Goal: Task Accomplishment & Management: Complete application form

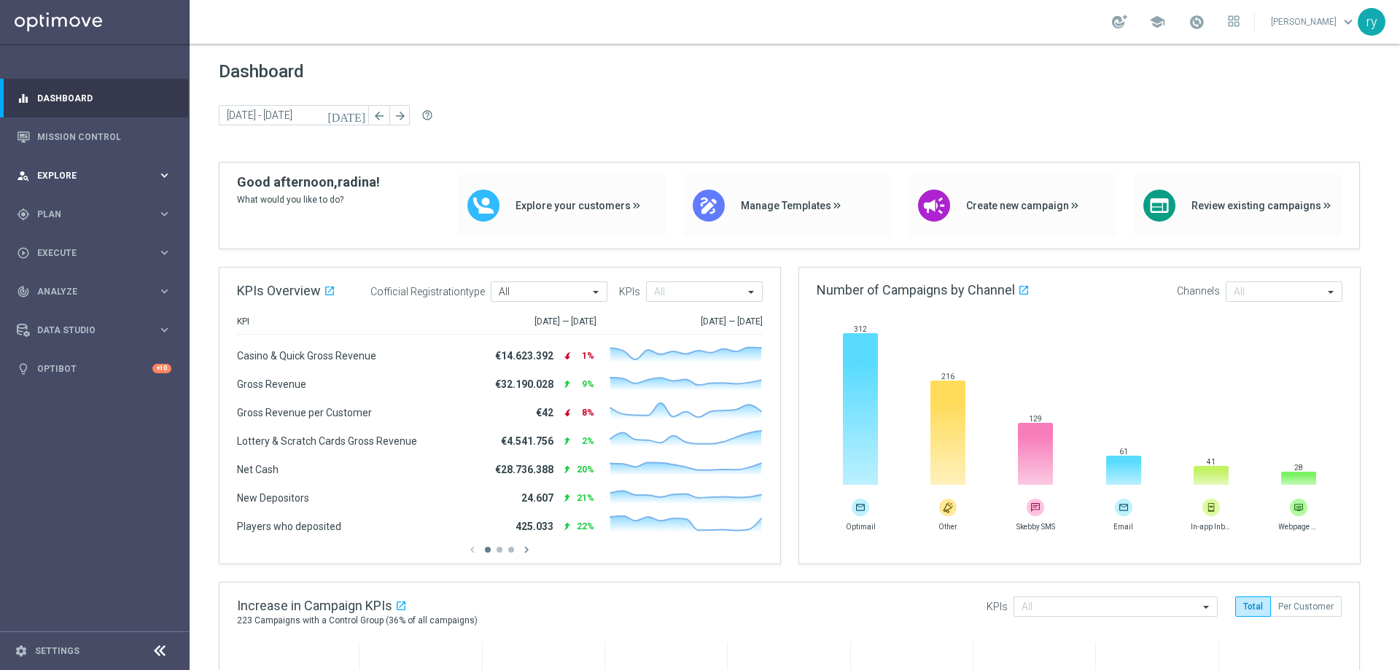
click at [99, 165] on div "person_search Explore keyboard_arrow_right" at bounding box center [94, 175] width 188 height 39
click at [104, 179] on span "Explore" at bounding box center [97, 175] width 120 height 9
click at [112, 251] on span "Execute" at bounding box center [97, 253] width 120 height 9
click at [130, 209] on div "gps_fixed Plan" at bounding box center [87, 214] width 141 height 13
click at [100, 288] on span "Templates" at bounding box center [91, 288] width 104 height 9
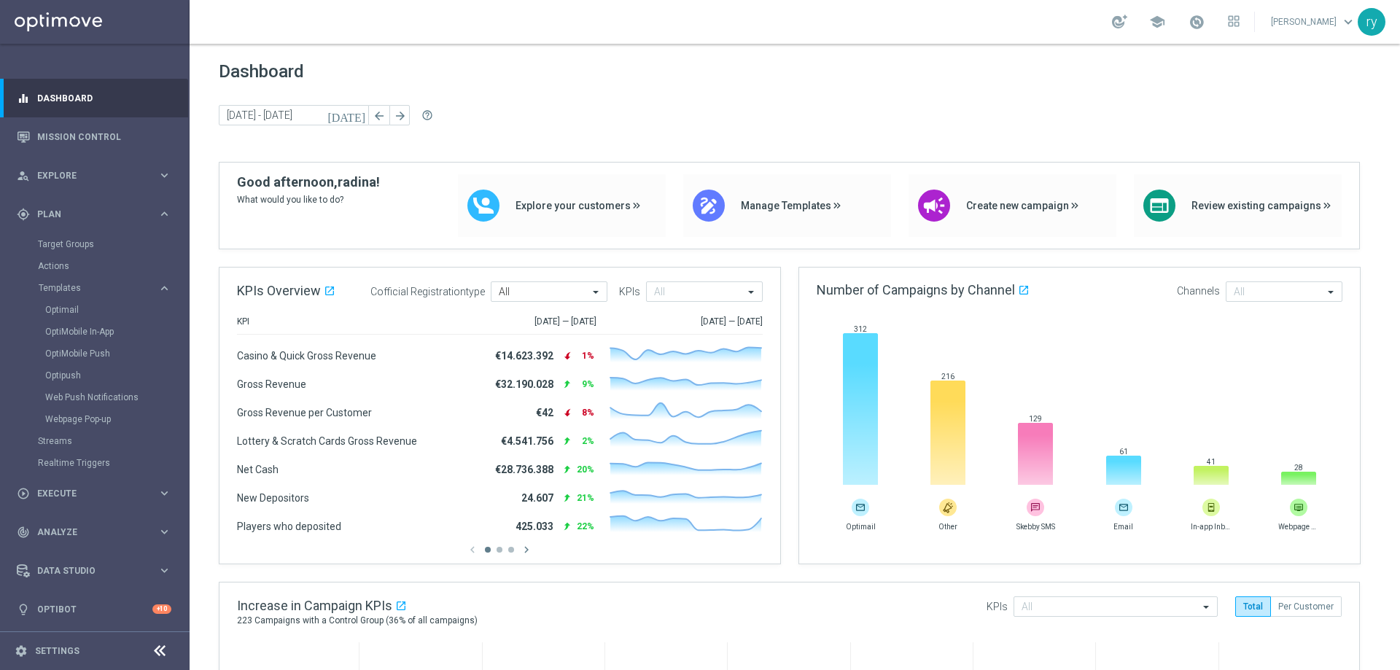
click at [98, 303] on div "Optimail" at bounding box center [116, 310] width 143 height 22
click at [67, 309] on link "Optimail" at bounding box center [98, 310] width 106 height 12
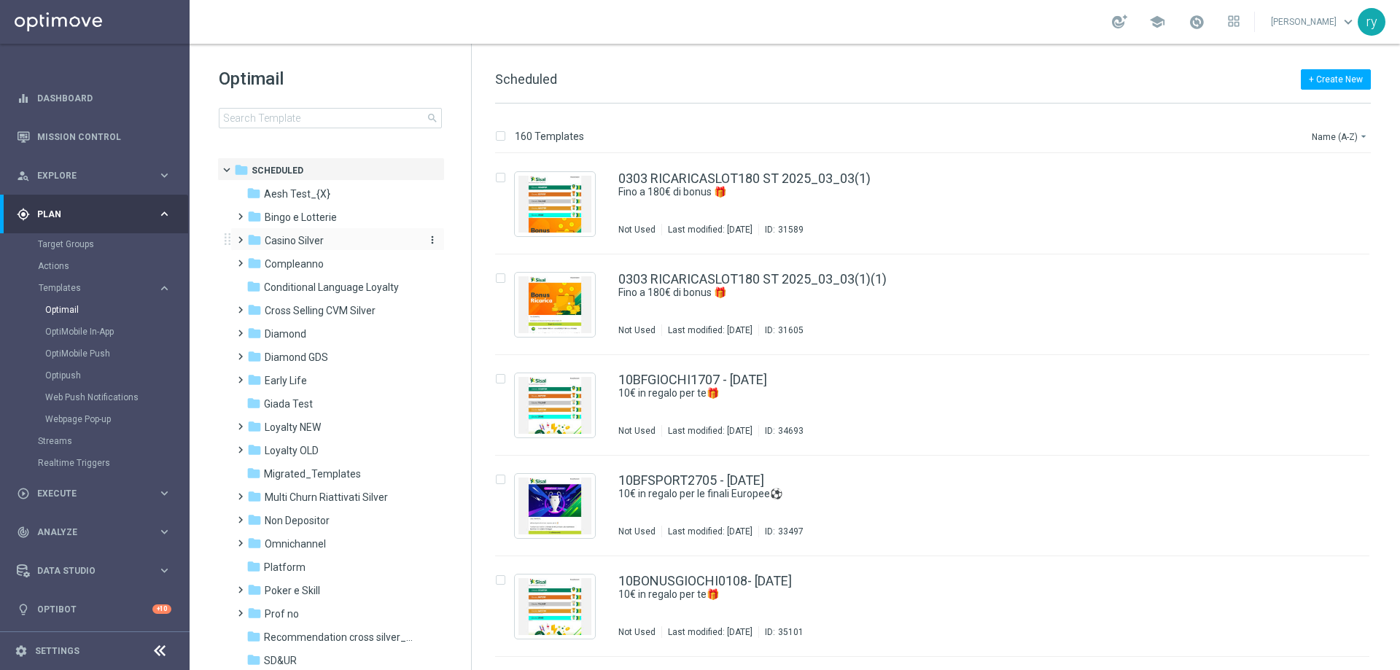
click at [321, 241] on span "Casino Silver" at bounding box center [294, 240] width 59 height 13
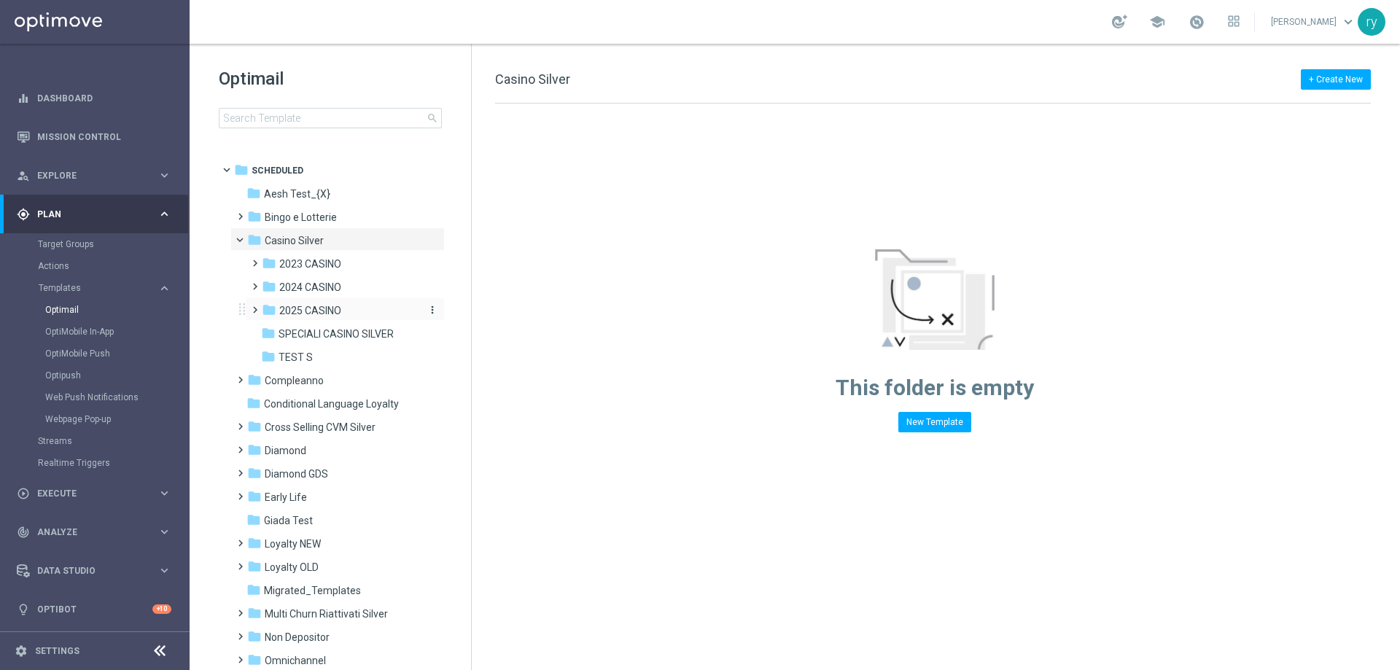
click at [318, 309] on span "2025 CASINO" at bounding box center [310, 310] width 62 height 13
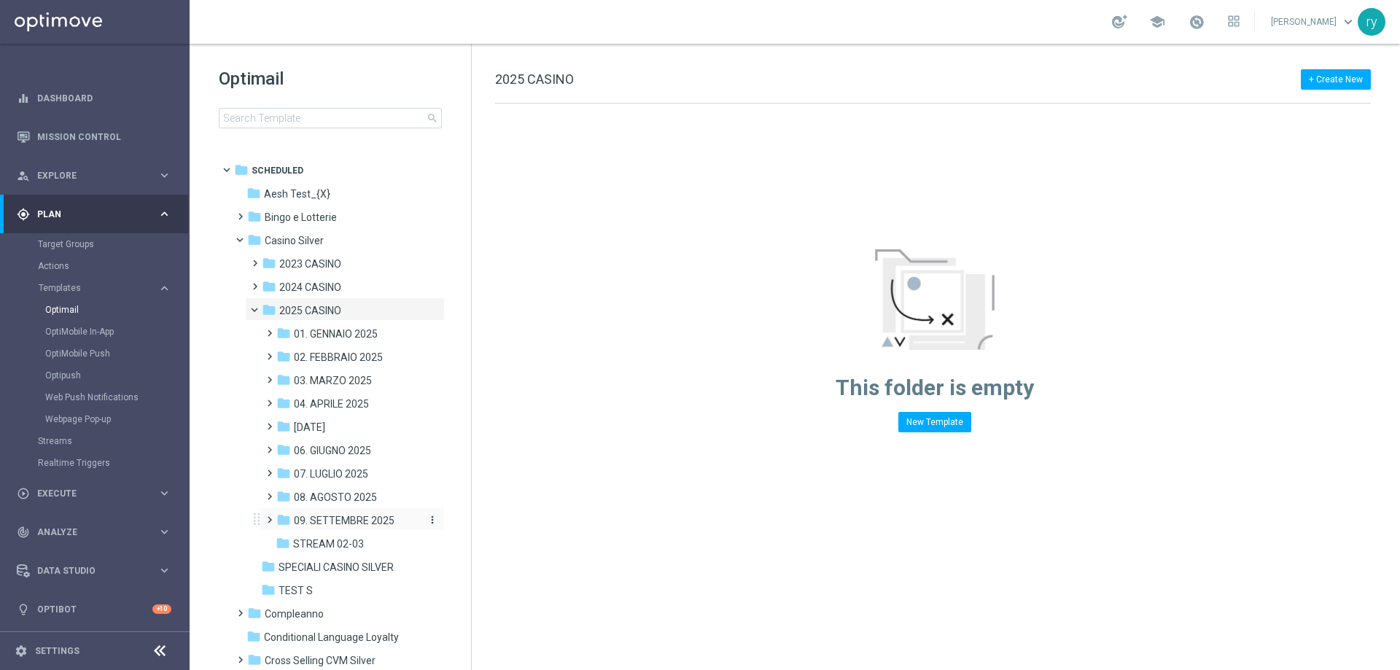
click at [335, 521] on span "09. SETTEMBRE 2025" at bounding box center [344, 520] width 101 height 13
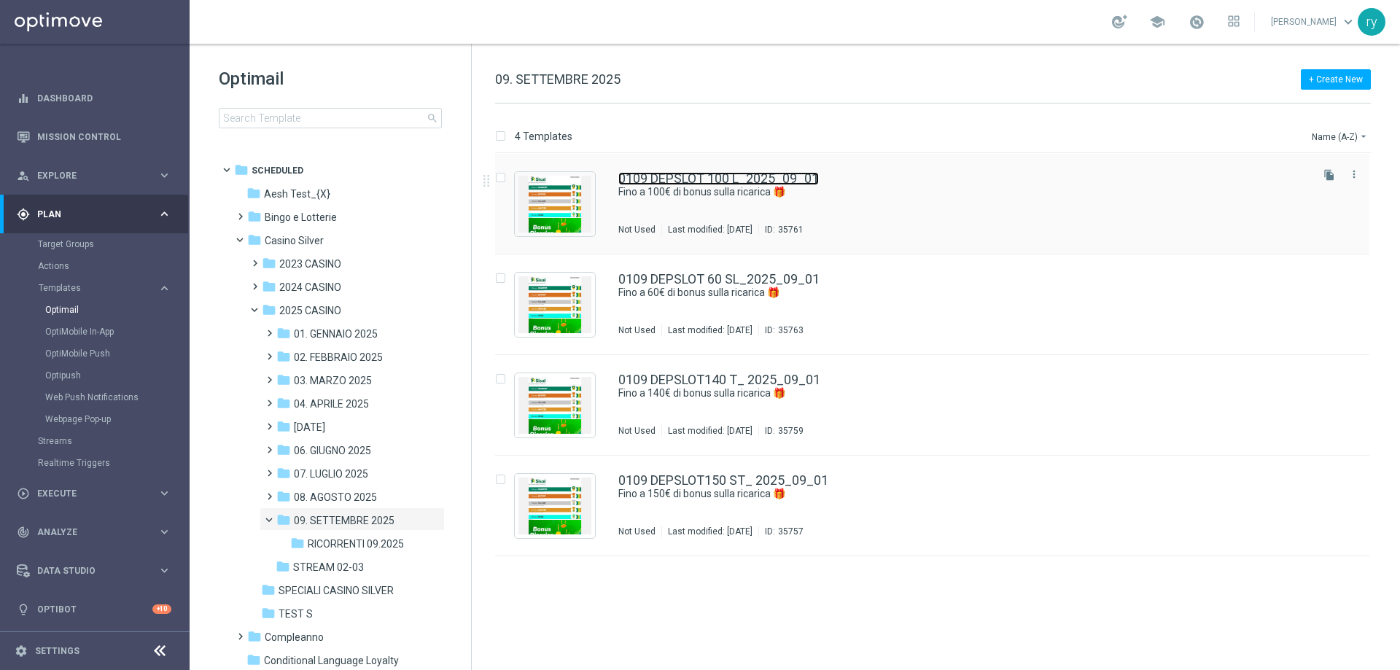
click at [740, 180] on link "0109 DEPSLOT 100 L_2025_09_01" at bounding box center [718, 178] width 201 height 13
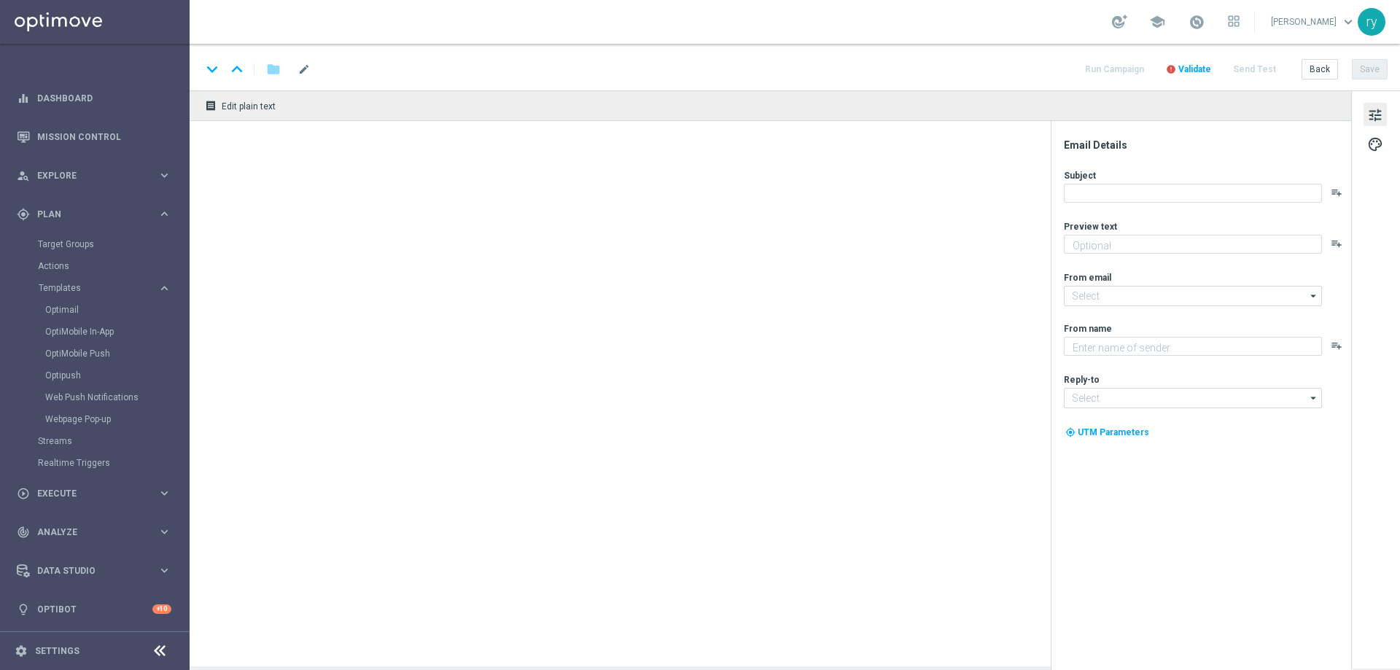
type textarea "Scopri la promozione che ti abbiamo riservato"
type input "[EMAIL_ADDRESS][DOMAIN_NAME]"
type textarea "Sisal"
type input "[EMAIL_ADDRESS][DOMAIN_NAME]"
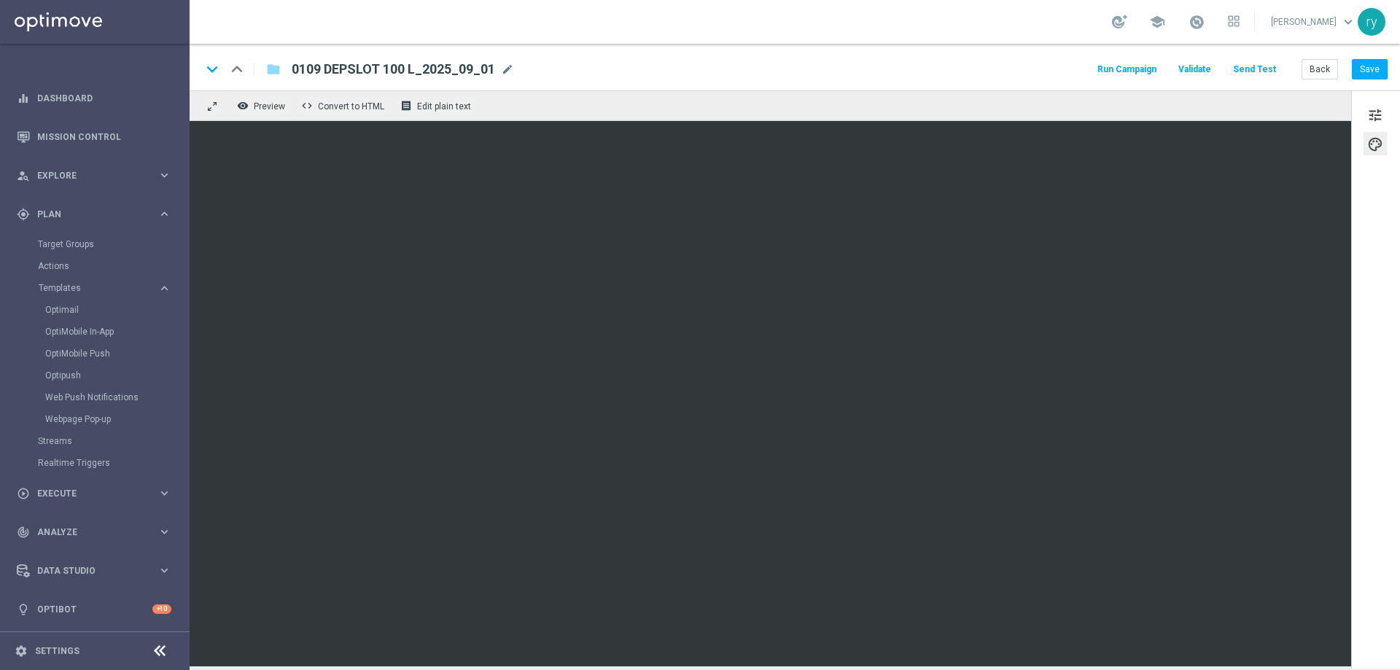
click at [1117, 70] on button "Run Campaign" at bounding box center [1126, 70] width 63 height 20
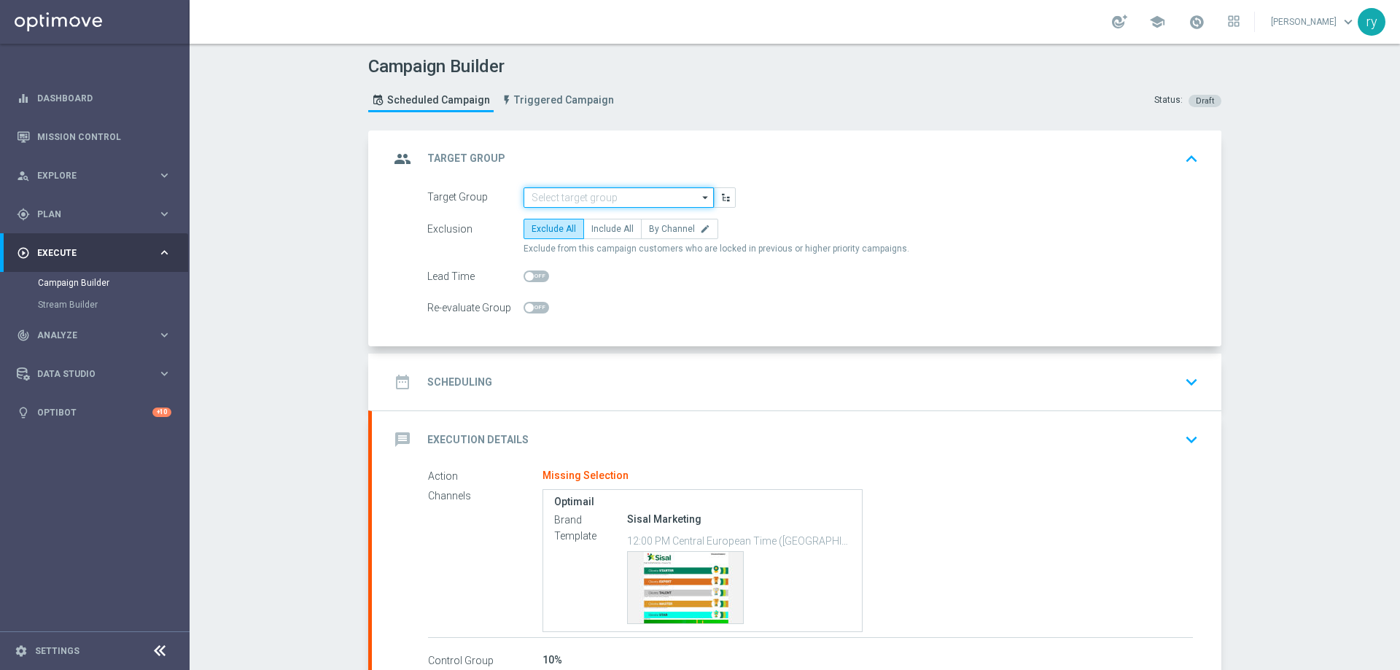
click at [526, 194] on input at bounding box center [619, 197] width 190 height 20
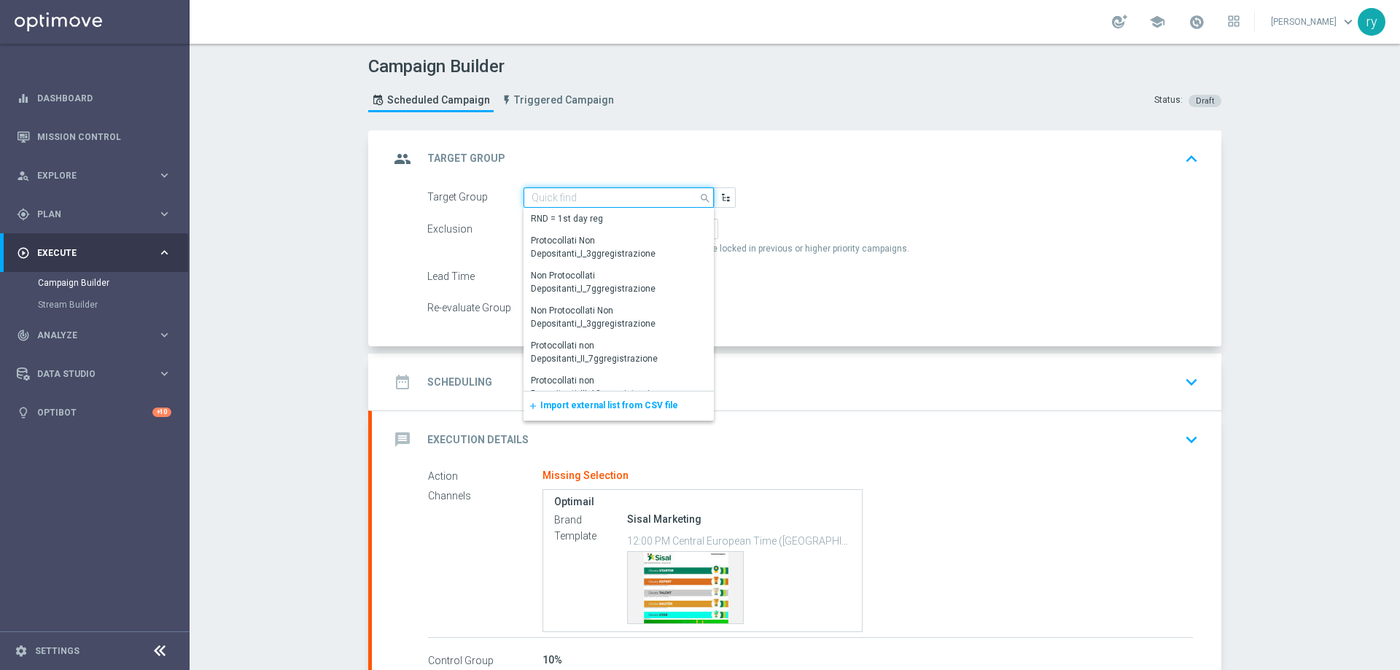
paste input "NO SALDO Active Casinò Silver Moda 15-29,99"
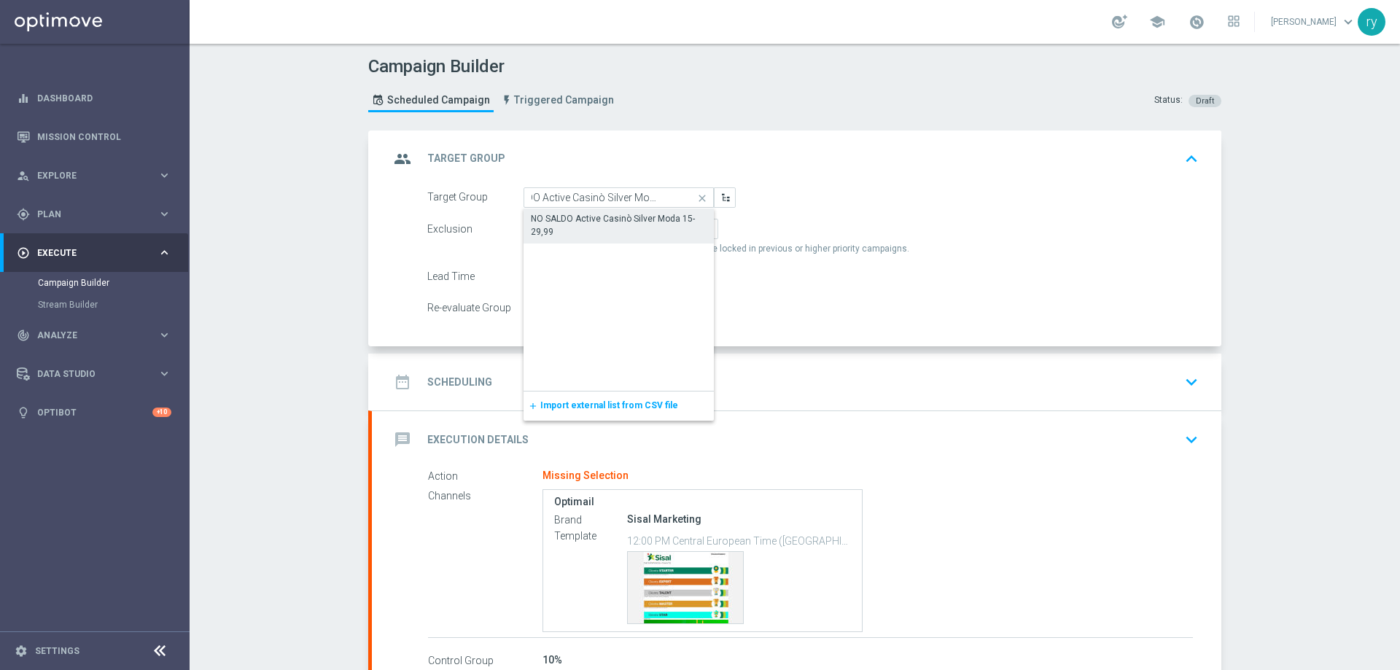
click at [544, 216] on div "NO SALDO Active Casinò Silver Moda 15-29,99" at bounding box center [619, 225] width 176 height 26
type input "NO SALDO Active Casinò Silver Moda 15-29,99"
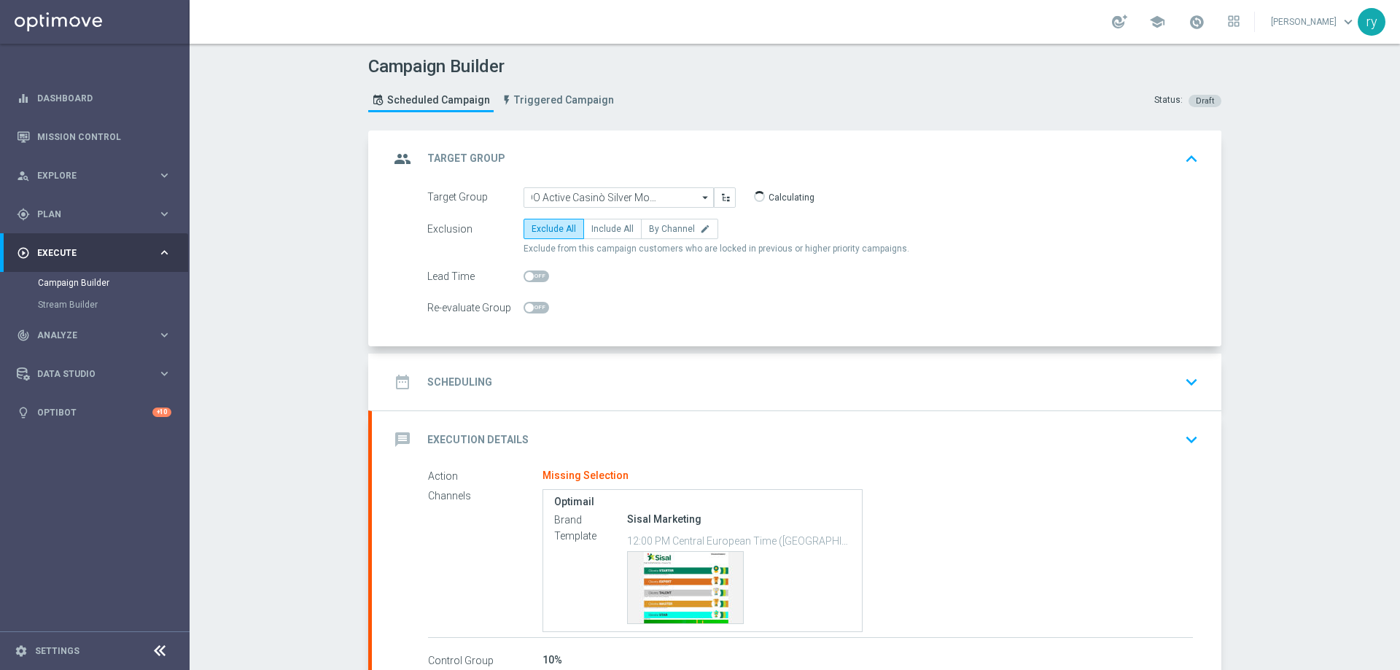
scroll to position [0, 0]
click at [592, 231] on span "Include All" at bounding box center [612, 229] width 42 height 10
click at [592, 231] on input "Include All" at bounding box center [595, 231] width 9 height 9
radio input "true"
click at [582, 382] on div "date_range Scheduling keyboard_arrow_down" at bounding box center [796, 382] width 814 height 28
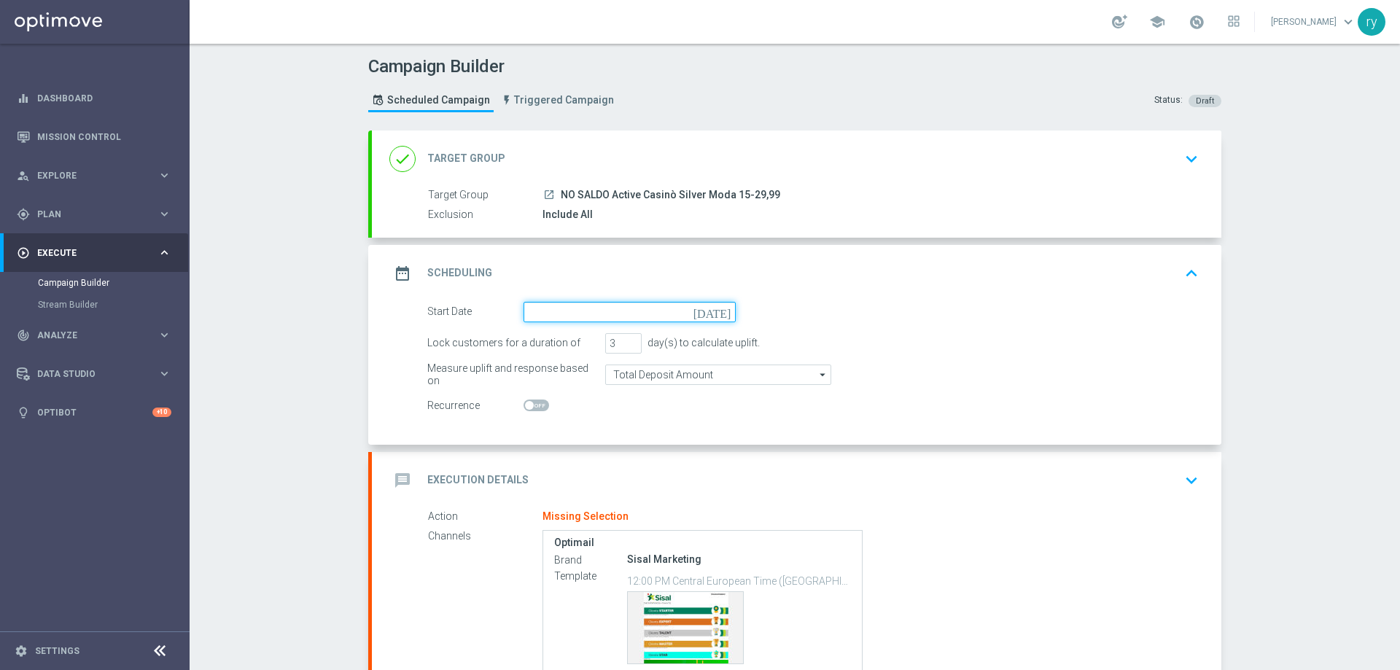
click at [647, 314] on input at bounding box center [630, 312] width 212 height 20
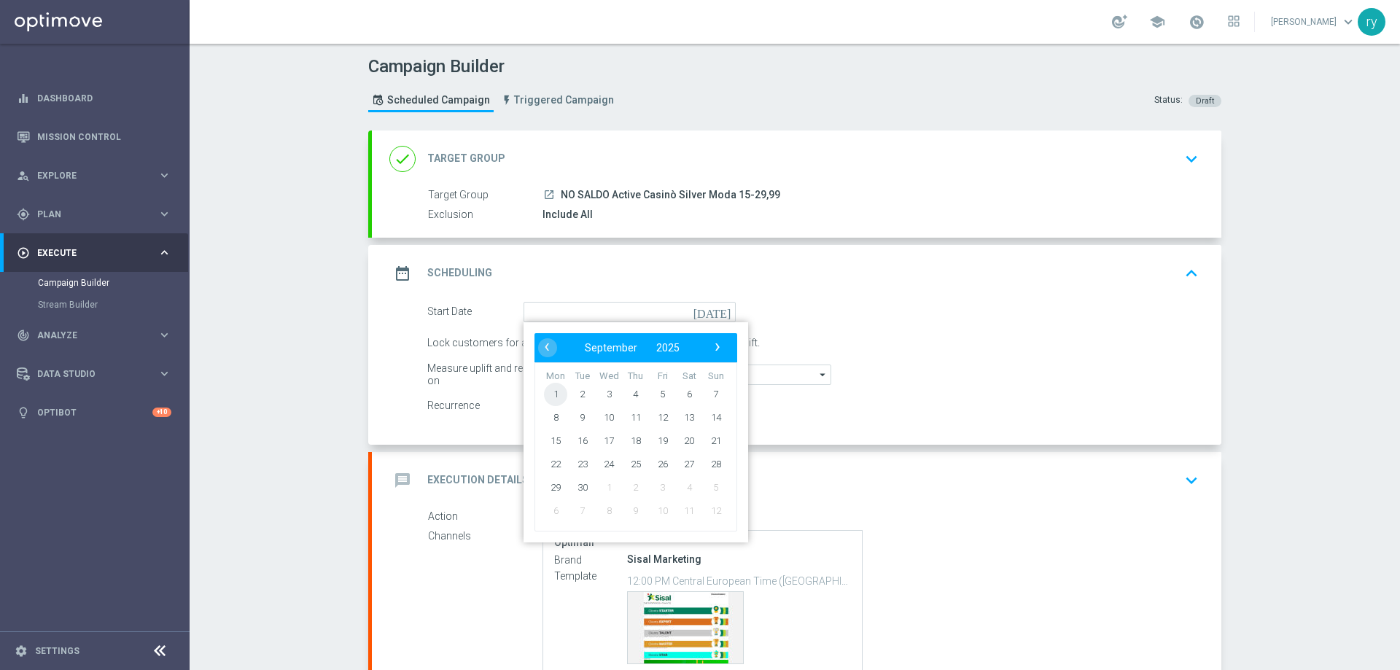
click at [558, 390] on span "1" at bounding box center [555, 393] width 23 height 23
type input "[DATE]"
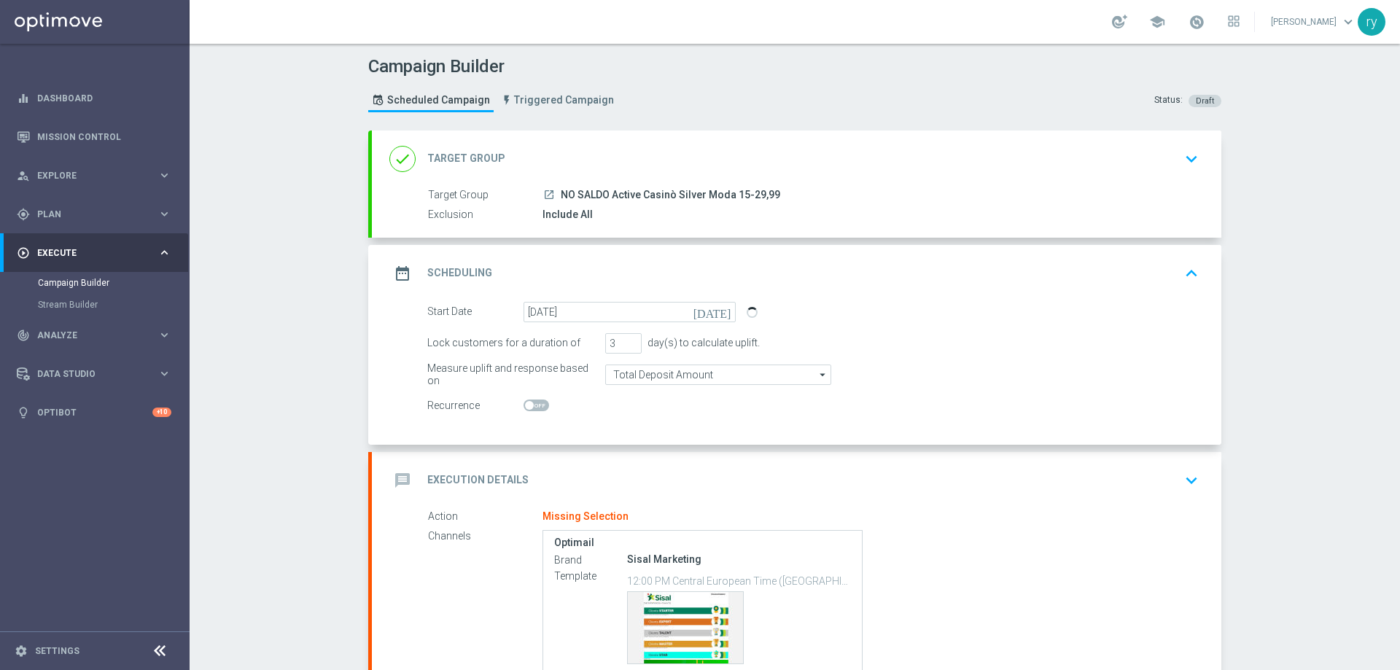
click at [611, 476] on div "message Execution Details keyboard_arrow_down" at bounding box center [796, 481] width 814 height 28
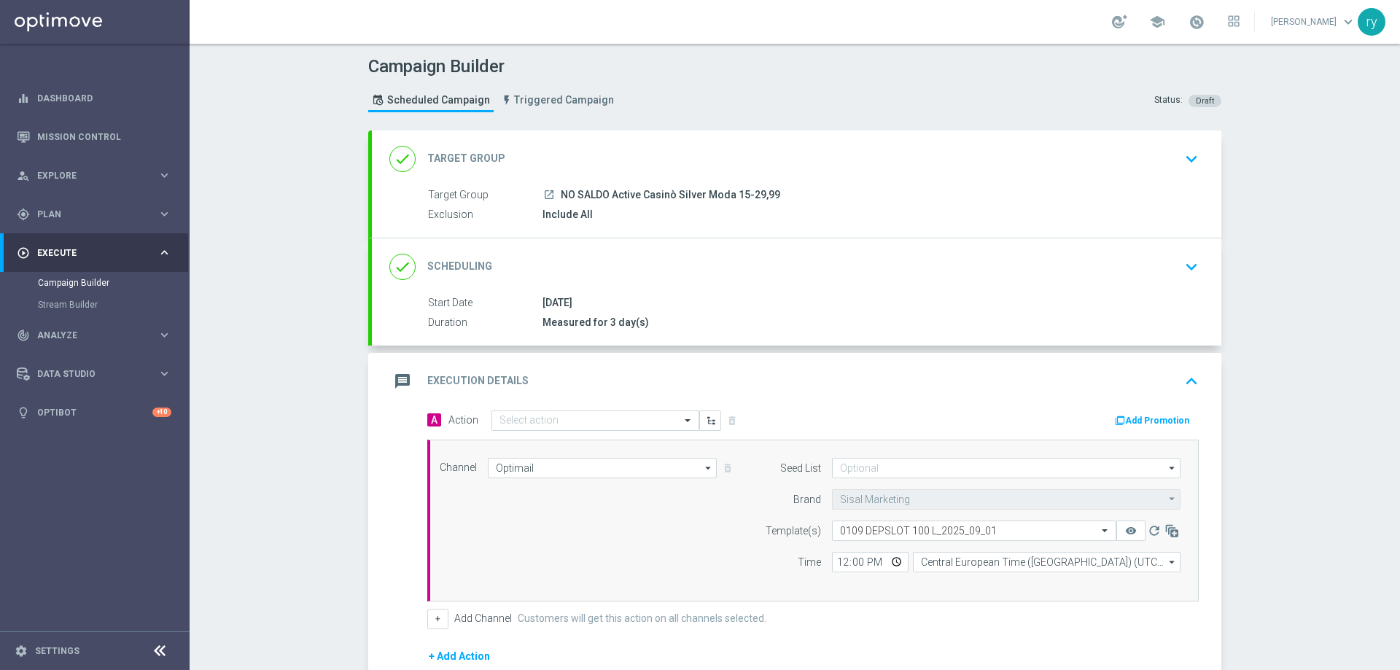
click at [1143, 411] on div "Add Promotion" at bounding box center [1155, 419] width 85 height 17
click at [1143, 414] on button "Add Promotion" at bounding box center [1153, 421] width 81 height 16
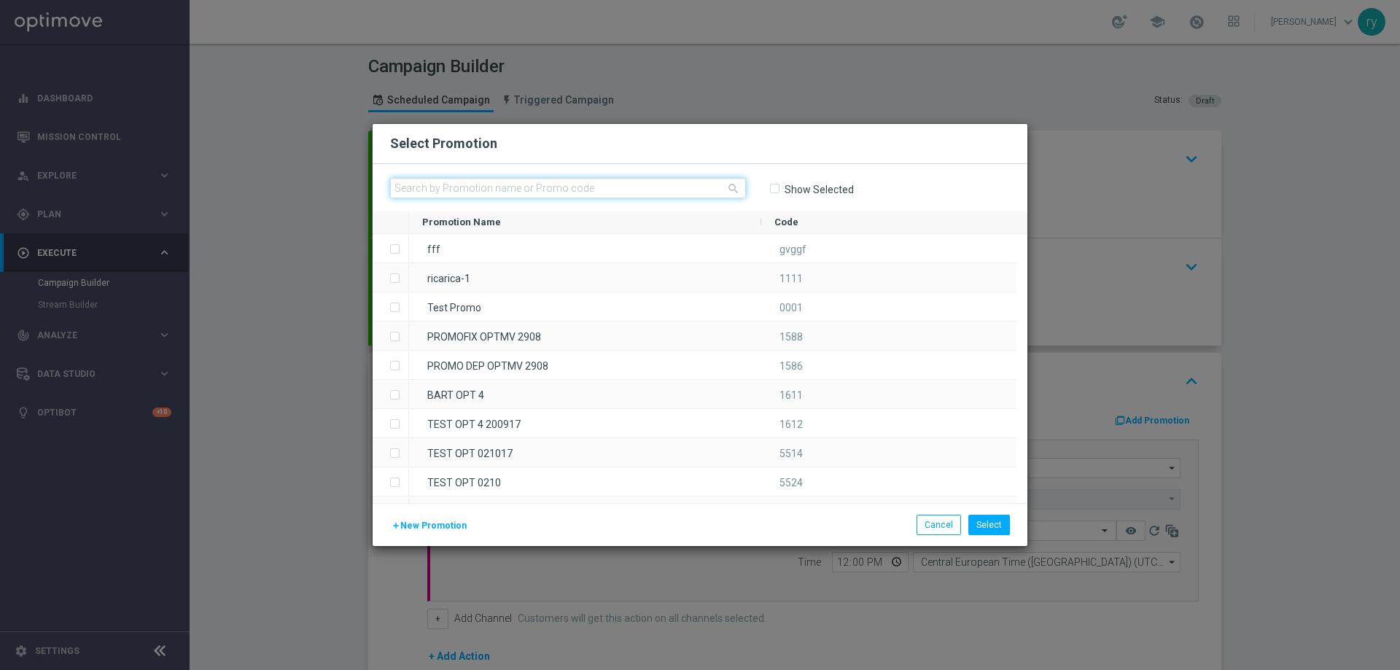
click at [480, 184] on input "text" at bounding box center [568, 188] width 356 height 20
paste input "333876"
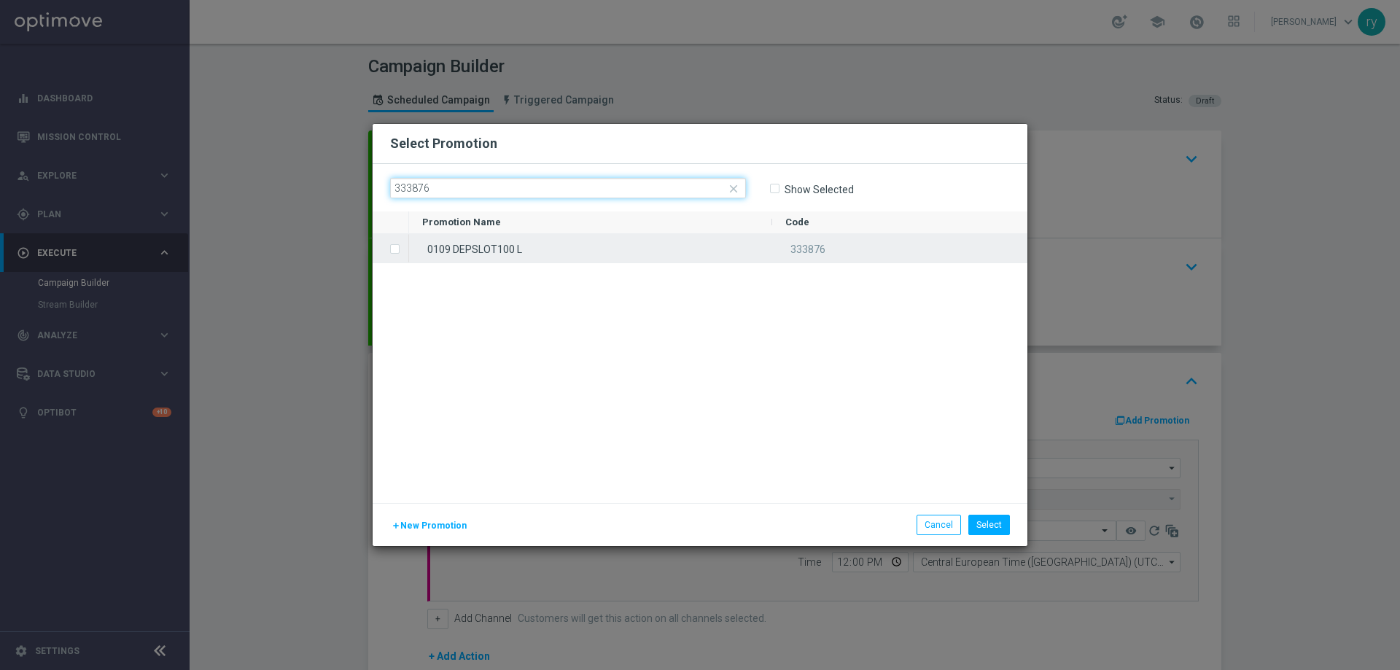
type input "333876"
click at [392, 244] on input "Press SPACE to select this row." at bounding box center [393, 242] width 9 height 9
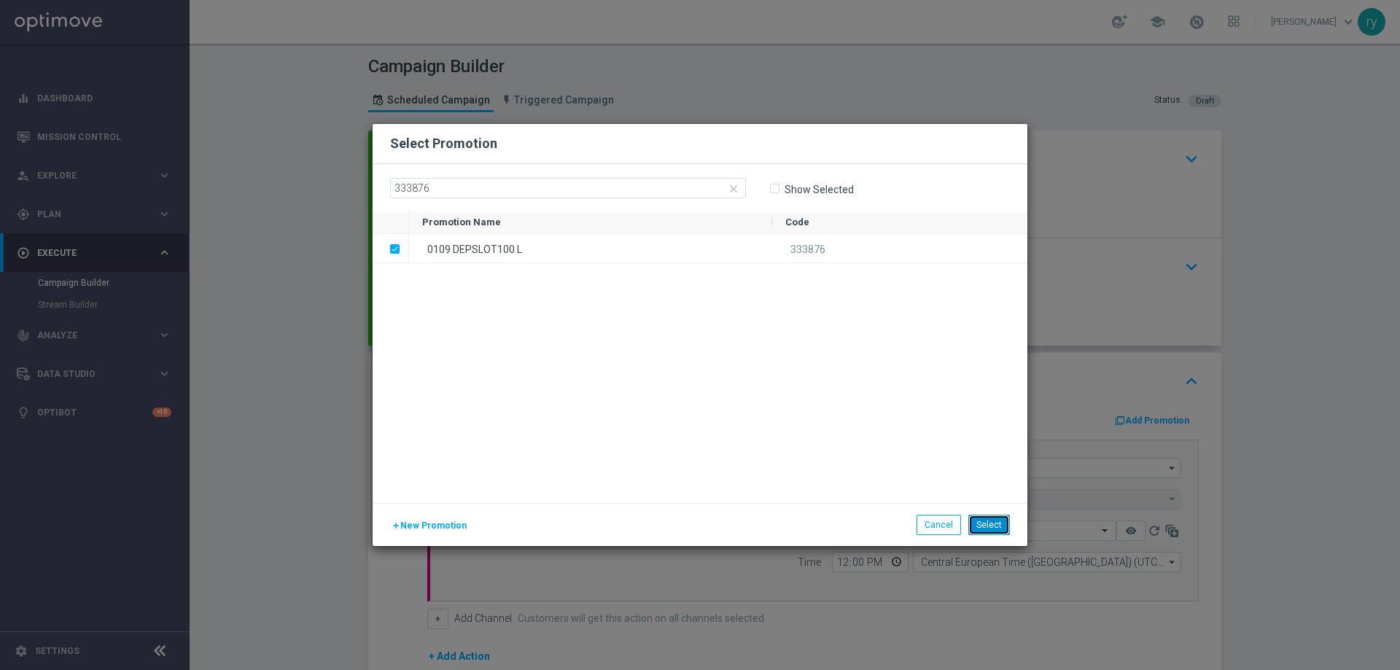
click at [988, 520] on button "Select" at bounding box center [989, 525] width 42 height 20
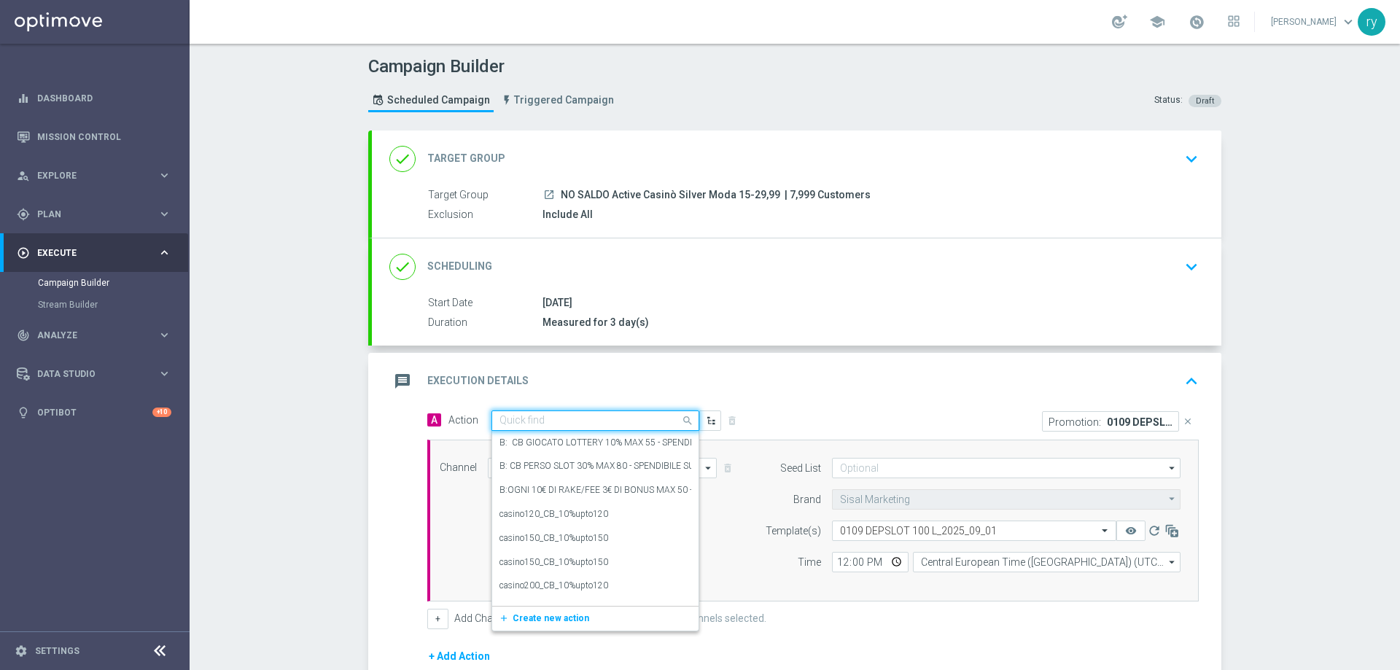
click at [530, 418] on input "text" at bounding box center [580, 421] width 163 height 12
paste input "dep 20€ per 20% fino a 100€"
type input "dep 20€ per 20% fino a 100€"
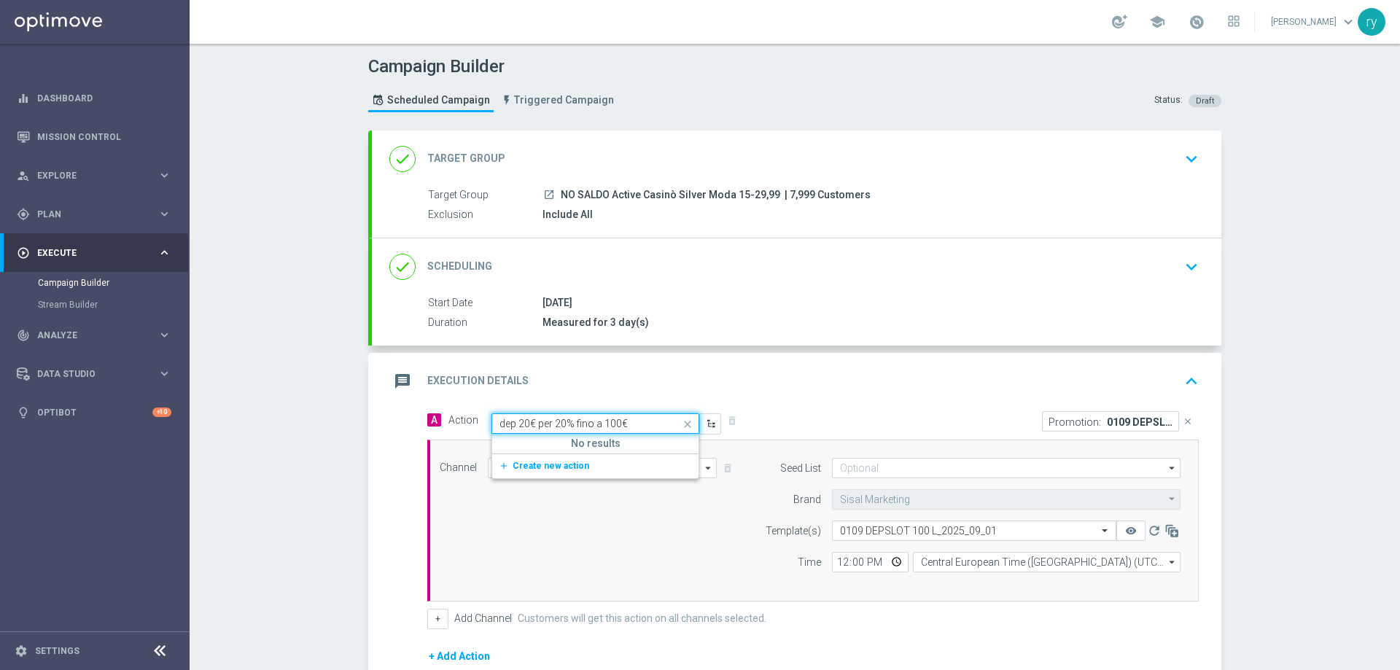
click at [502, 466] on icon "add_new" at bounding box center [506, 466] width 14 height 10
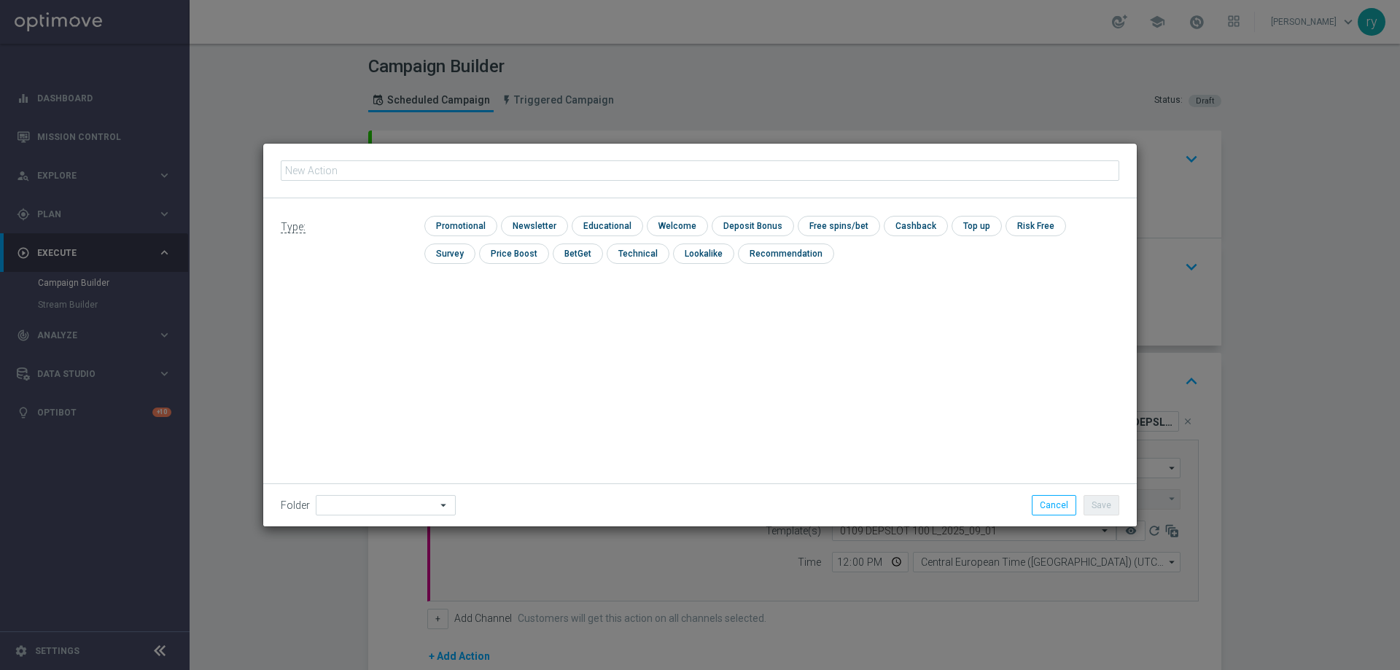
click at [424, 167] on input "text" at bounding box center [700, 170] width 838 height 20
type input "dep 20€ per 20% fino a 100€"
click at [464, 225] on input "checkbox" at bounding box center [458, 226] width 69 height 20
checkbox input "true"
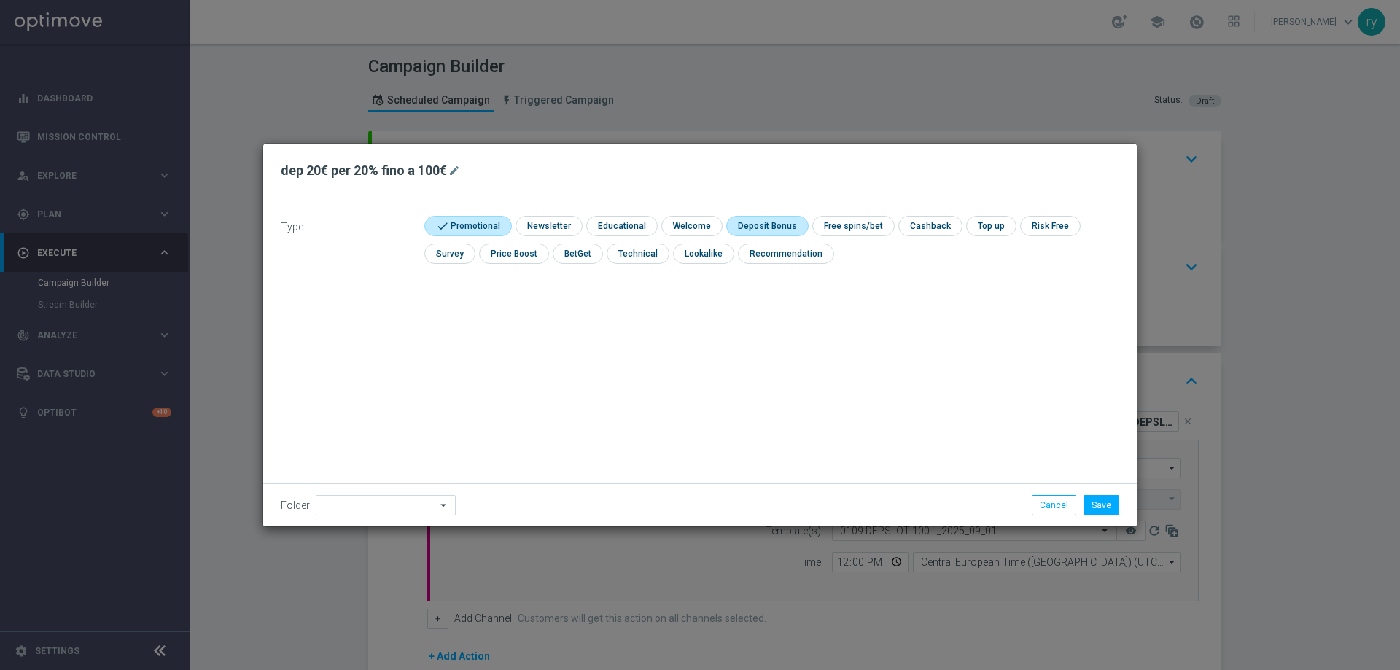
click at [745, 220] on input "checkbox" at bounding box center [765, 226] width 78 height 20
checkbox input "true"
click at [1100, 505] on button "Save" at bounding box center [1101, 505] width 36 height 20
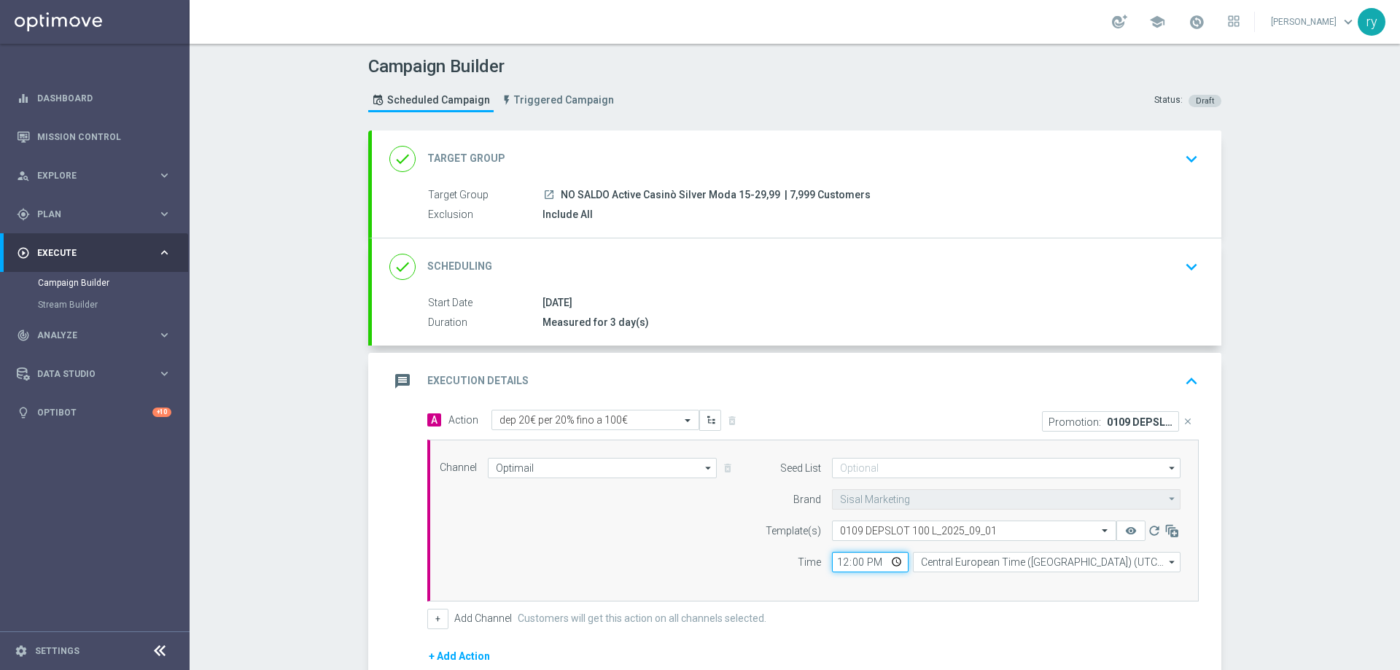
click at [840, 563] on input "12:00" at bounding box center [870, 562] width 77 height 20
type input "17:00"
click at [702, 555] on div "Channel Optimail Optimail arrow_drop_down Drag here to set row groups Drag here…" at bounding box center [810, 520] width 763 height 125
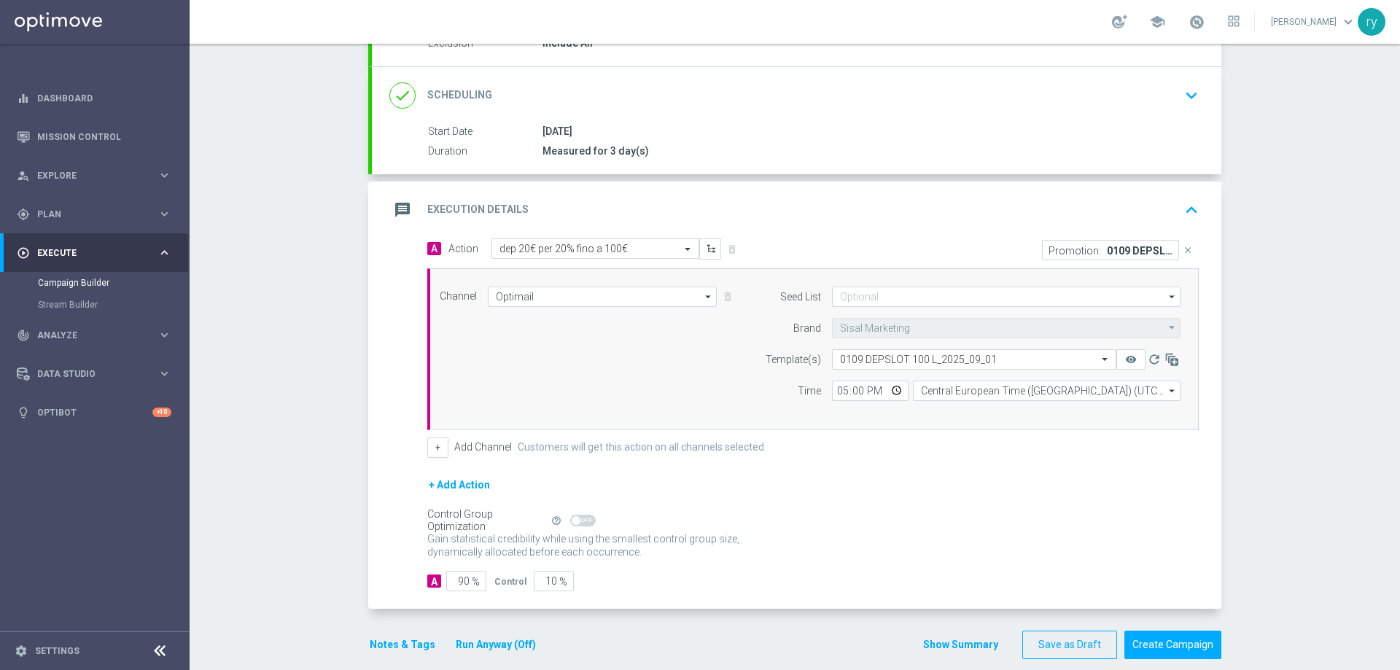
scroll to position [190, 0]
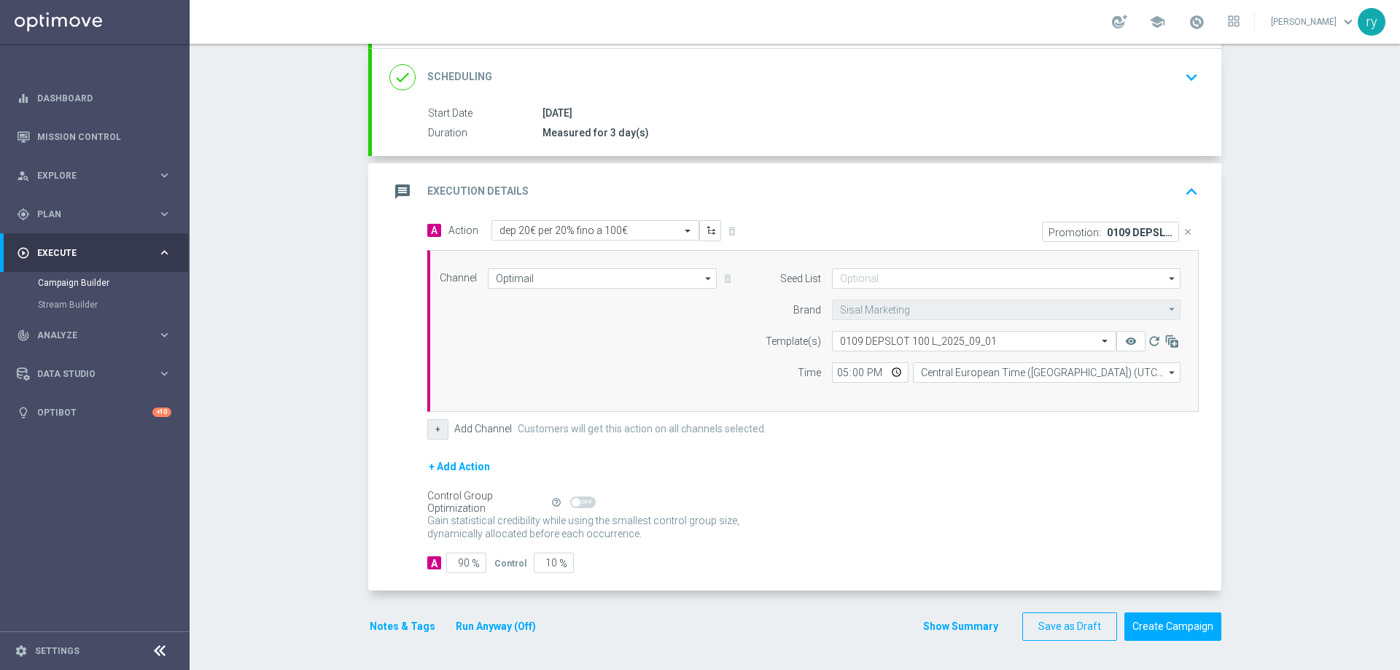
click at [432, 429] on button "+" at bounding box center [437, 429] width 21 height 20
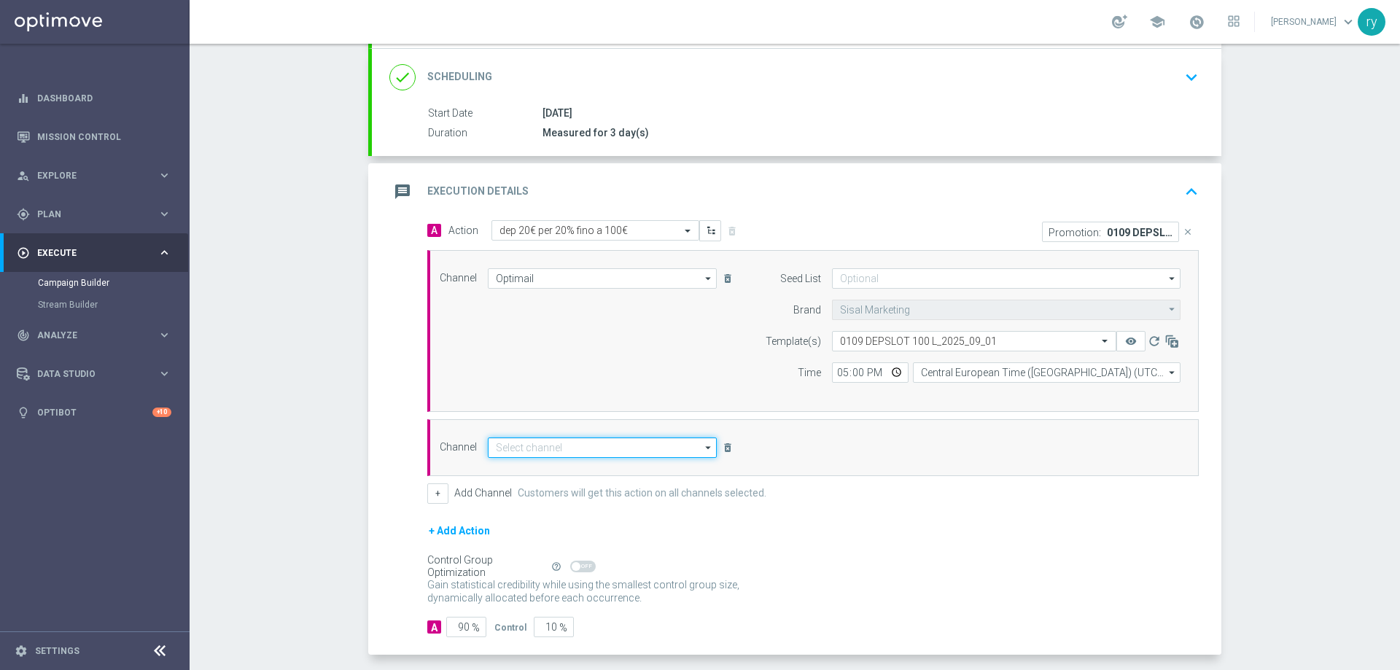
click at [505, 451] on input at bounding box center [602, 447] width 229 height 20
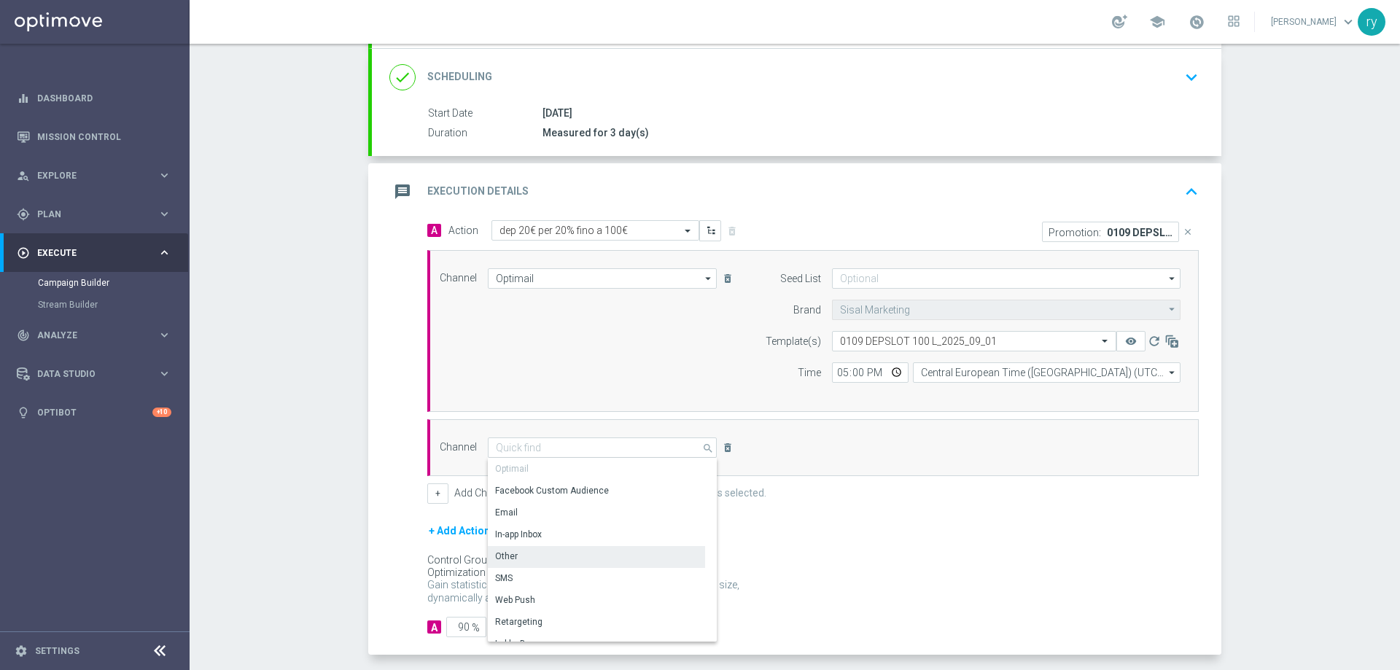
click at [526, 551] on div "Other" at bounding box center [596, 556] width 217 height 20
type input "Other"
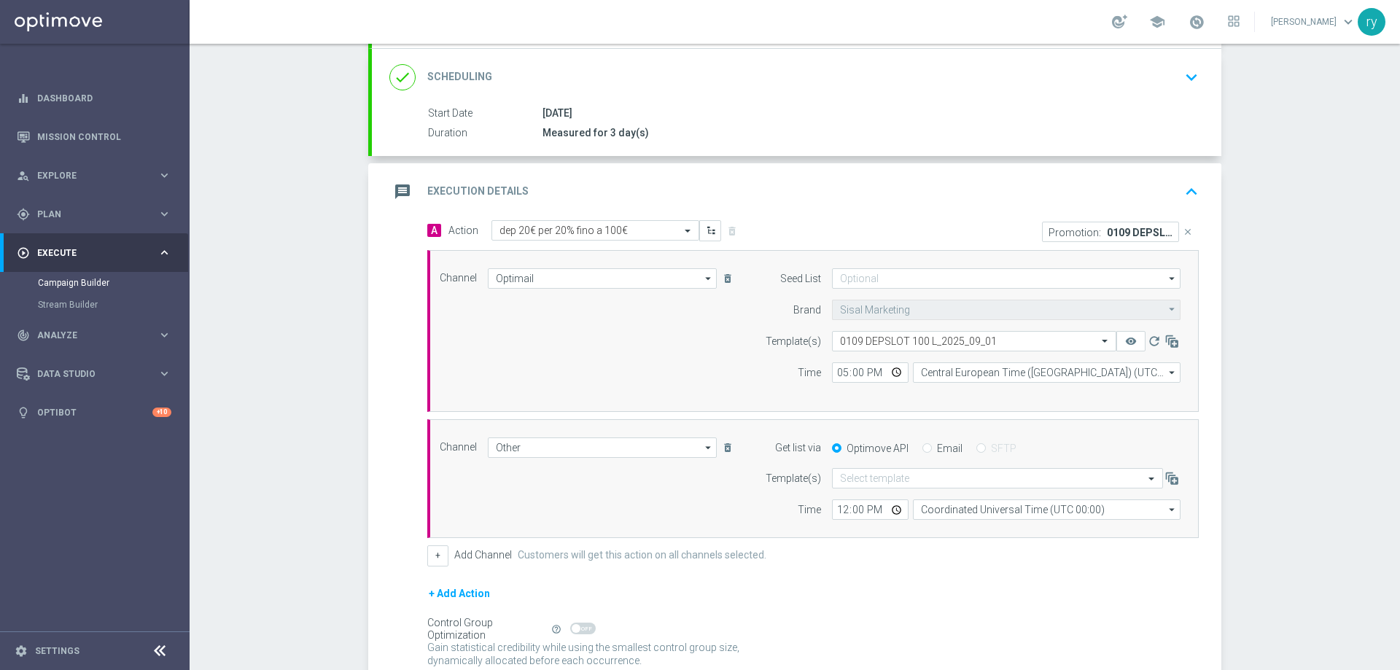
click at [918, 455] on div "Get list via Optimove API Email SFTP" at bounding box center [969, 447] width 445 height 20
click at [923, 451] on input "Email" at bounding box center [926, 449] width 9 height 9
radio input "true"
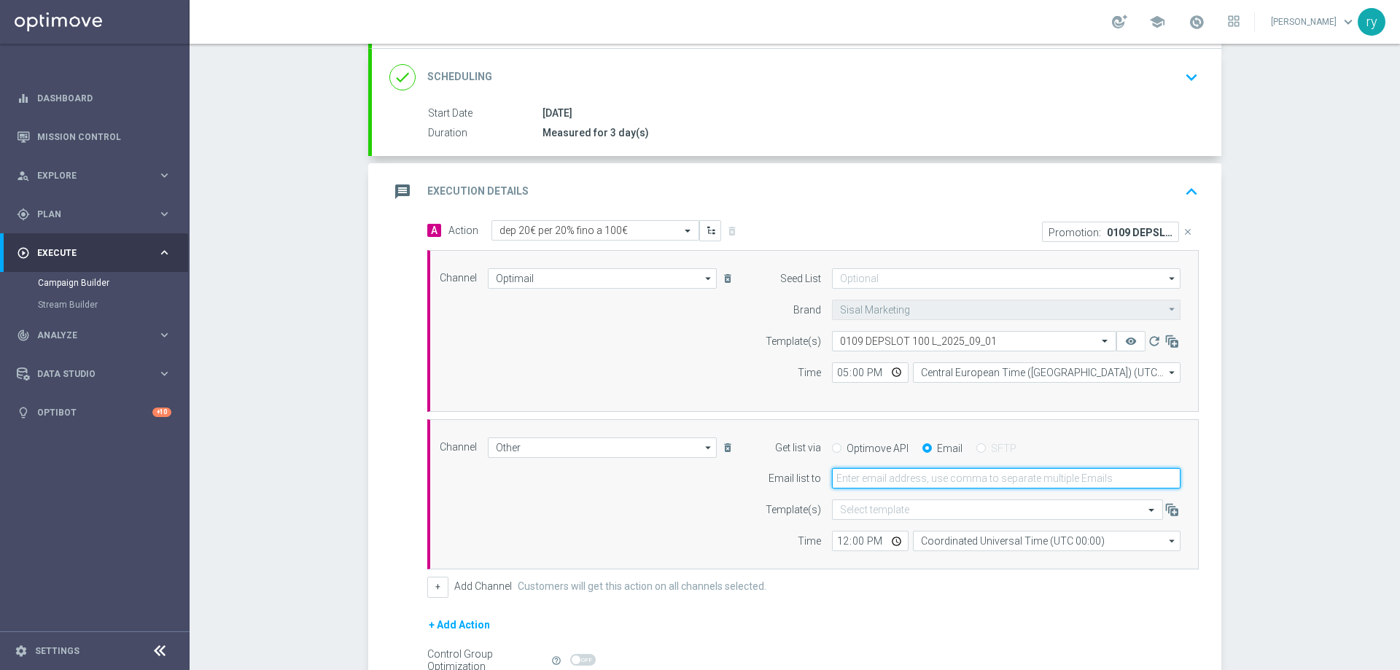
click at [914, 475] on input "email" at bounding box center [1006, 478] width 349 height 20
type input "[EMAIL_ADDRESS][DOMAIN_NAME]"
click at [838, 540] on input "12:00" at bounding box center [870, 541] width 77 height 20
type input "17:00"
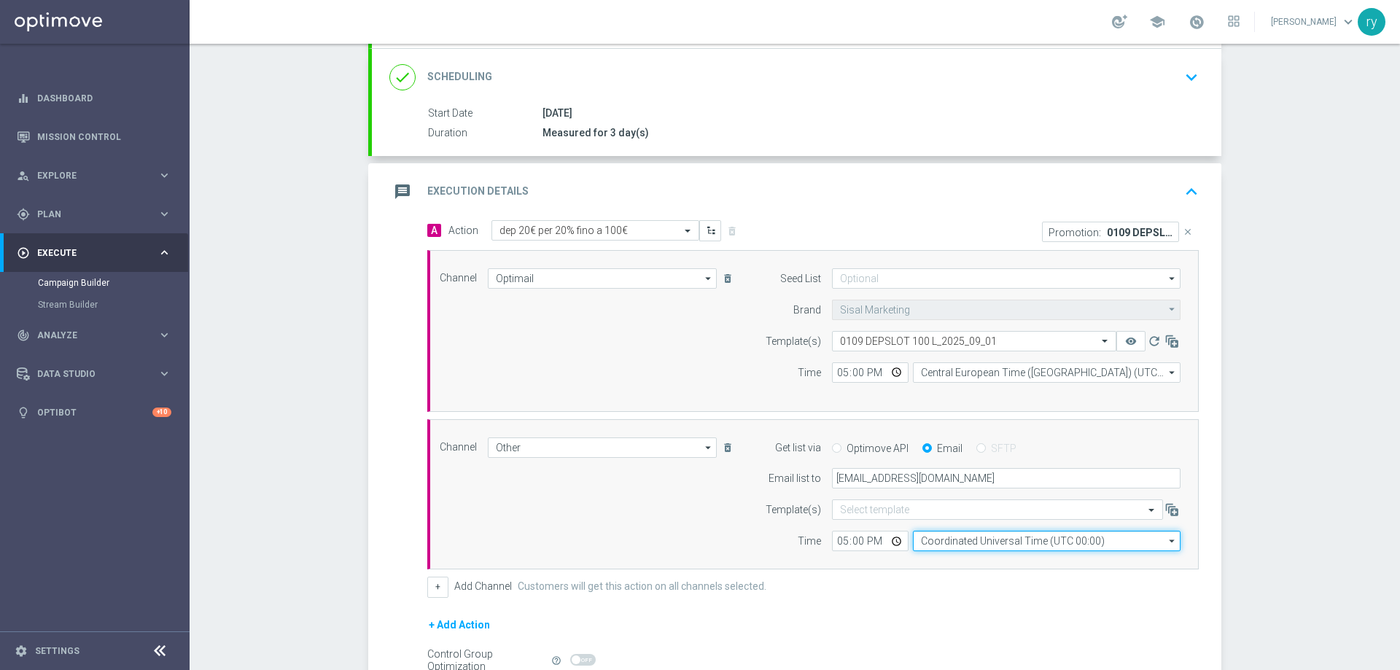
click at [951, 543] on input "Coordinated Universal Time (UTC 00:00)" at bounding box center [1047, 541] width 268 height 20
click at [953, 553] on div "Central European Time ([GEOGRAPHIC_DATA]) (UTC +02:00)" at bounding box center [1047, 562] width 268 height 20
type input "Central European Time ([GEOGRAPHIC_DATA]) (UTC +02:00)"
click at [752, 546] on div "Time" at bounding box center [784, 541] width 74 height 20
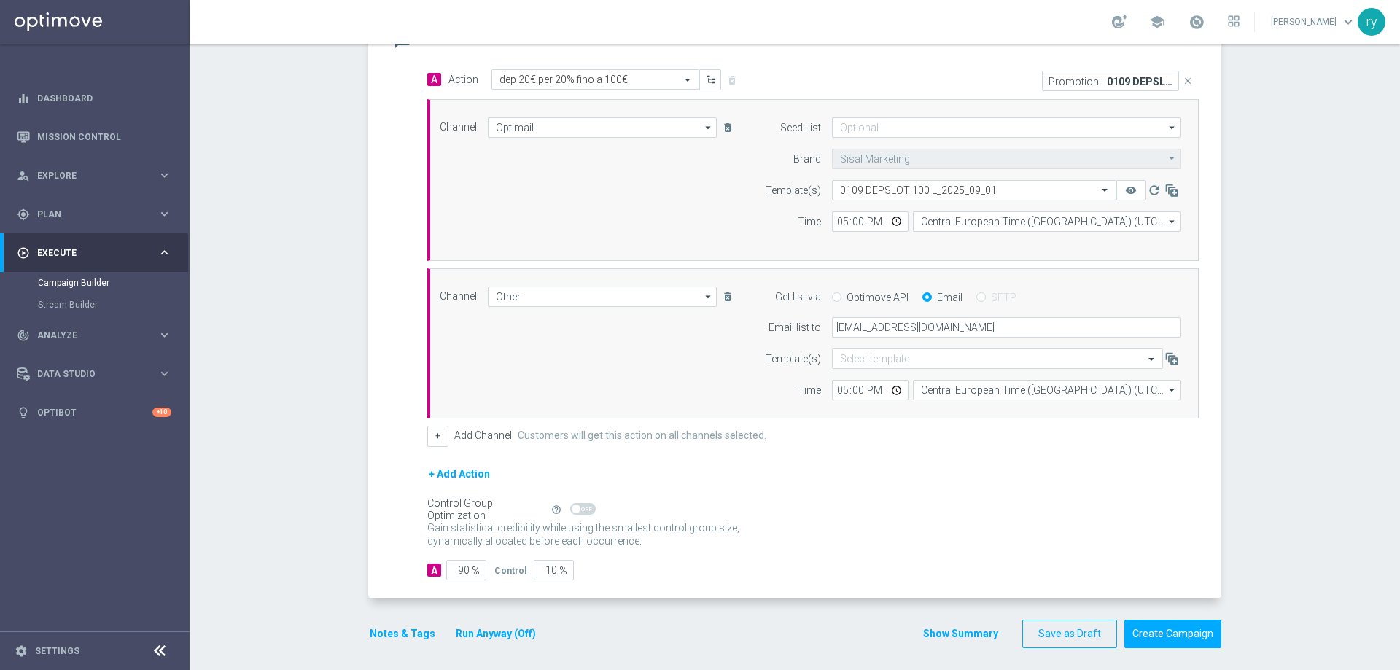
scroll to position [348, 0]
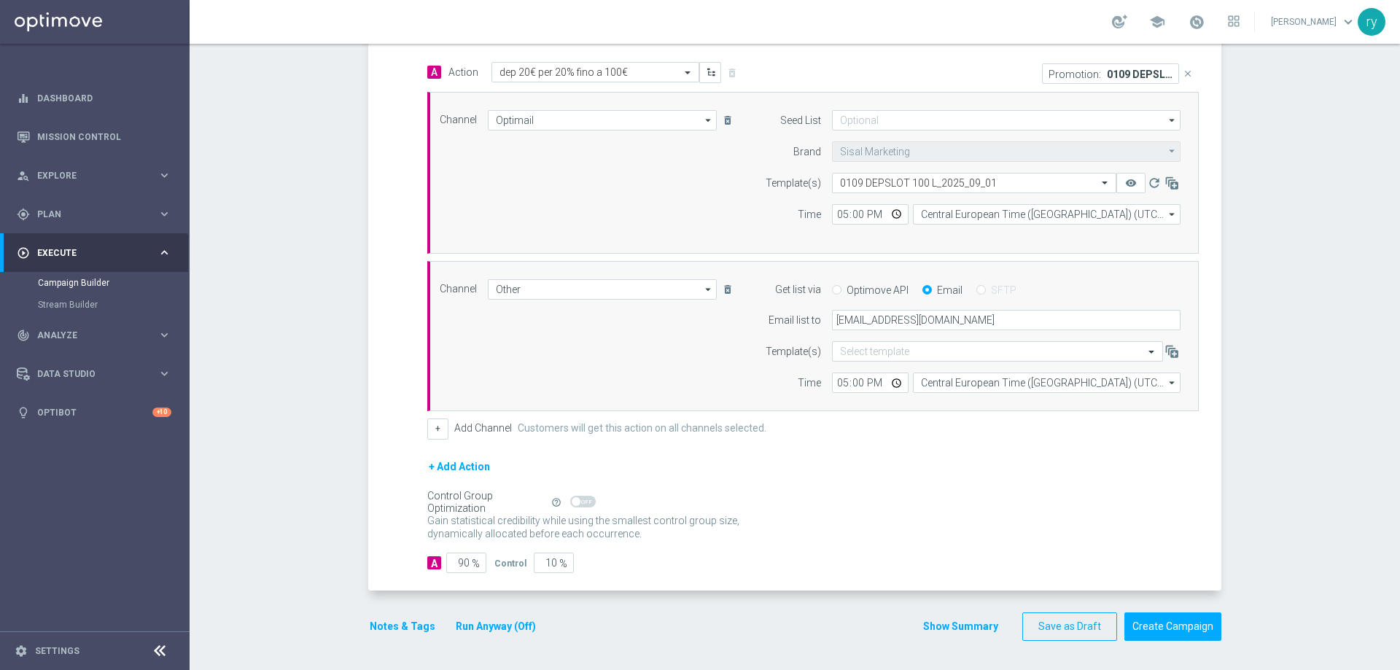
click at [379, 623] on button "Notes & Tags" at bounding box center [402, 627] width 69 height 18
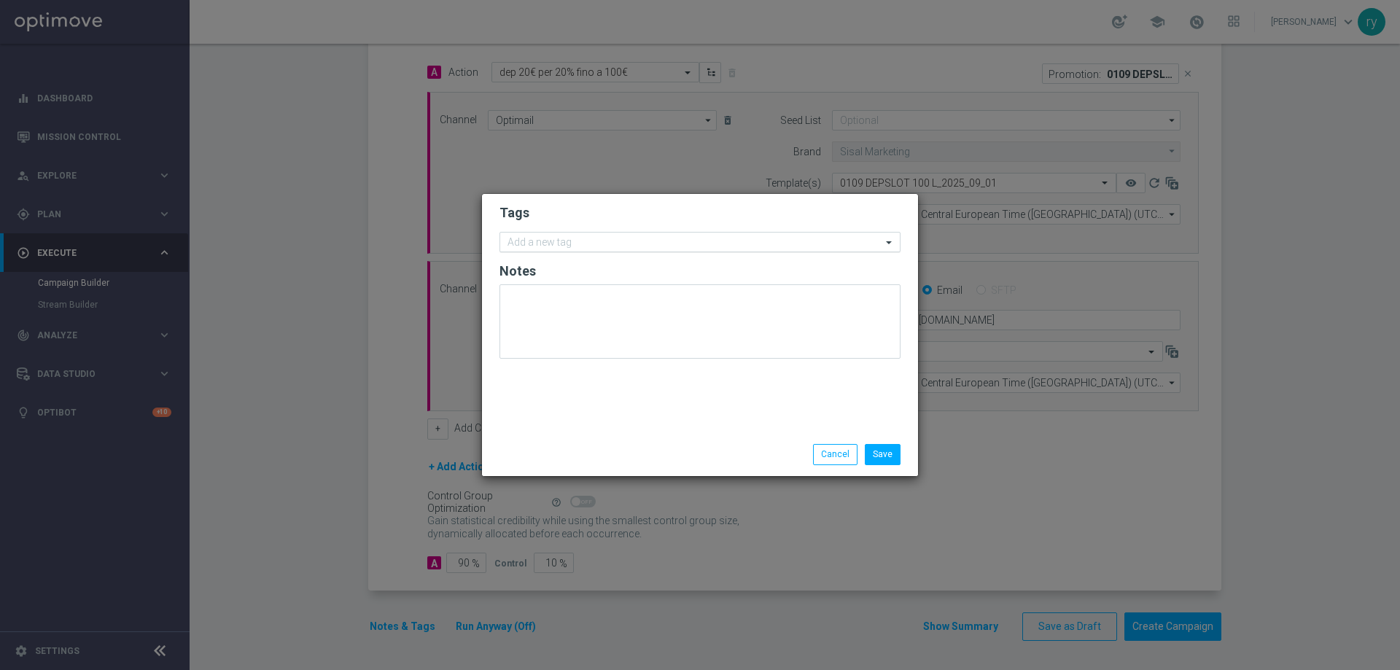
click at [527, 244] on input "text" at bounding box center [694, 243] width 374 height 12
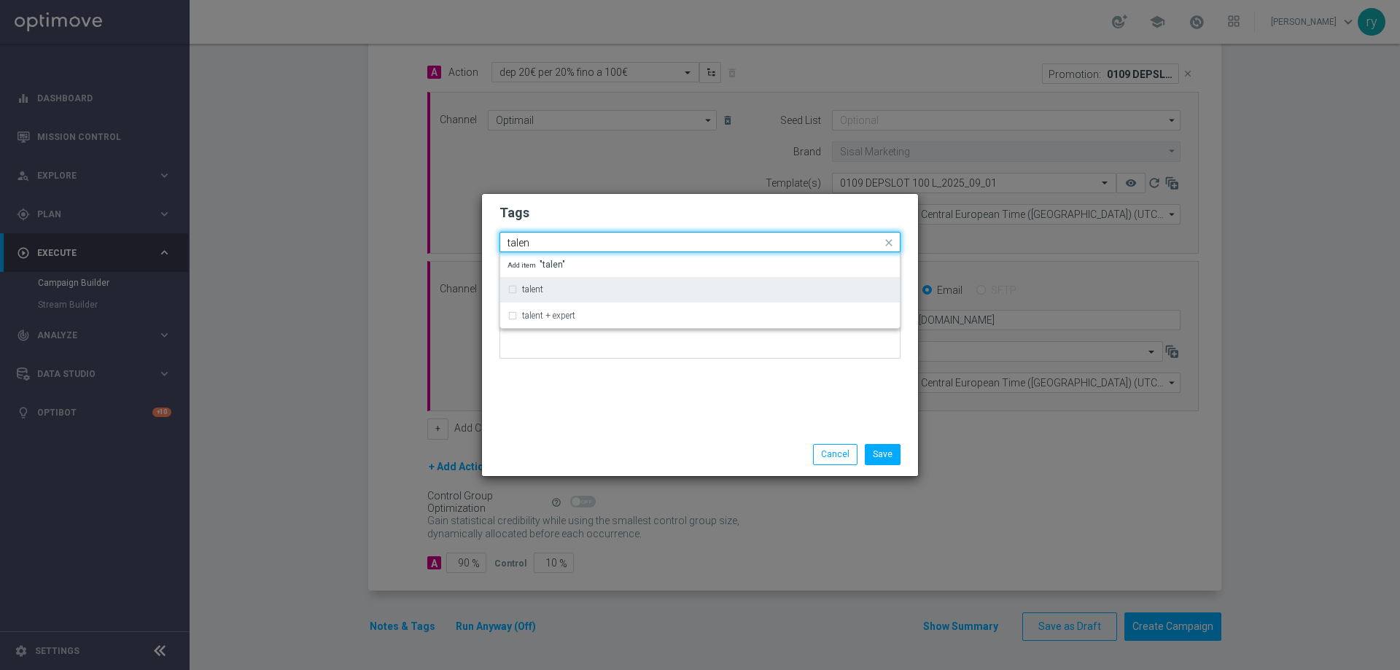
click at [540, 290] on label "talent" at bounding box center [532, 289] width 21 height 9
type input "talen"
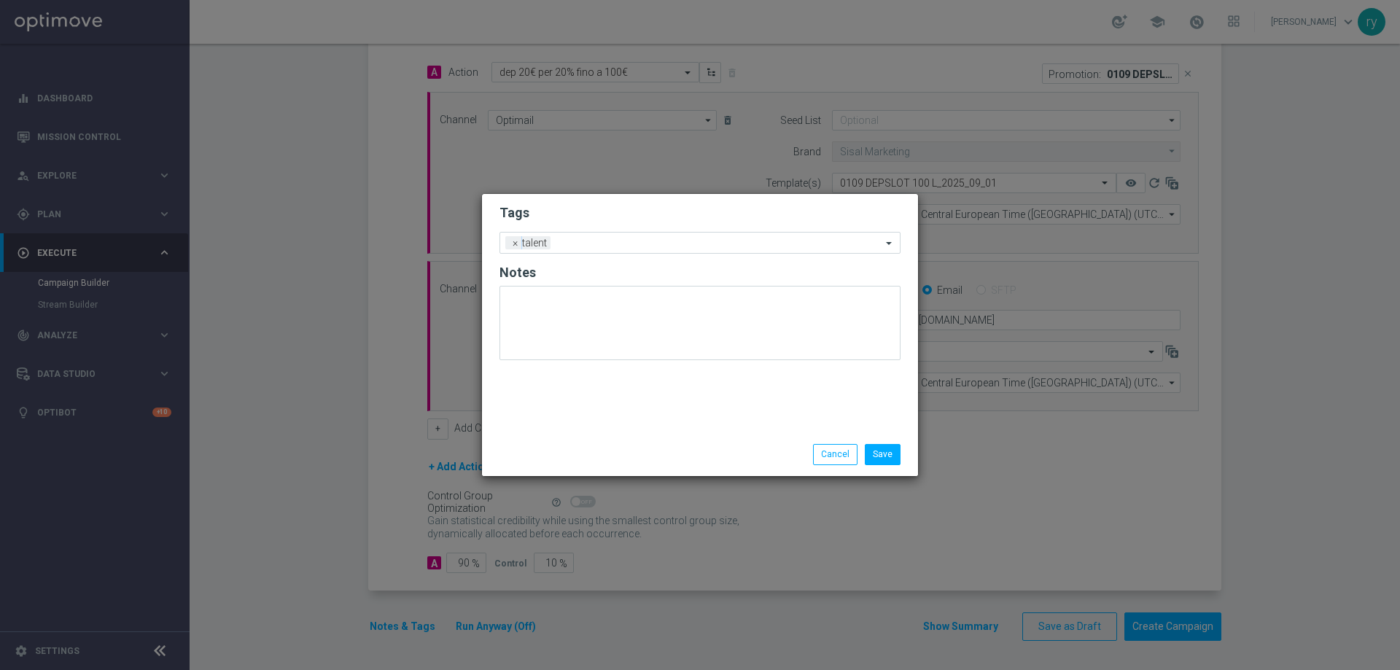
drag, startPoint x: 555, startPoint y: 405, endPoint x: 612, endPoint y: 293, distance: 125.5
click at [556, 405] on div "Tags Add a new tag × talent Notes" at bounding box center [700, 313] width 436 height 239
click at [631, 253] on ng-select "Add a new tag × talent" at bounding box center [699, 243] width 401 height 22
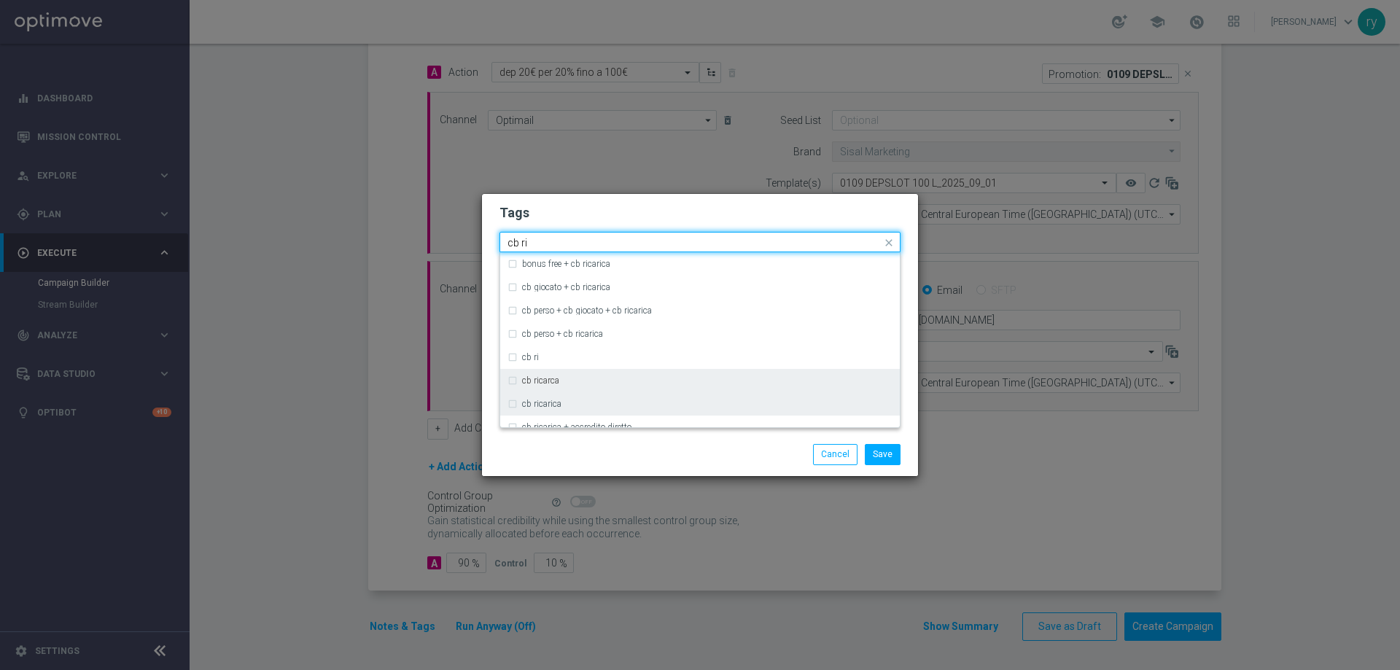
click at [553, 401] on label "cb ricarica" at bounding box center [541, 404] width 39 height 9
type input "cb ri"
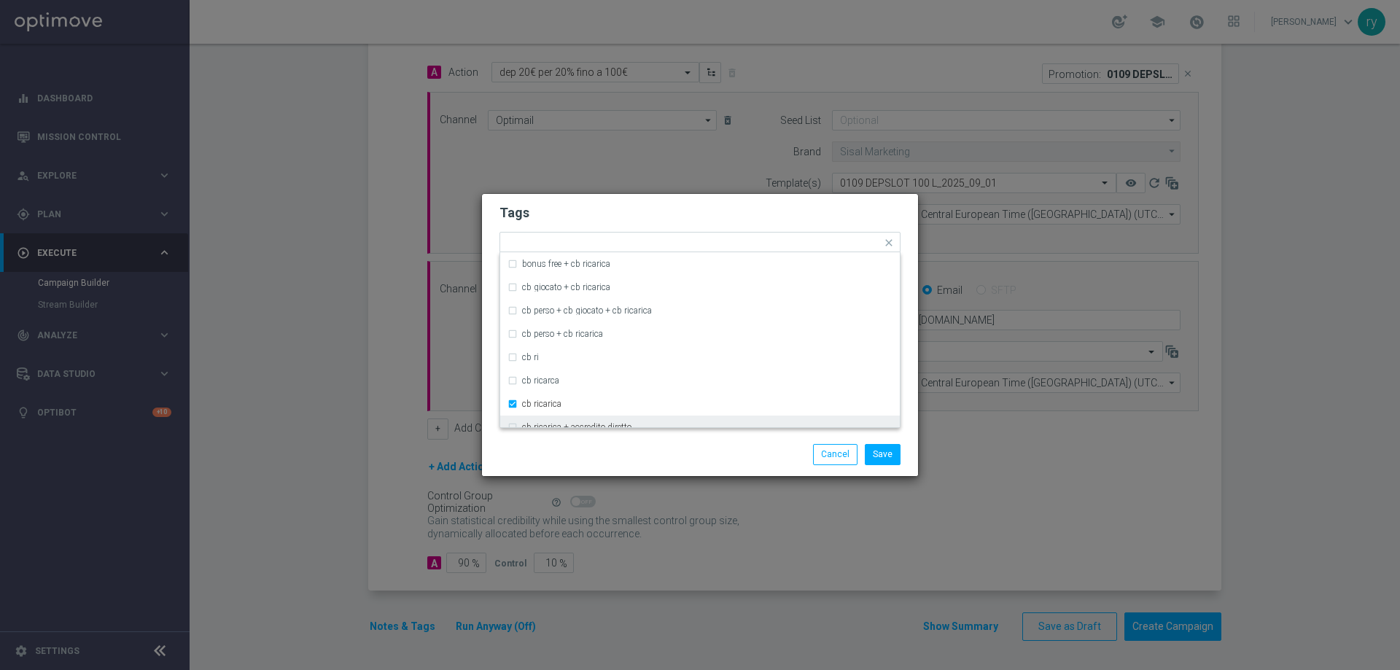
click at [566, 433] on div "Save Cancel" at bounding box center [700, 454] width 436 height 42
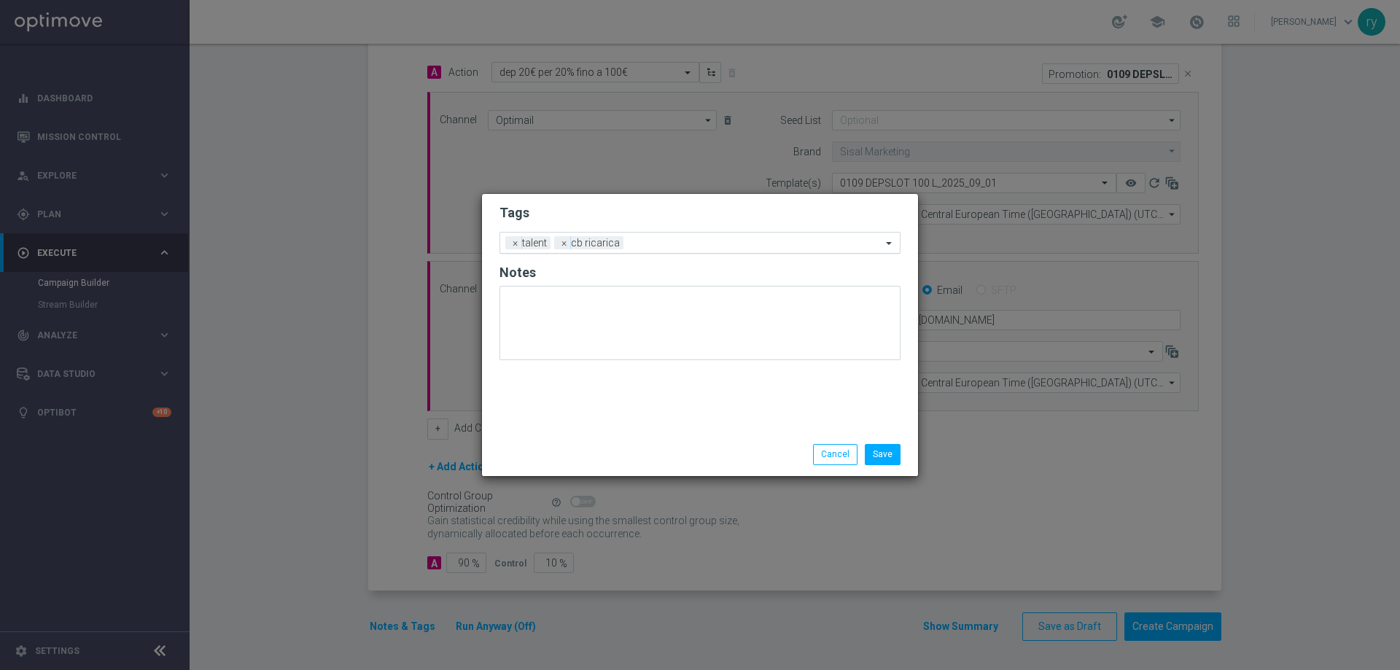
click at [681, 241] on input "text" at bounding box center [755, 244] width 252 height 12
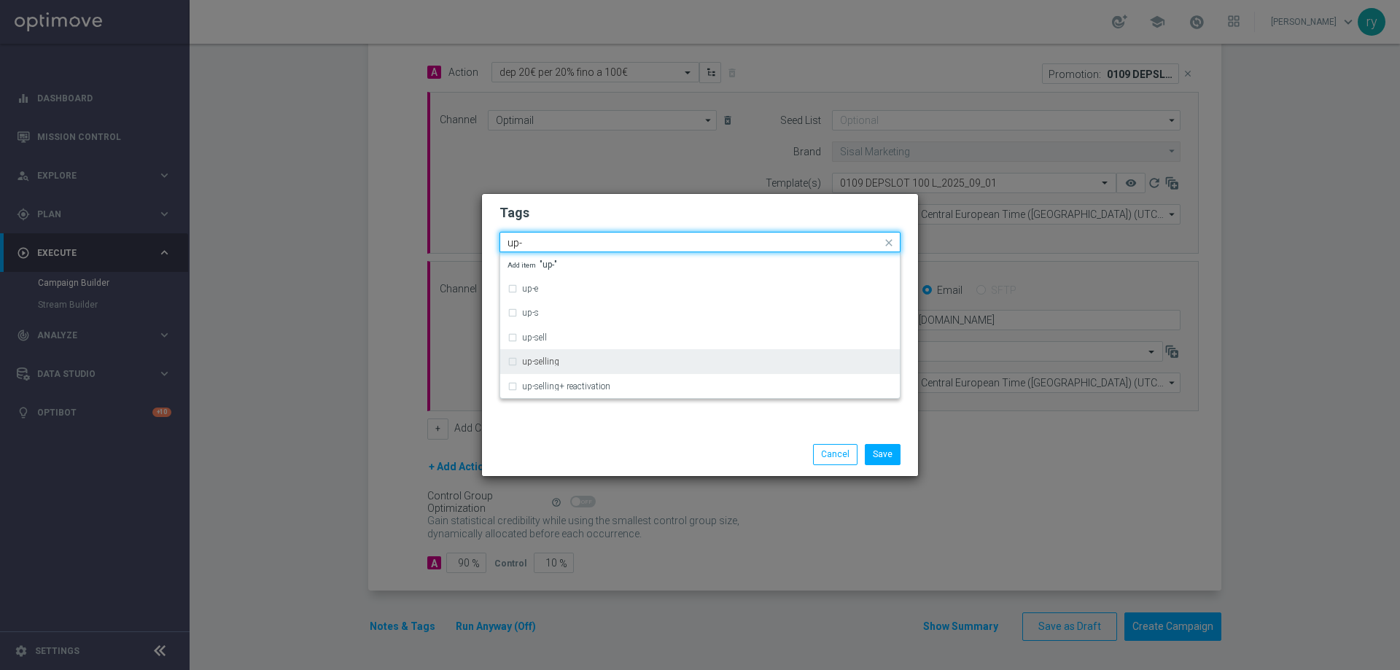
click at [515, 364] on div "up-selling" at bounding box center [699, 361] width 385 height 23
type input "up-"
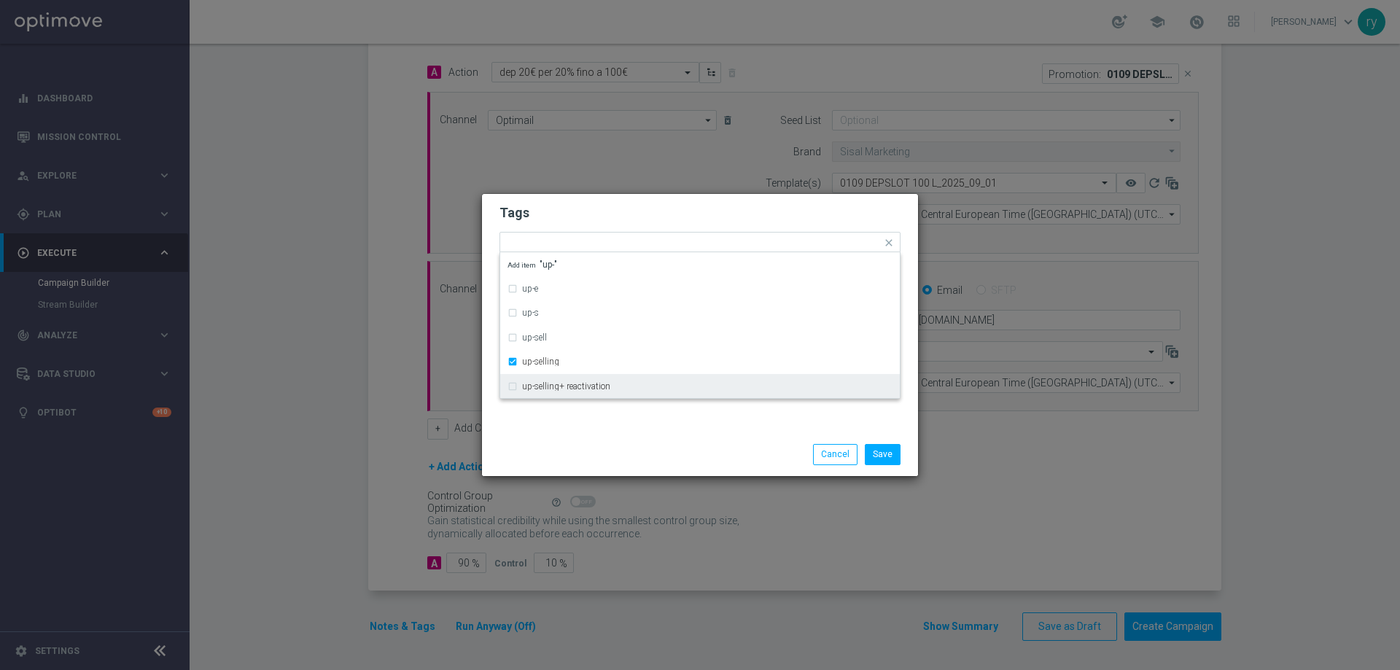
click at [553, 422] on div "Tags Quick find × talent × cb ricarica × up-selling up-e up-s up-sell up-sellin…" at bounding box center [700, 313] width 436 height 239
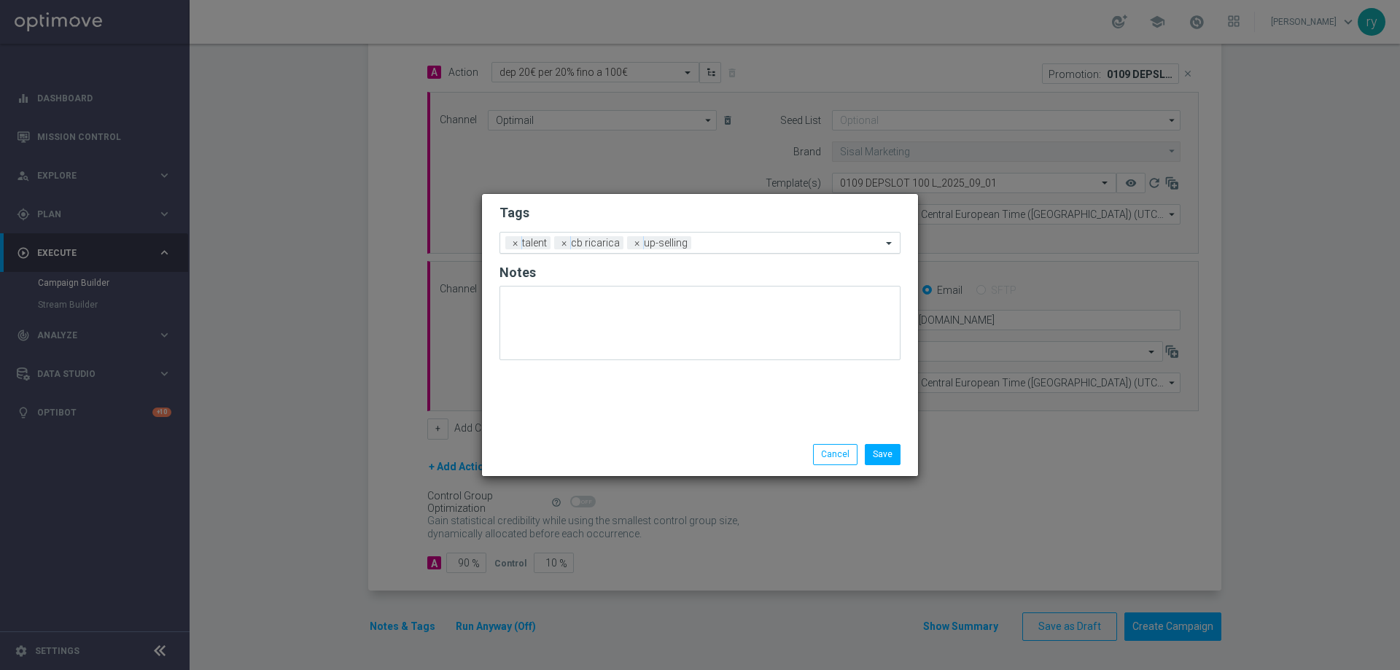
click at [746, 248] on input "text" at bounding box center [789, 244] width 184 height 12
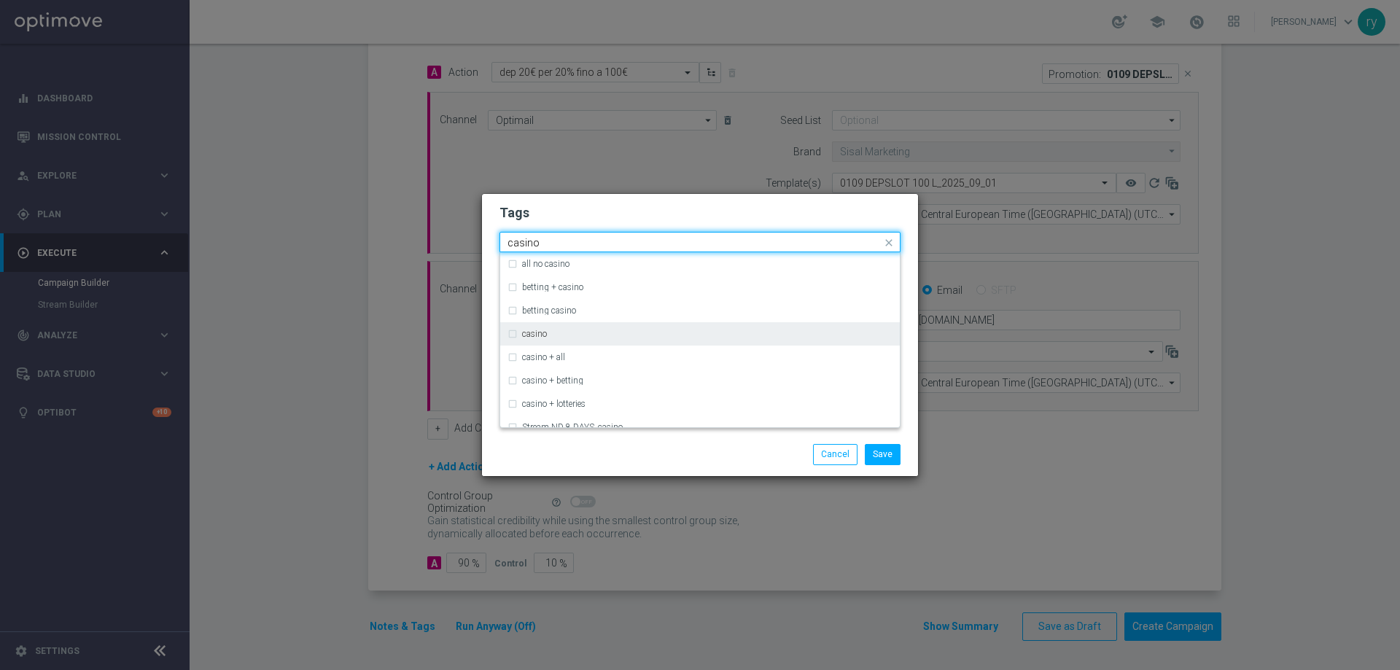
click at [542, 335] on label "casino" at bounding box center [534, 334] width 25 height 9
type input "casino"
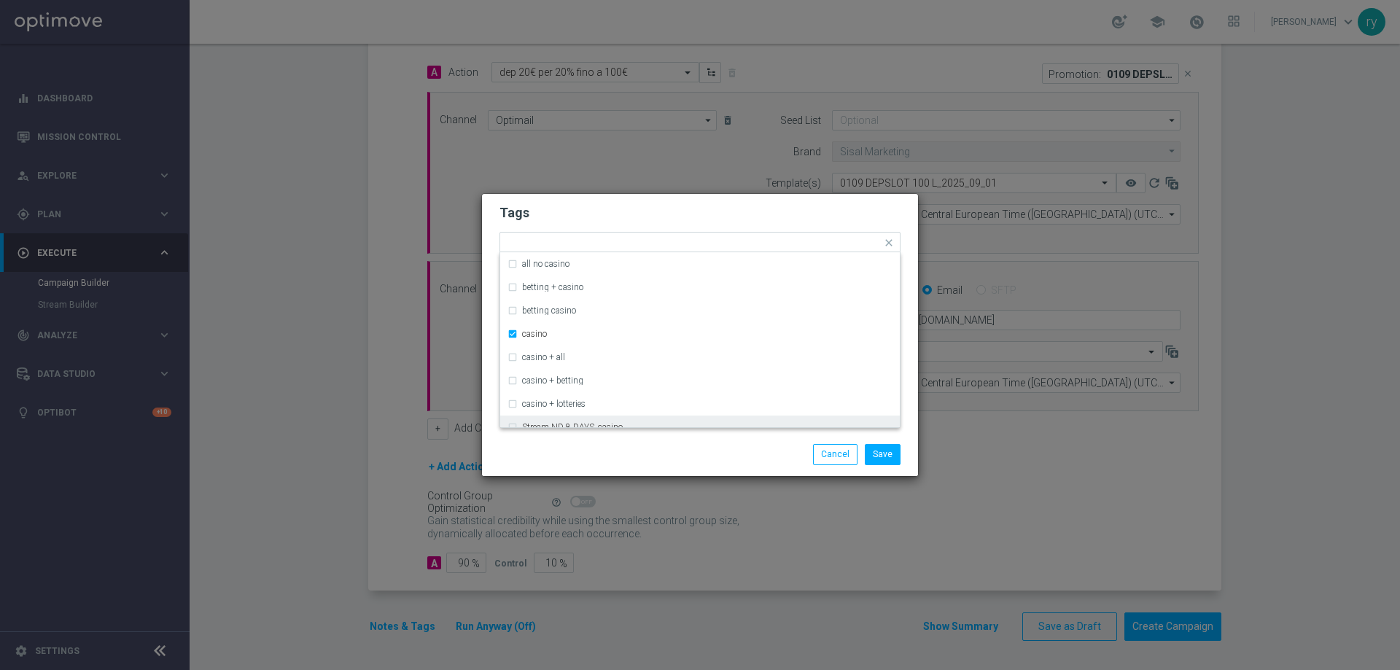
click at [689, 457] on div "Save Cancel" at bounding box center [770, 454] width 282 height 20
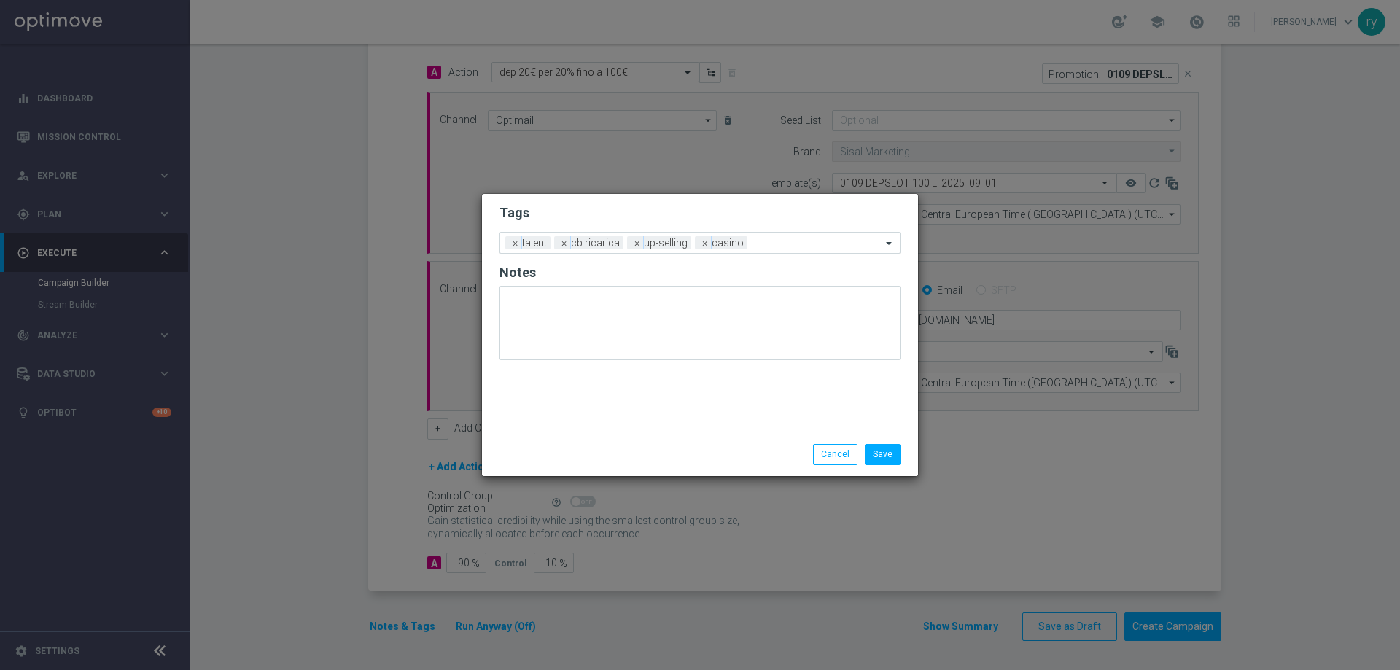
click at [812, 233] on div "Add a new tag × talent × cb ricarica × up-selling × casino" at bounding box center [690, 243] width 381 height 20
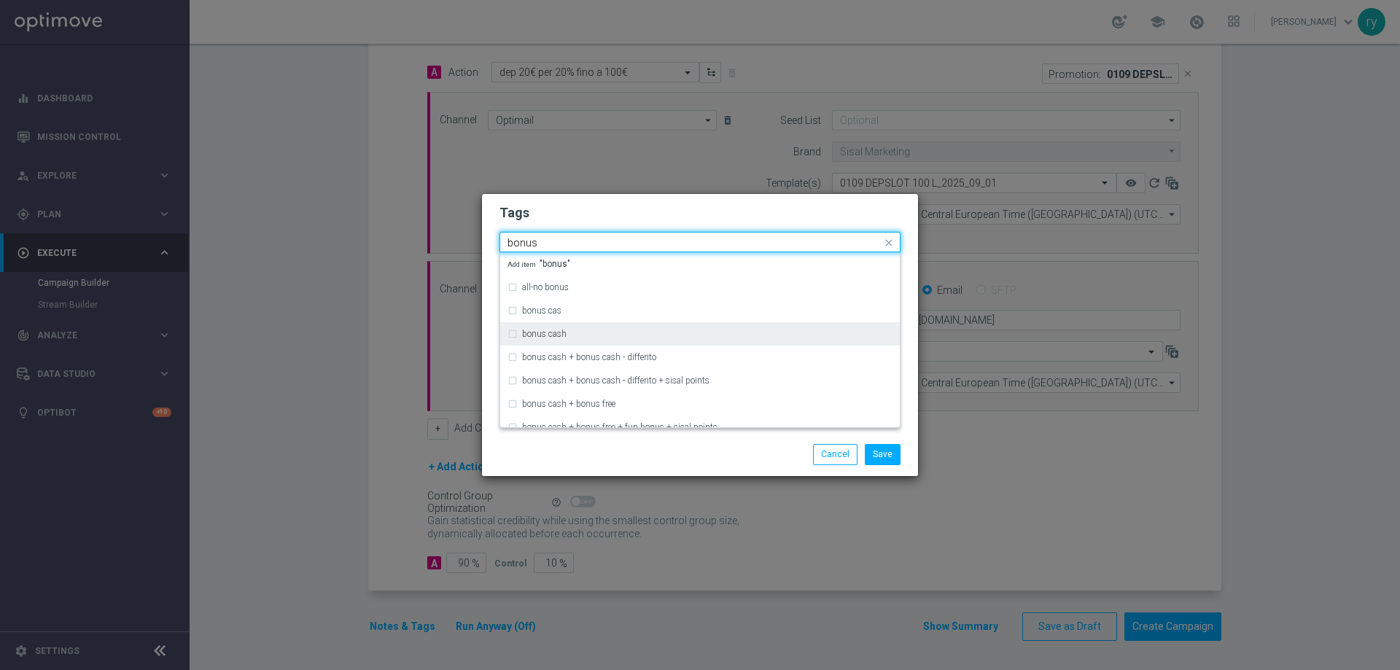
click at [644, 323] on div "bonus cash" at bounding box center [699, 333] width 385 height 23
type input "bonus"
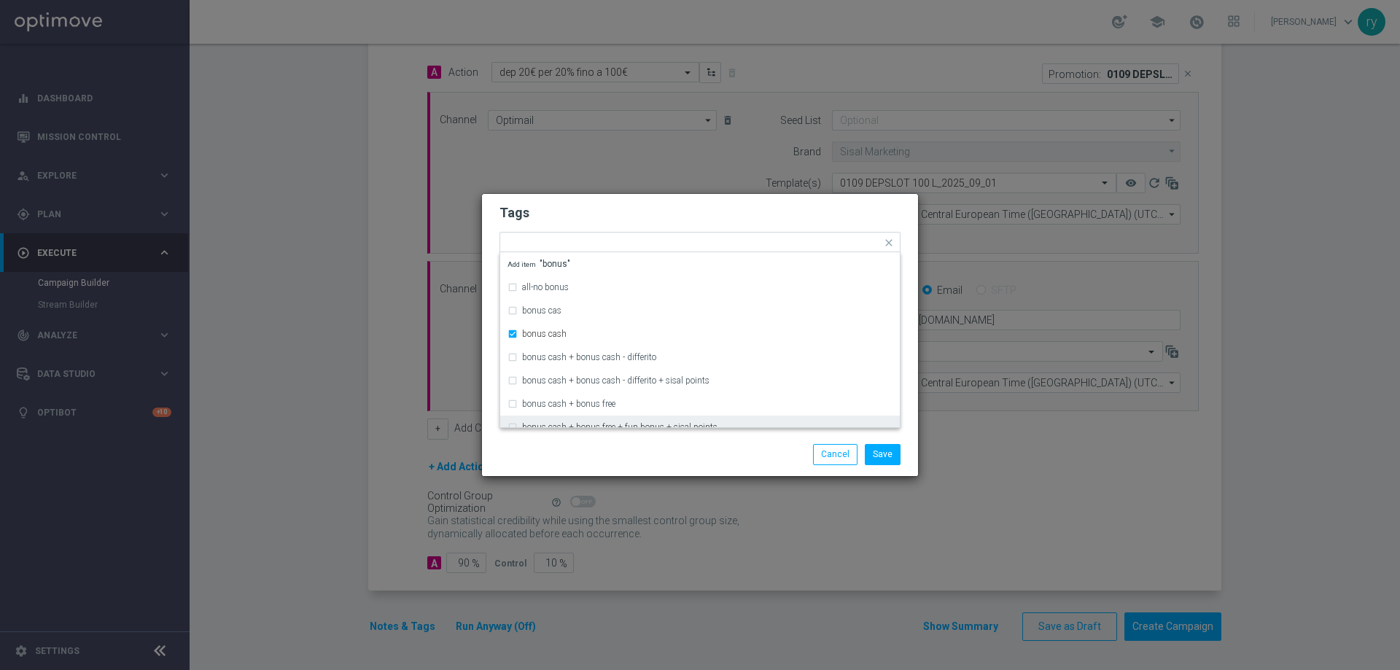
click at [709, 438] on div "Save Cancel" at bounding box center [700, 454] width 436 height 42
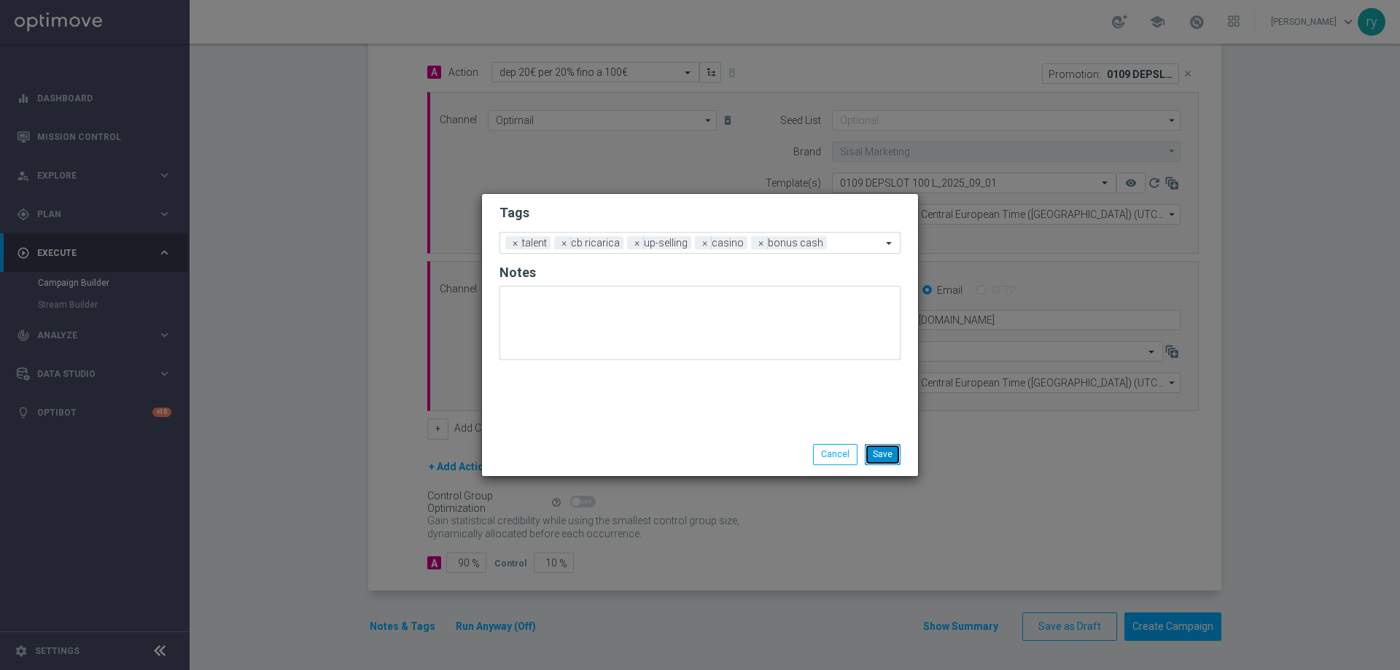
click at [890, 457] on button "Save" at bounding box center [883, 454] width 36 height 20
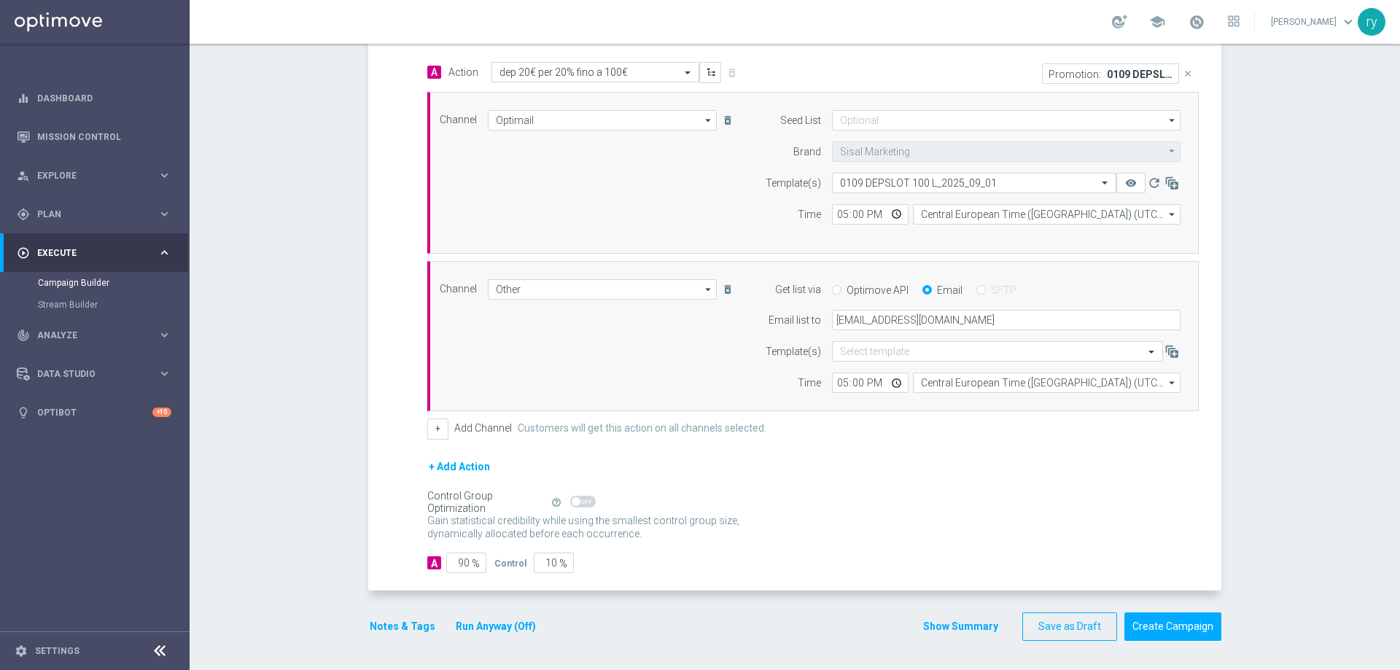
click at [950, 620] on button "Show Summary" at bounding box center [960, 626] width 77 height 17
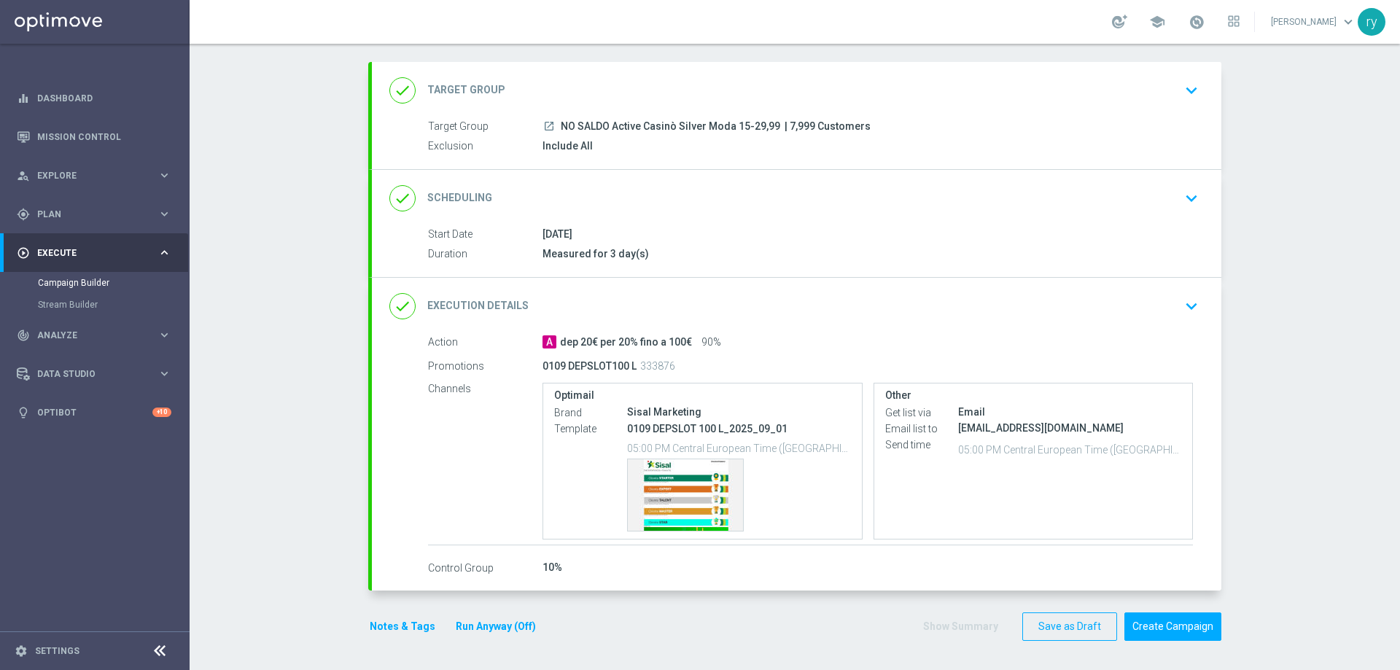
scroll to position [69, 0]
click at [688, 497] on div "Template preview" at bounding box center [685, 494] width 115 height 71
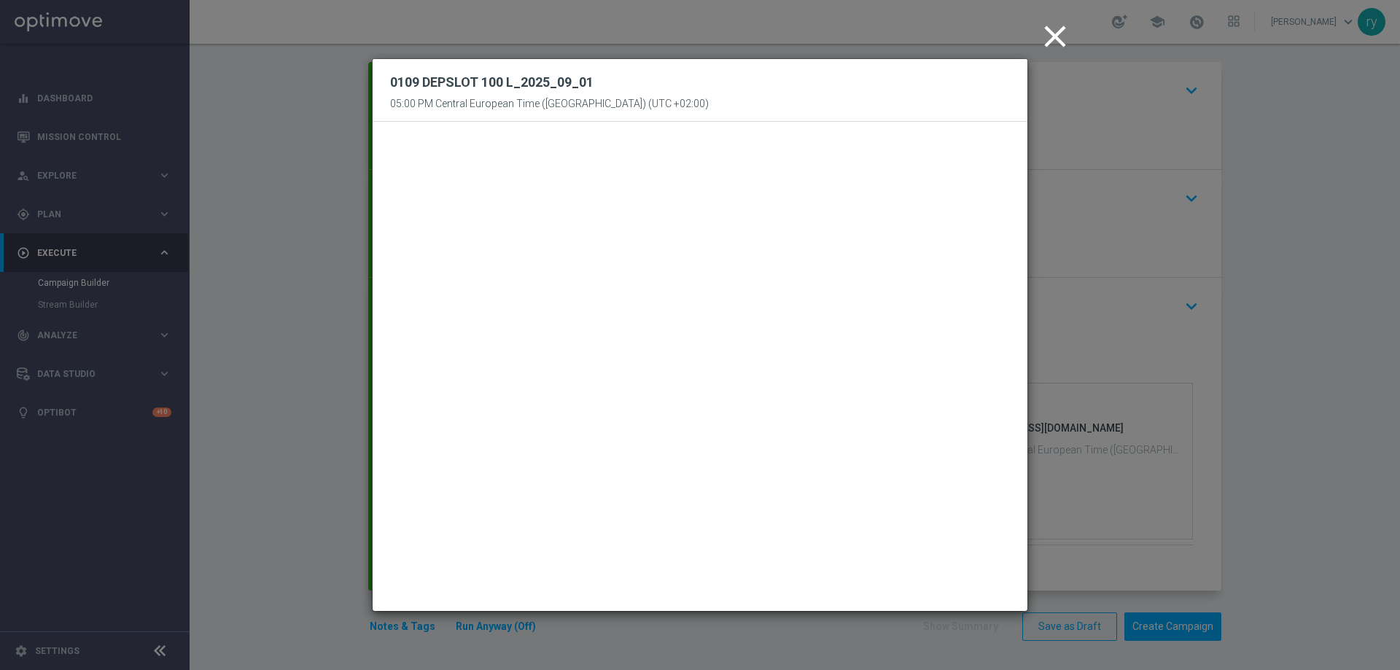
click at [1061, 26] on icon "close" at bounding box center [1055, 36] width 36 height 36
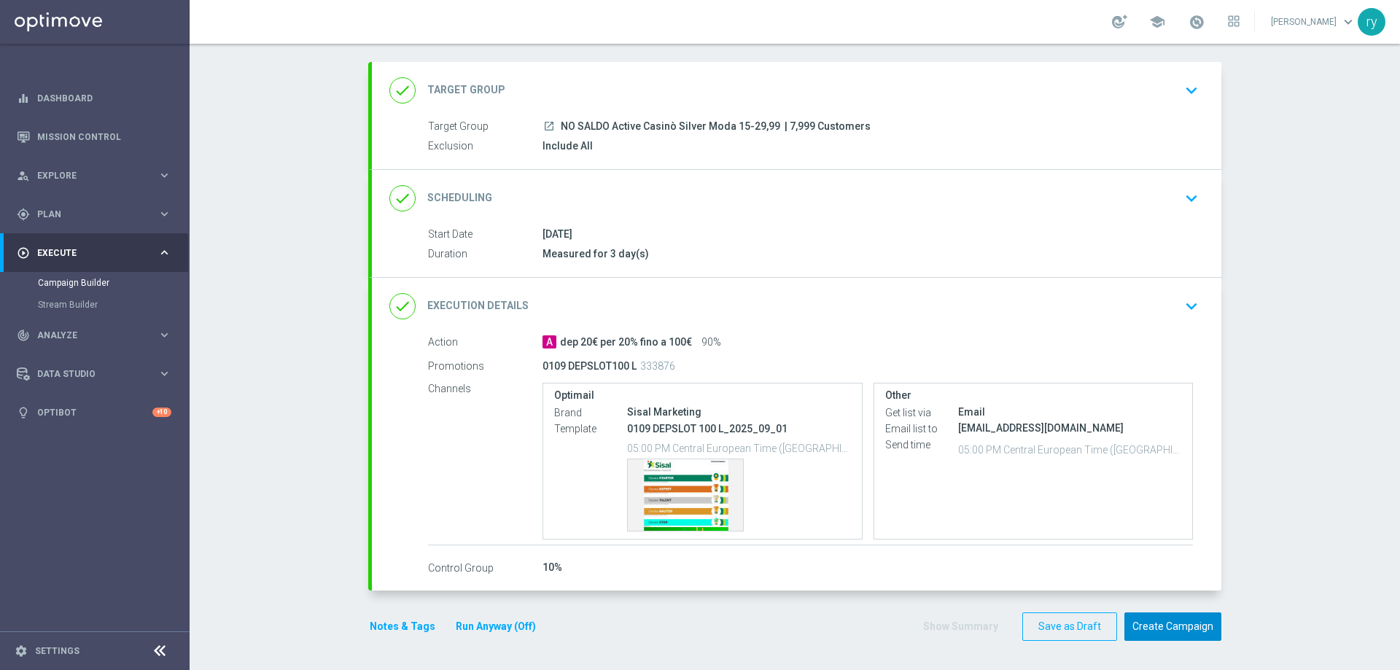
click at [1175, 621] on button "Create Campaign" at bounding box center [1172, 626] width 97 height 28
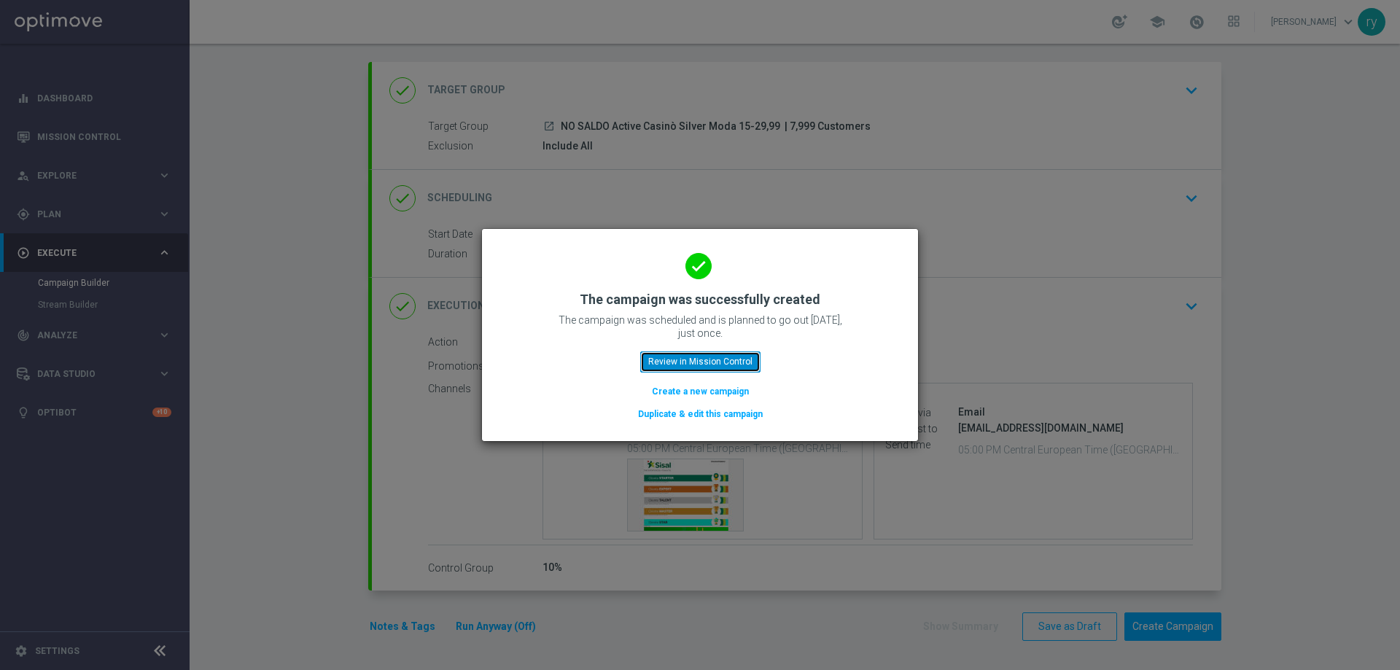
click at [709, 362] on button "Review in Mission Control" at bounding box center [700, 361] width 120 height 20
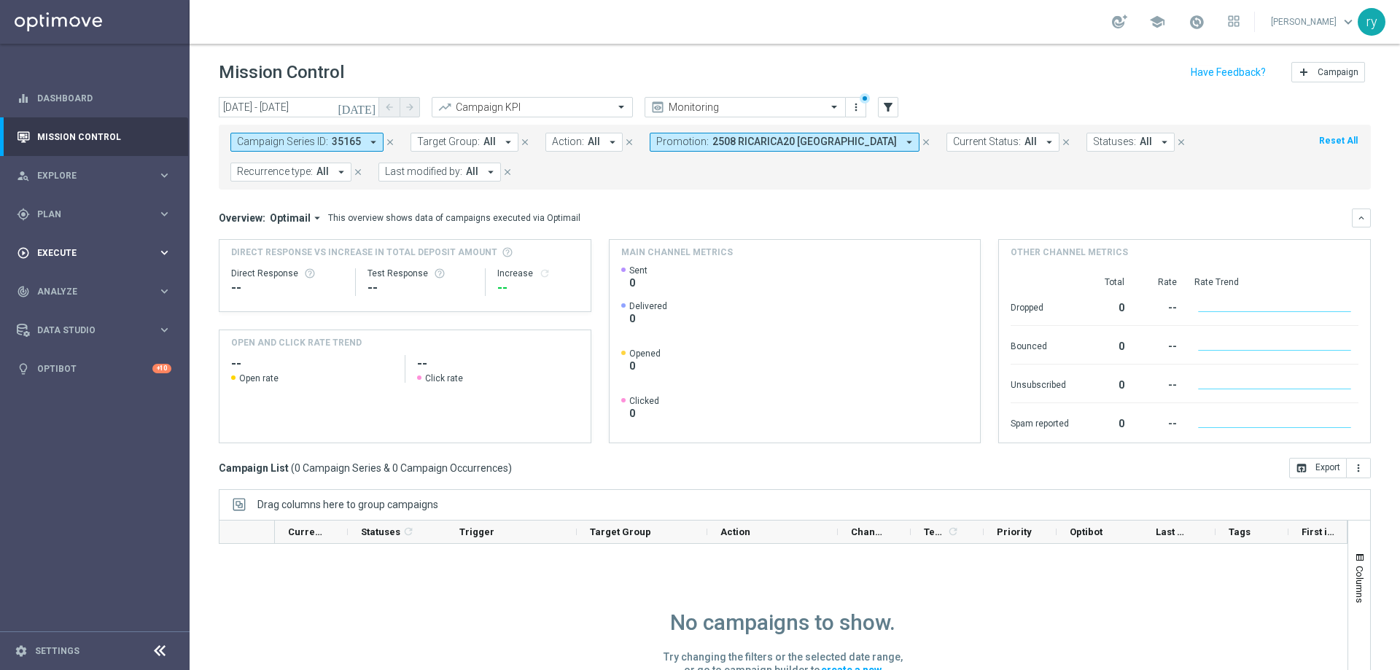
click at [119, 258] on div "play_circle_outline Execute" at bounding box center [87, 252] width 141 height 13
click at [138, 214] on span "Plan" at bounding box center [97, 214] width 120 height 9
click at [78, 302] on div "Optimail" at bounding box center [116, 310] width 143 height 22
click at [74, 313] on link "Optimail" at bounding box center [98, 310] width 106 height 12
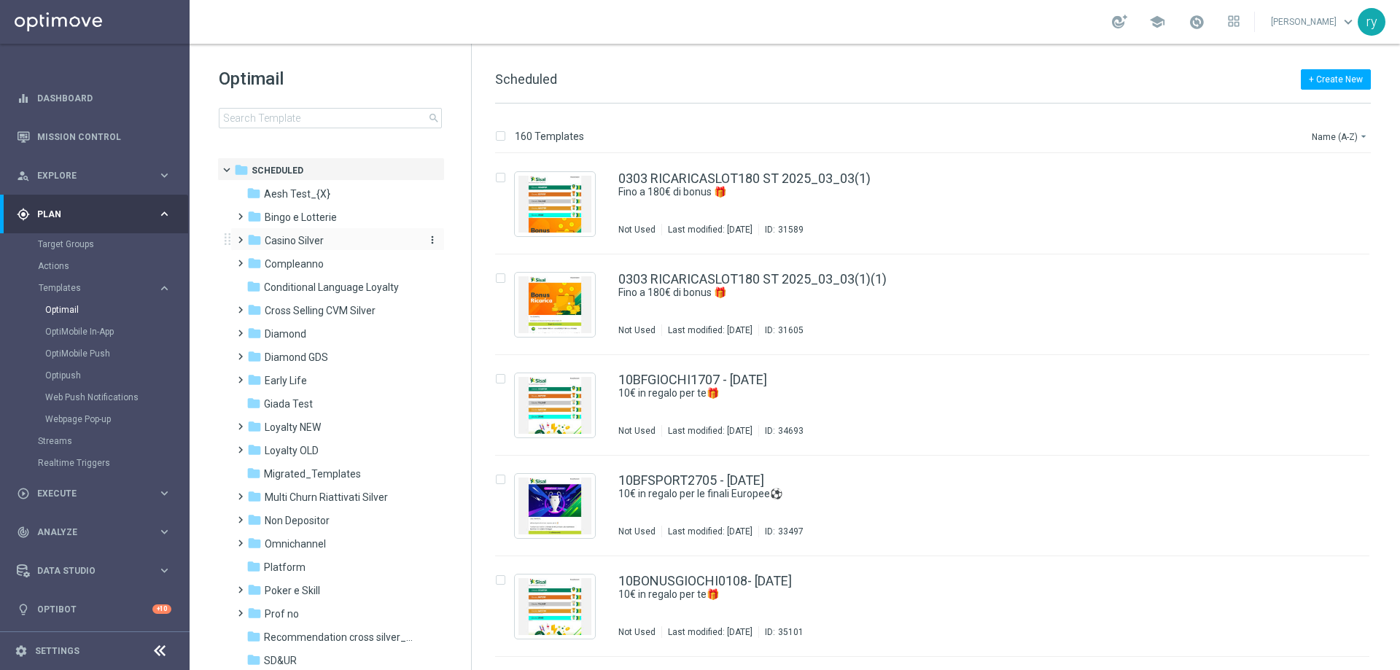
click at [287, 249] on div "folder Casino Silver" at bounding box center [331, 241] width 168 height 17
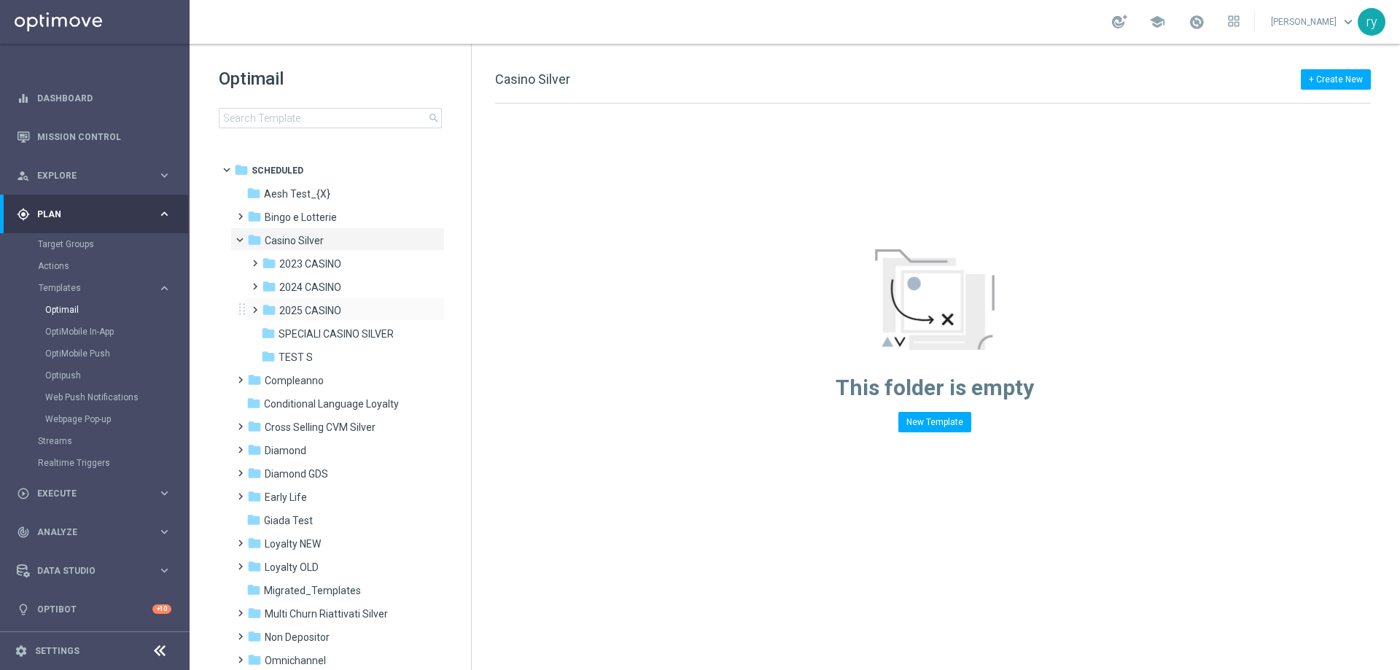
click at [316, 301] on div "folder 2025 CASINO more_vert" at bounding box center [345, 308] width 200 height 23
click at [316, 314] on span "2025 CASINO" at bounding box center [310, 310] width 62 height 13
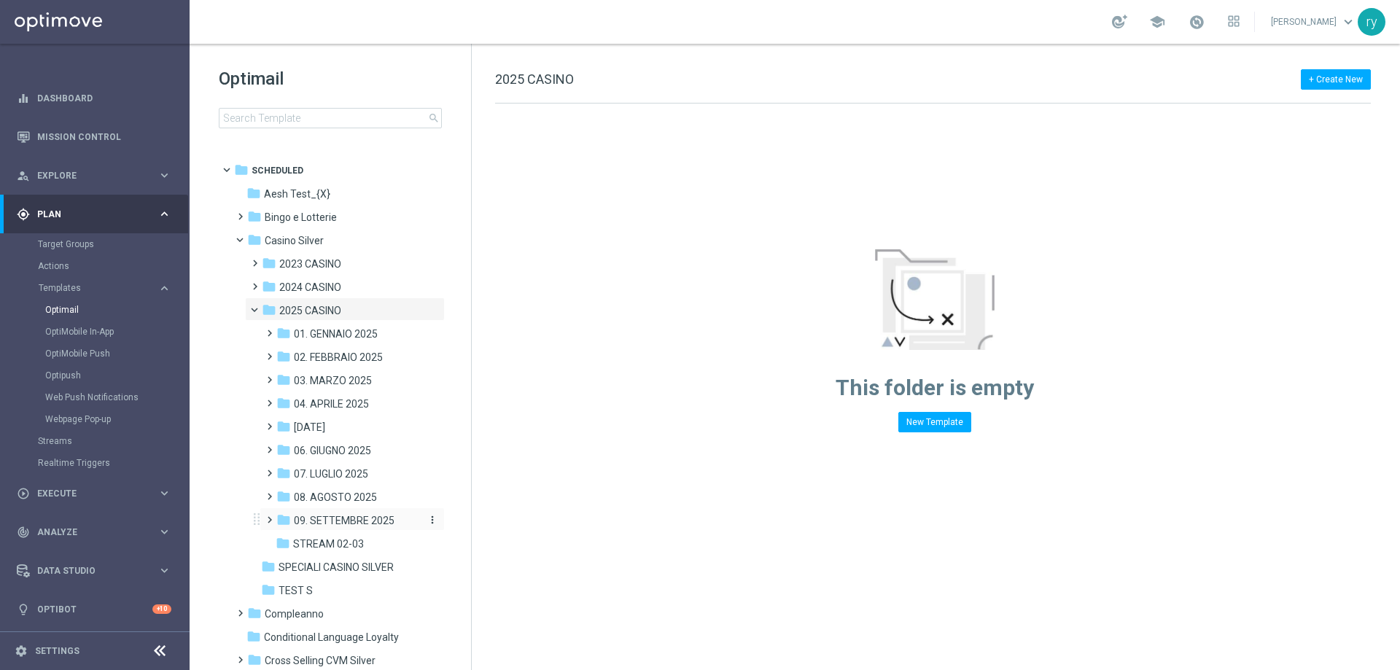
click at [344, 515] on span "09. SETTEMBRE 2025" at bounding box center [344, 520] width 101 height 13
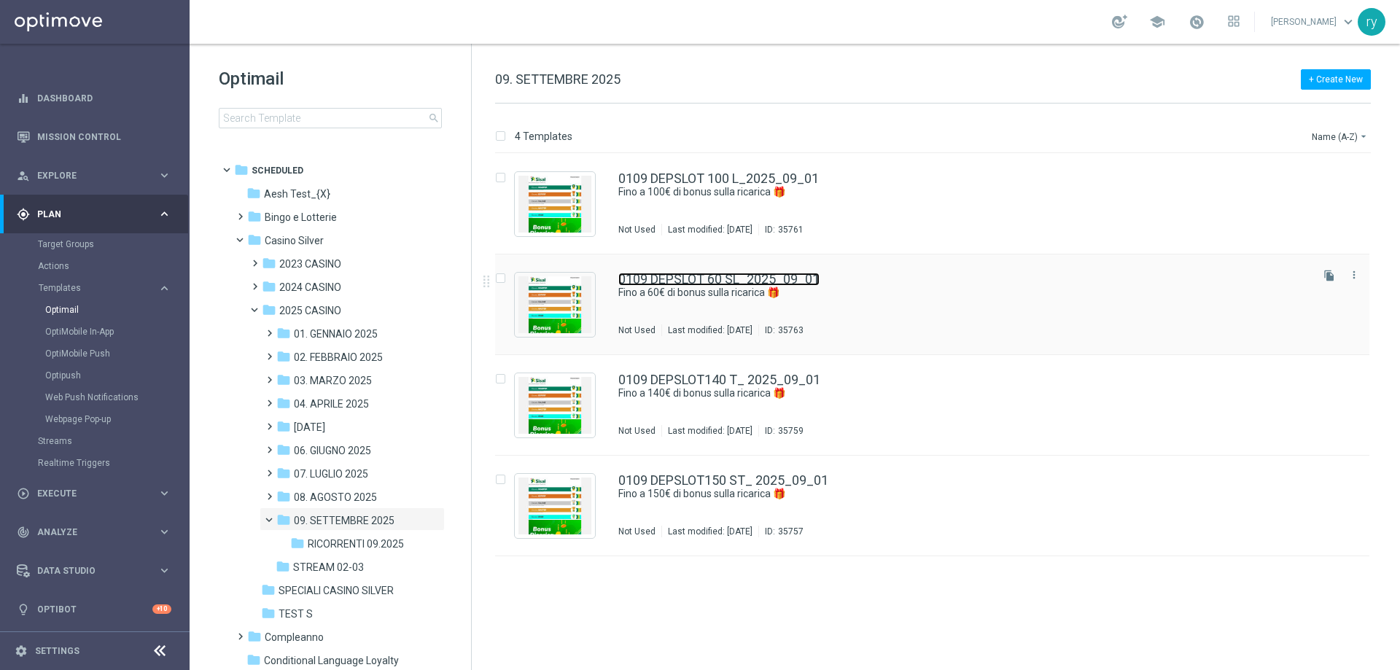
click at [731, 281] on link "0109 DEPSLOT 60 SL_2025_09_01" at bounding box center [718, 279] width 201 height 13
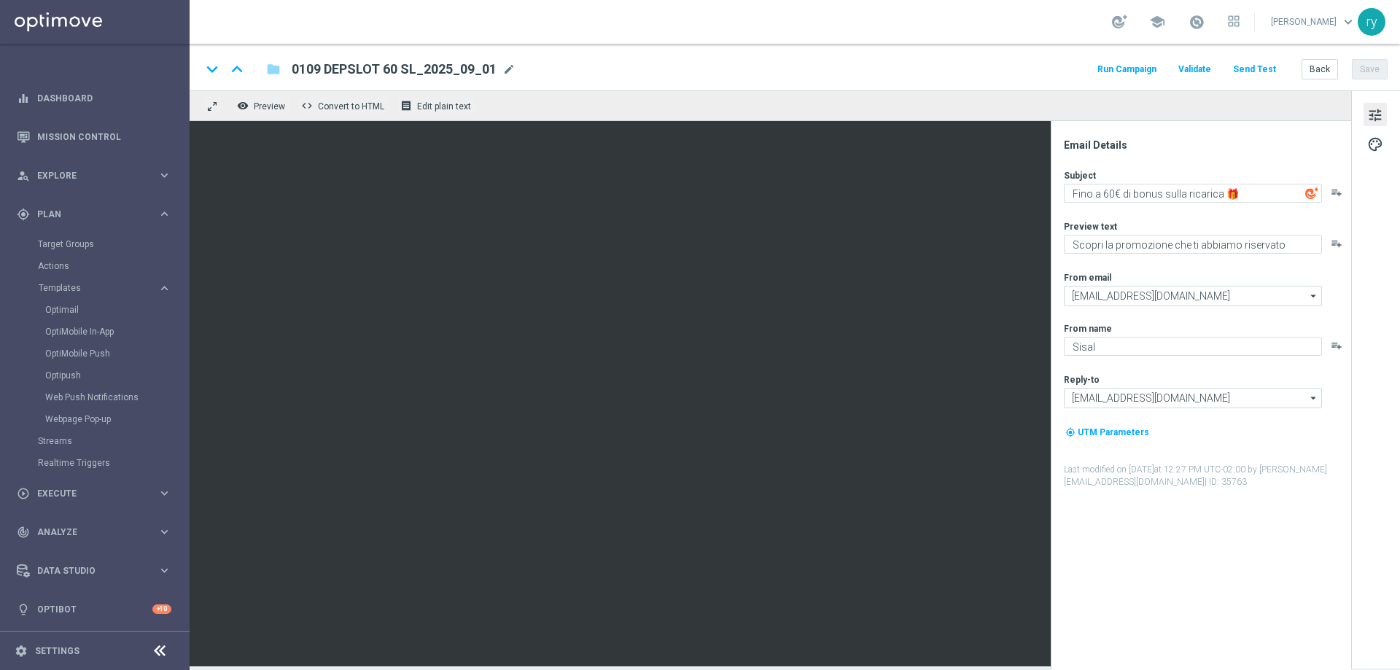
click at [1118, 65] on button "Run Campaign" at bounding box center [1126, 70] width 63 height 20
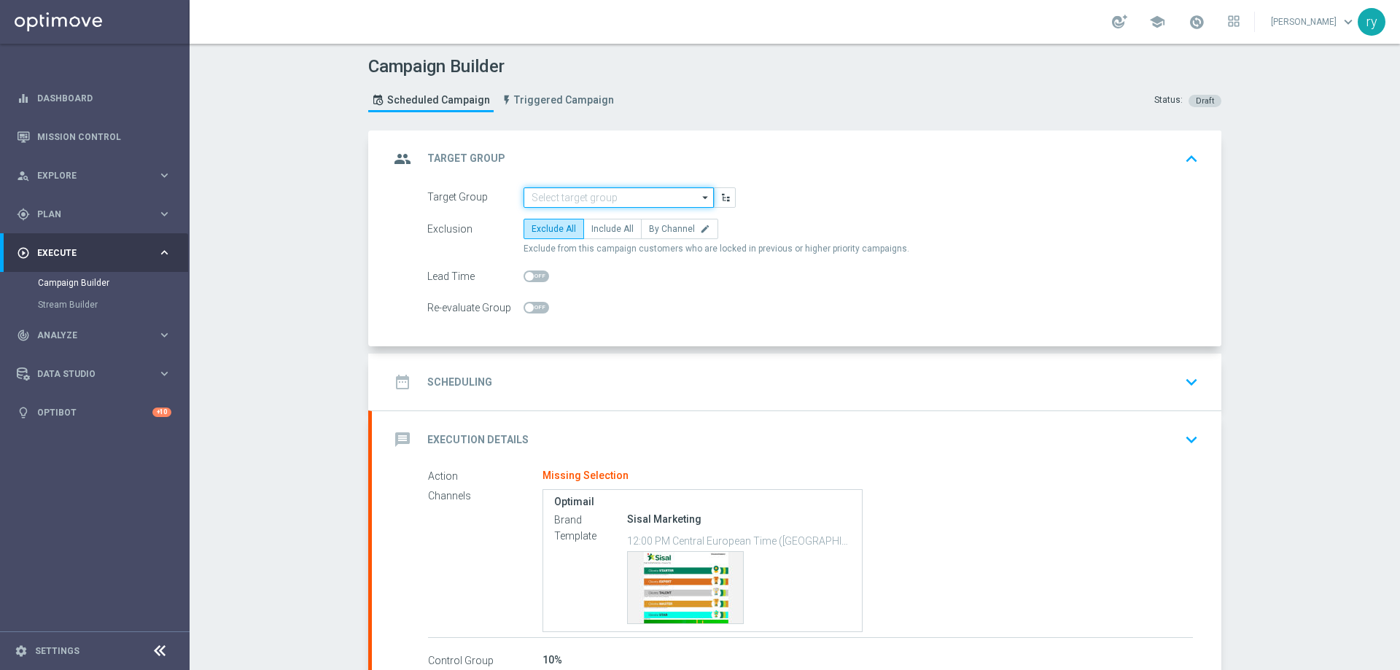
click at [557, 194] on input at bounding box center [619, 197] width 190 height 20
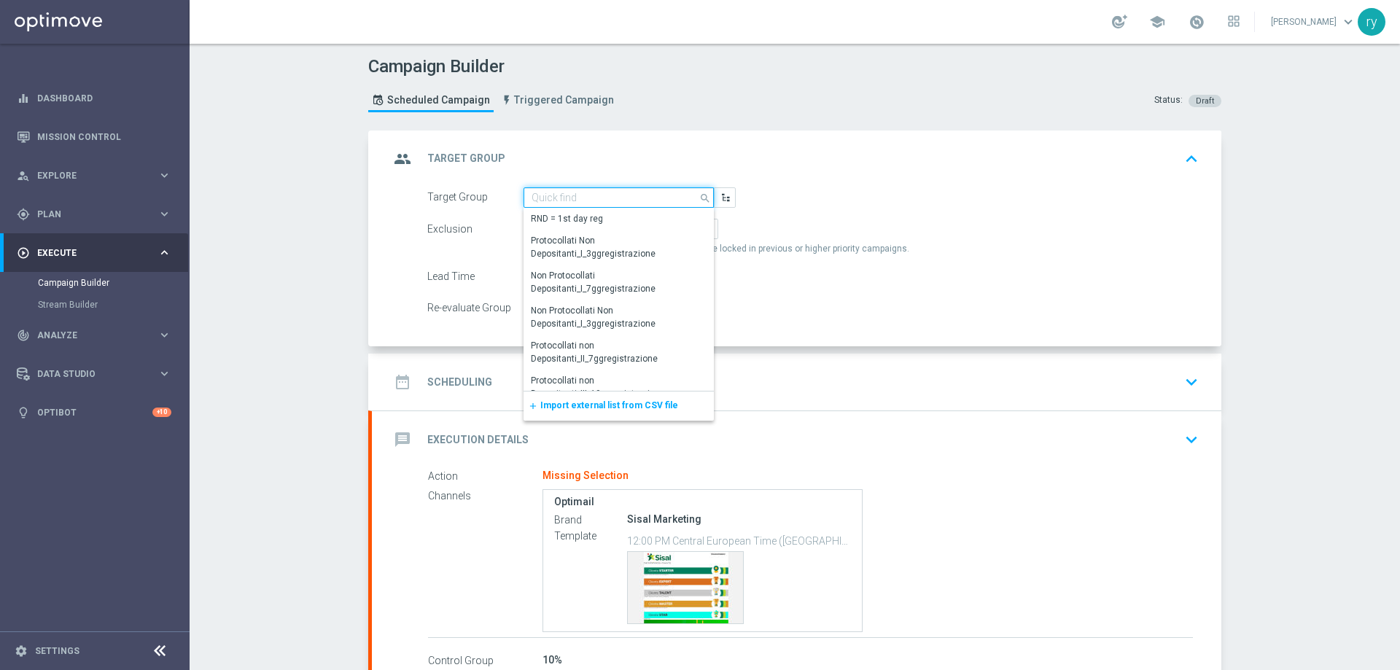
paste input "NO SALDO Active Casinò Silver Moda 0-15€"
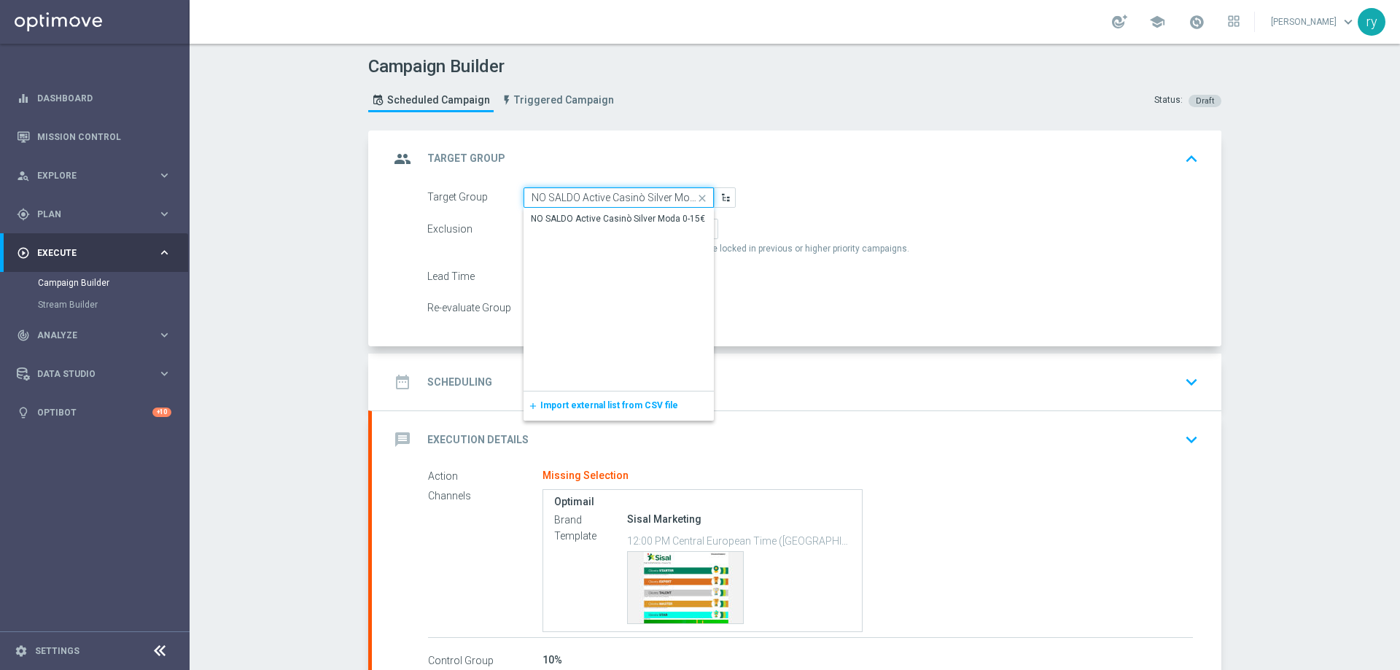
scroll to position [0, 27]
click at [566, 218] on div "NO SALDO Active Casinò Silver Moda 0-15€" at bounding box center [618, 218] width 174 height 13
type input "NO SALDO Active Casinò Silver Moda 0-15€"
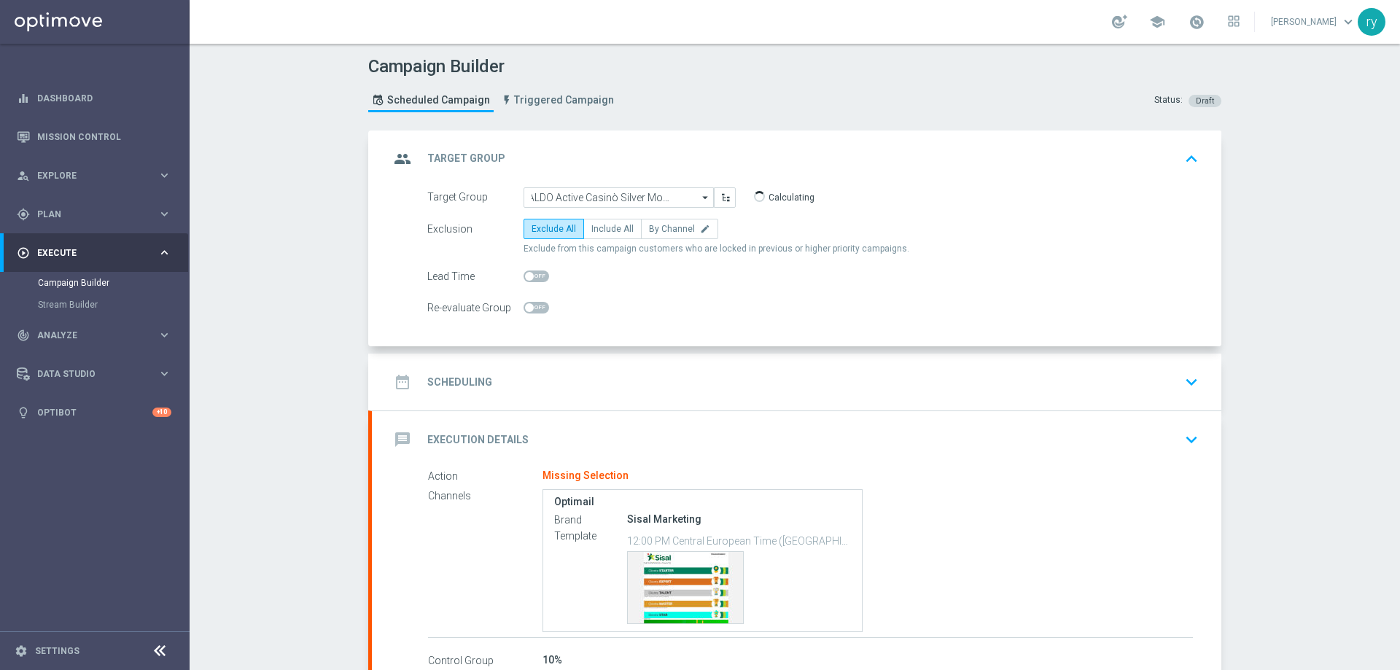
scroll to position [0, 0]
click at [597, 220] on label "Include All" at bounding box center [612, 229] width 58 height 20
click at [597, 227] on input "Include All" at bounding box center [595, 231] width 9 height 9
radio input "true"
click at [623, 367] on div "date_range Scheduling keyboard_arrow_down" at bounding box center [796, 382] width 849 height 57
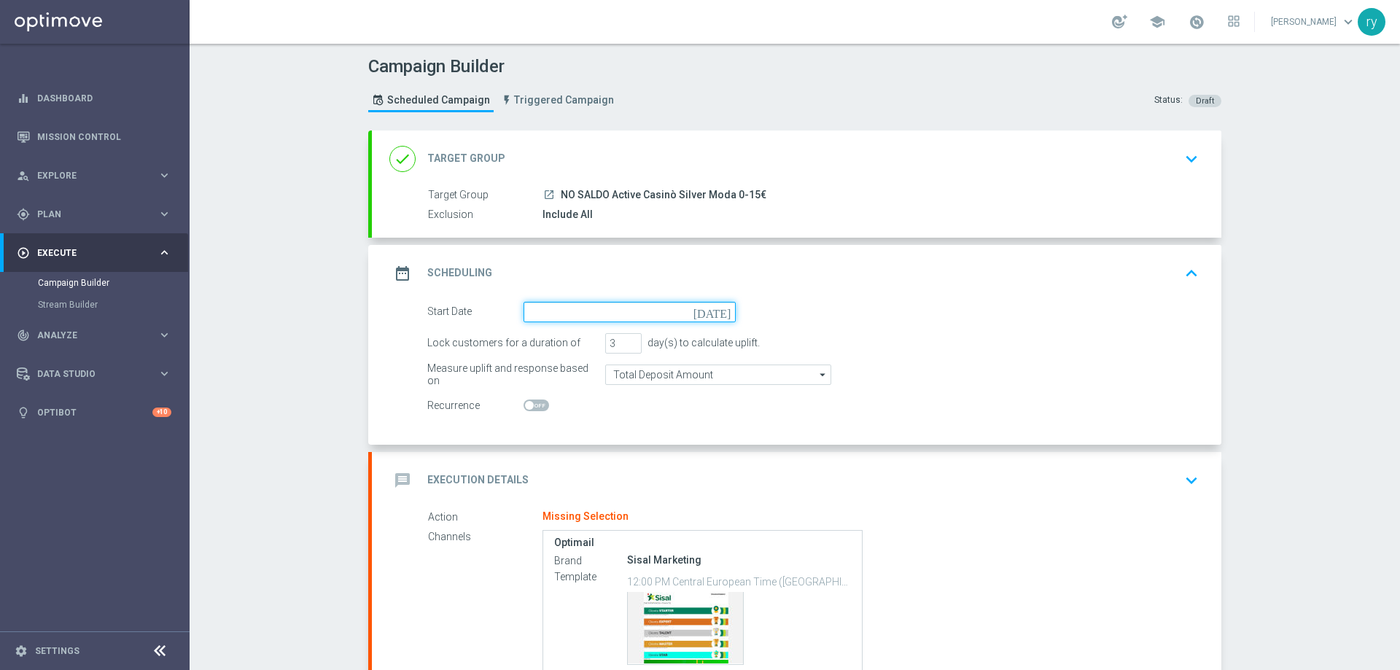
click at [658, 309] on input at bounding box center [630, 312] width 212 height 20
type input "[DATE]"
click at [568, 480] on div "message Execution Details keyboard_arrow_down" at bounding box center [796, 481] width 814 height 28
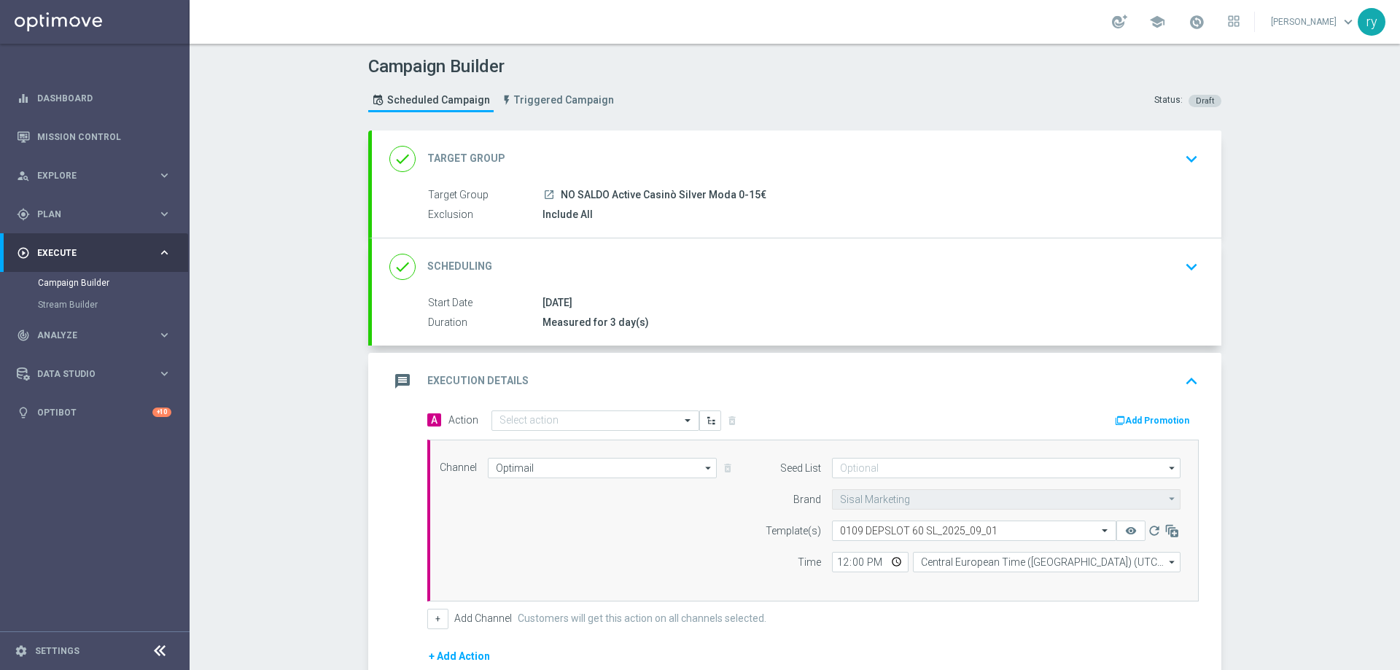
click at [1146, 419] on button "Add Promotion" at bounding box center [1153, 421] width 81 height 16
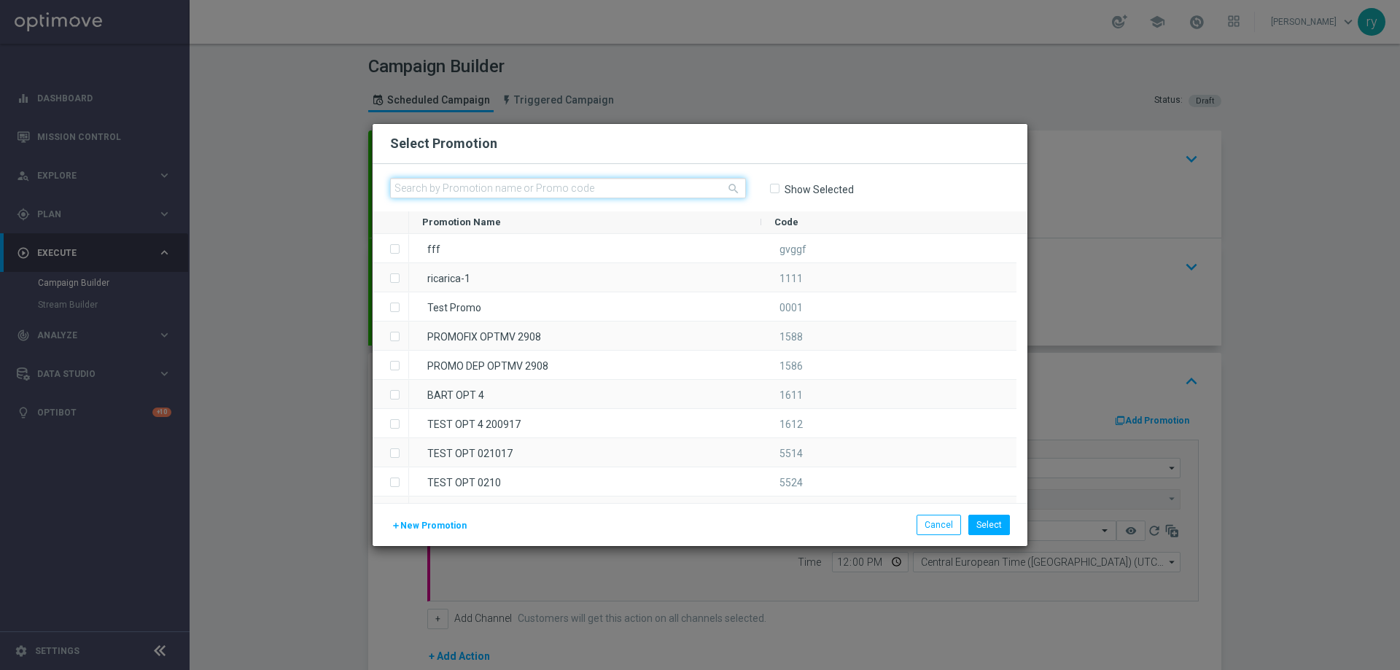
click at [520, 189] on input "text" at bounding box center [568, 188] width 356 height 20
paste input "333877"
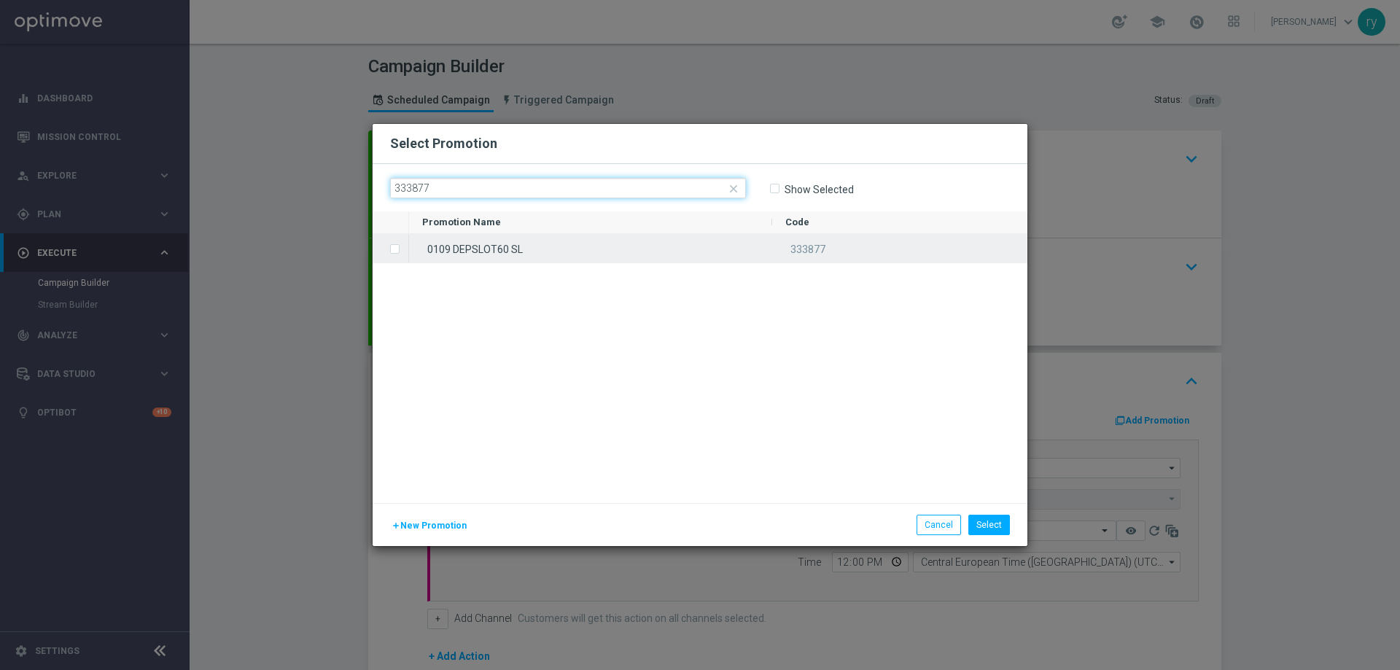
type input "333877"
click at [404, 248] on label "Press SPACE to select this row." at bounding box center [406, 250] width 5 height 13
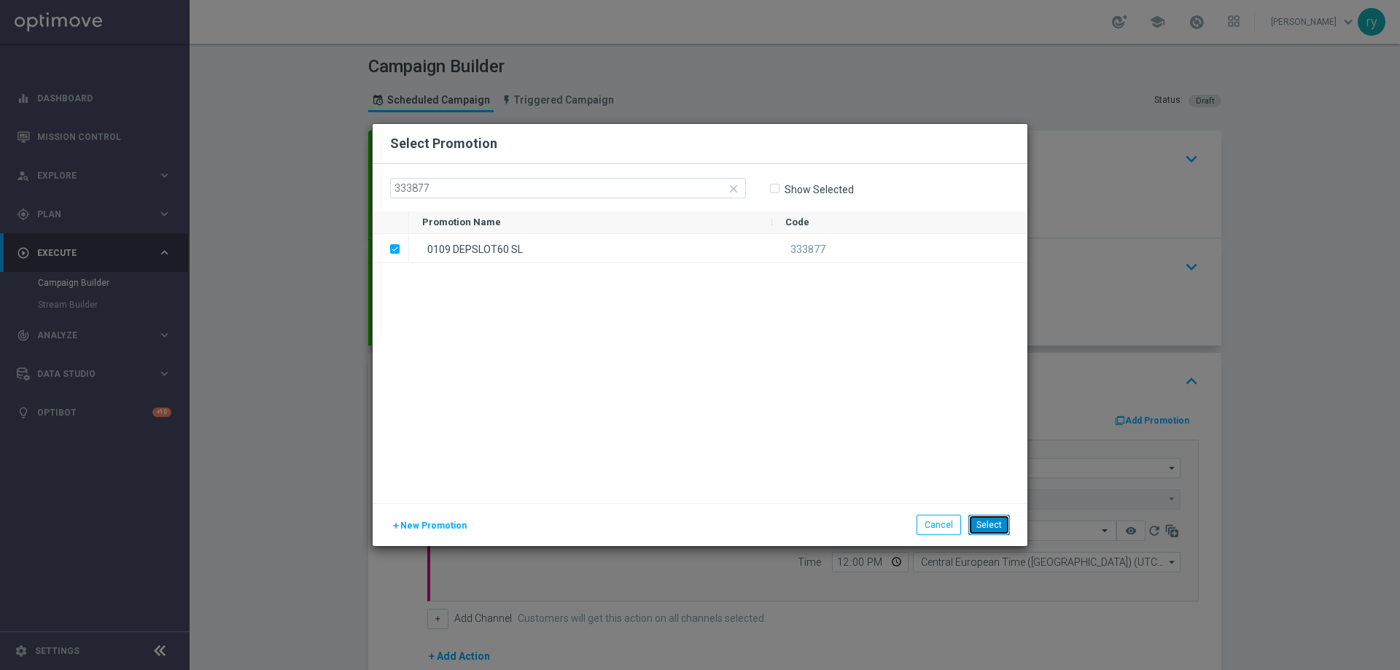
click at [1002, 527] on button "Select" at bounding box center [989, 525] width 42 height 20
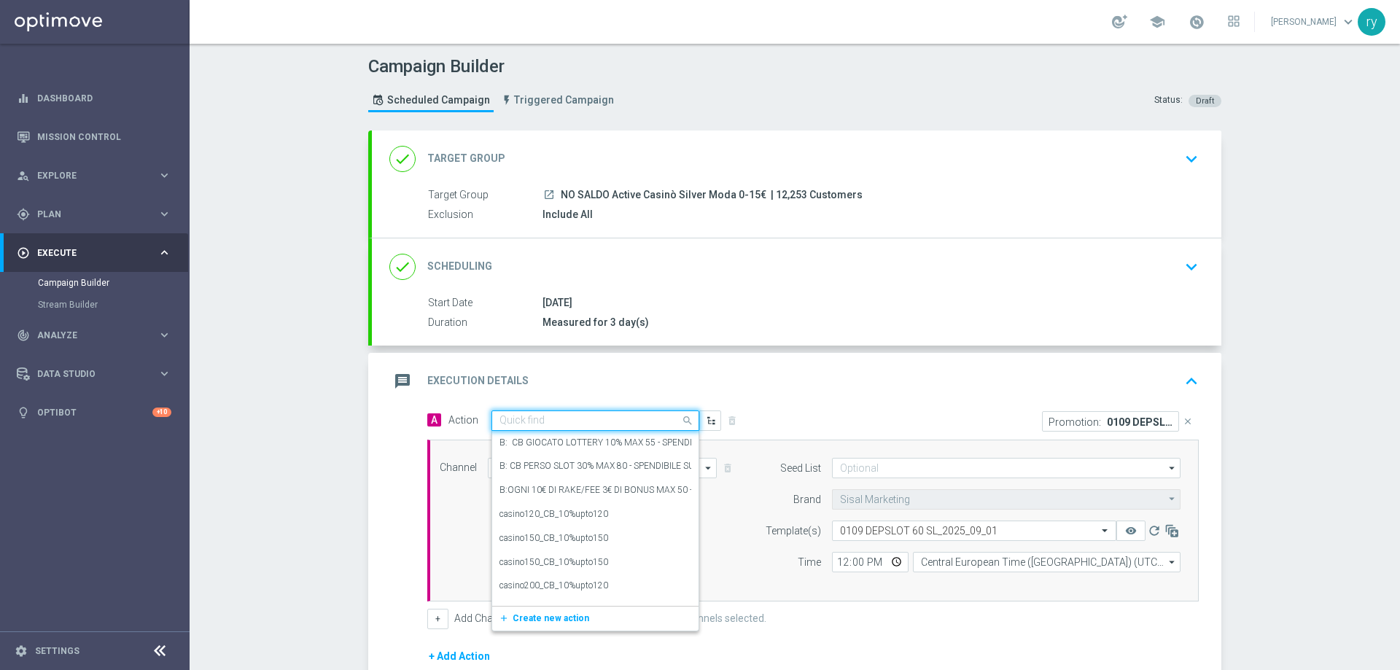
click at [545, 425] on input "text" at bounding box center [580, 421] width 163 height 12
paste input "dep 15€ per 20% fino a 60€"
type input "dep 15€ per 20% fino a 60€"
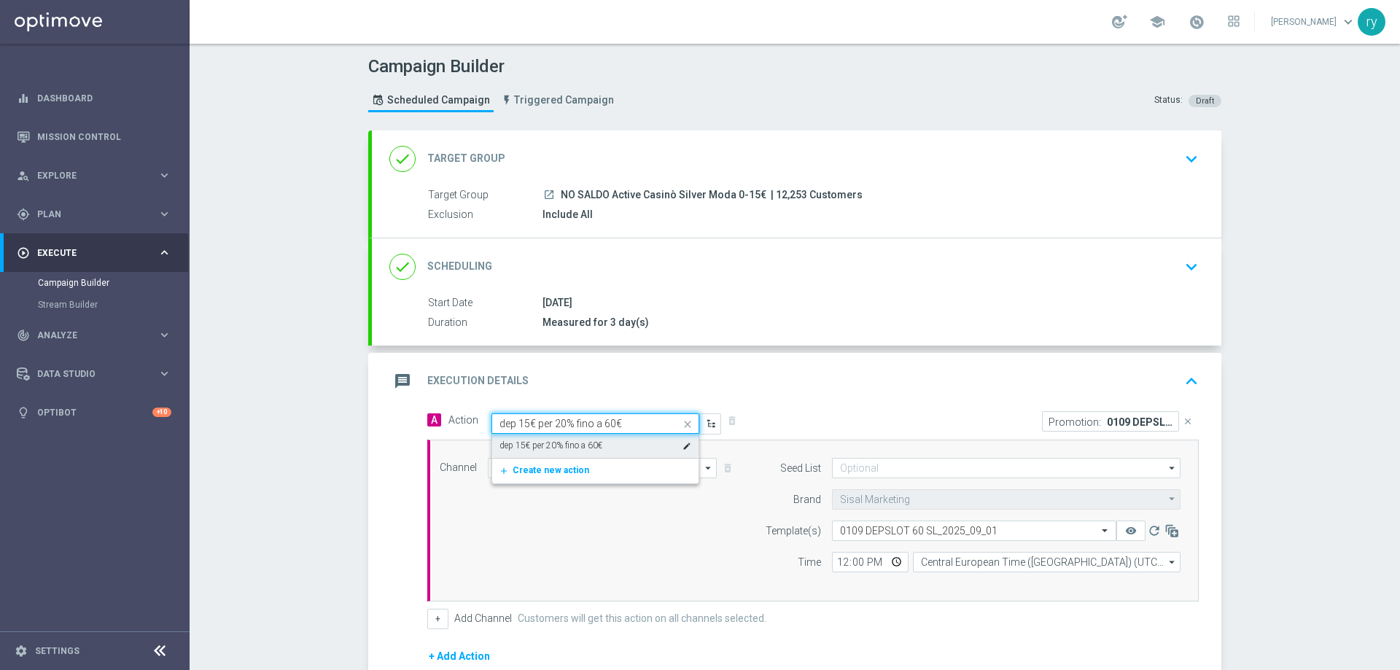
click at [550, 452] on div "dep 15€ per 20% fino a 60€ edit" at bounding box center [595, 446] width 192 height 24
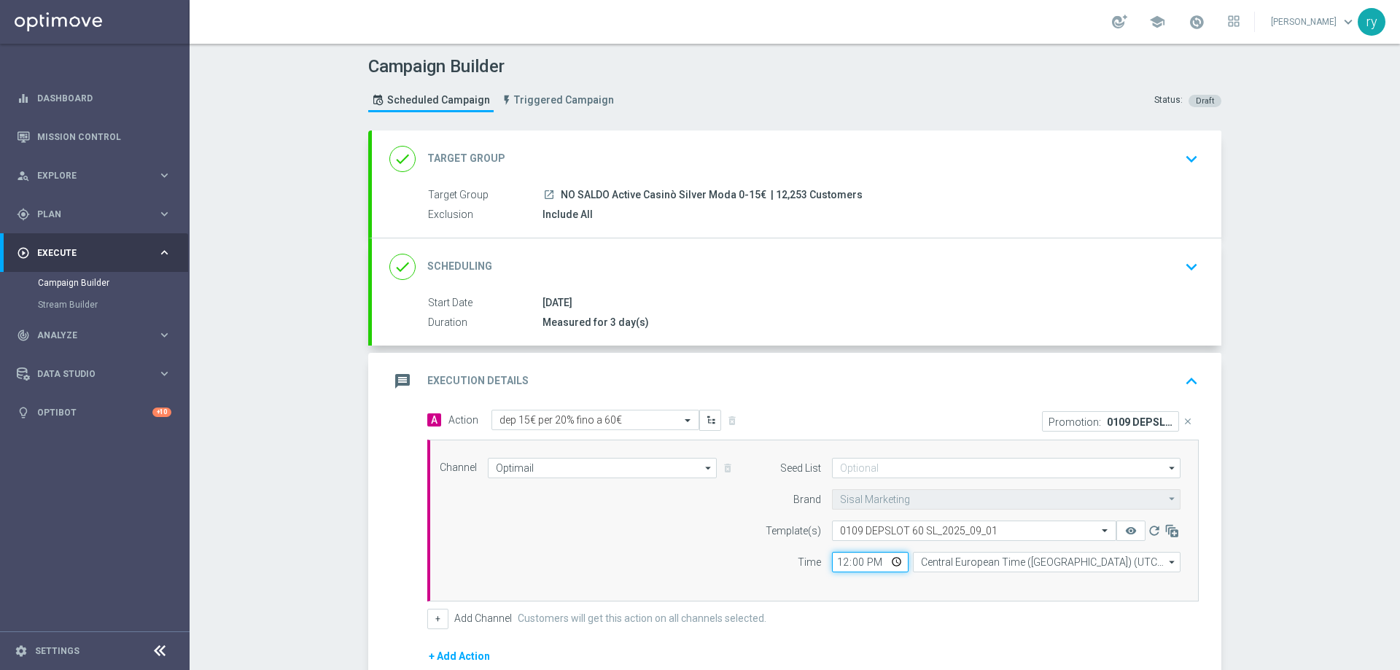
click at [838, 560] on input "12:00" at bounding box center [870, 562] width 77 height 20
type input "17:00"
click at [786, 556] on div "Time" at bounding box center [784, 562] width 74 height 20
click at [435, 620] on button "+" at bounding box center [437, 619] width 21 height 20
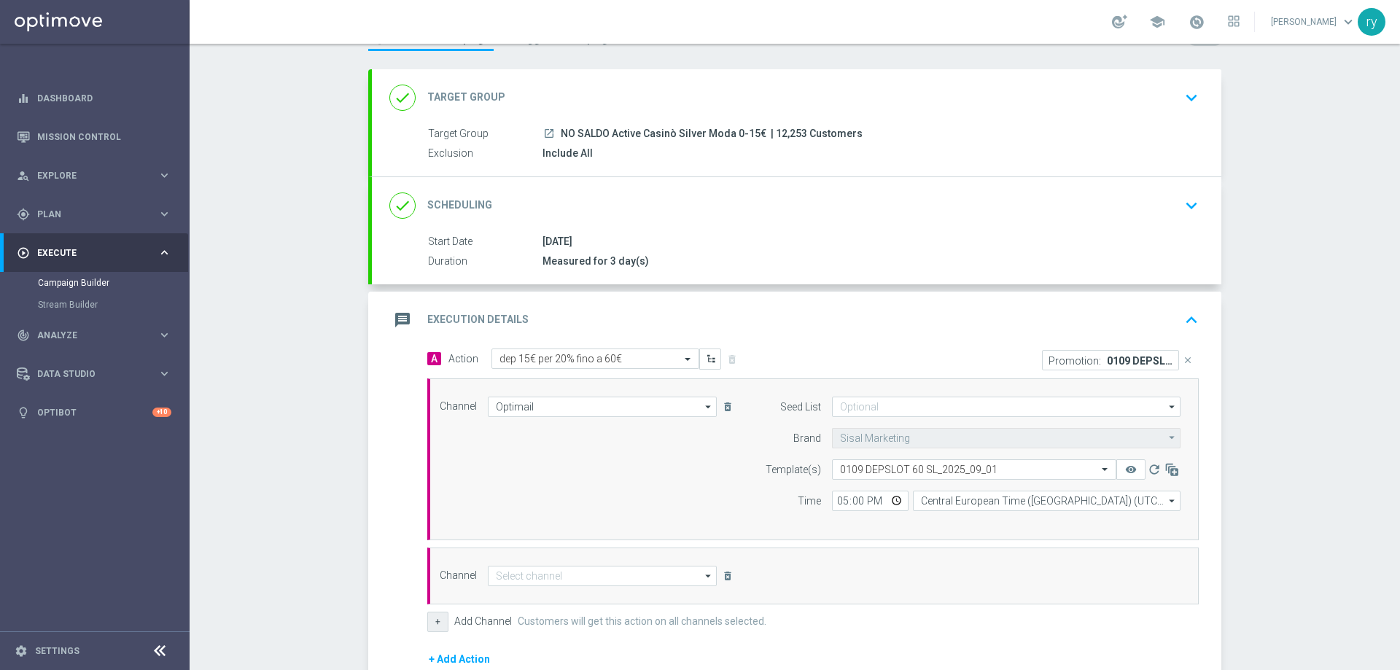
scroll to position [146, 0]
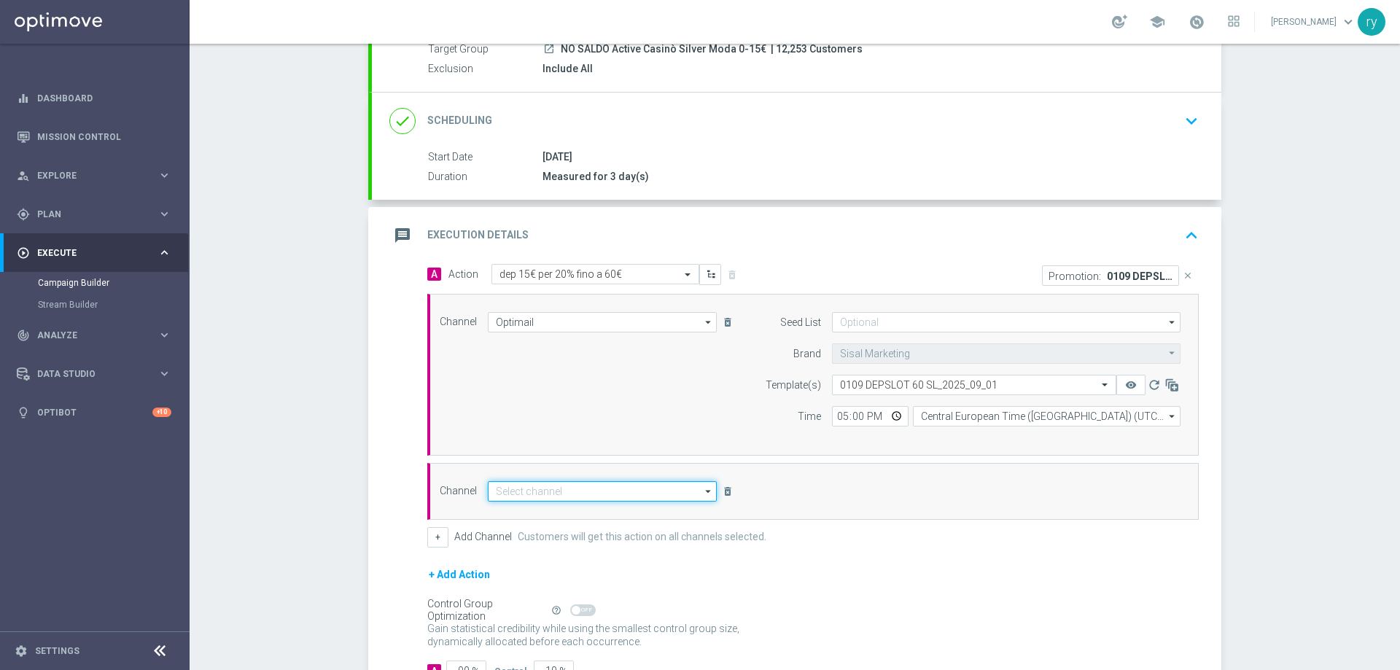
click at [622, 491] on input at bounding box center [602, 491] width 229 height 20
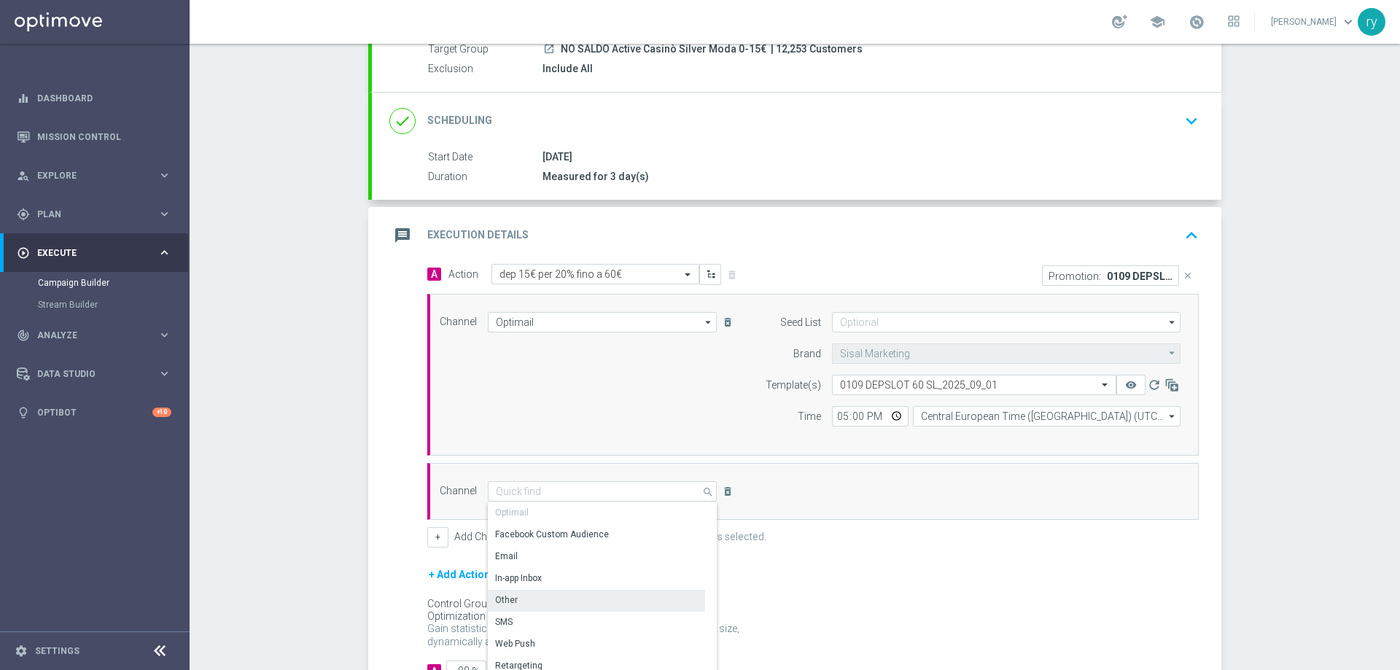
click at [593, 599] on div "Other" at bounding box center [596, 600] width 217 height 20
type input "Other"
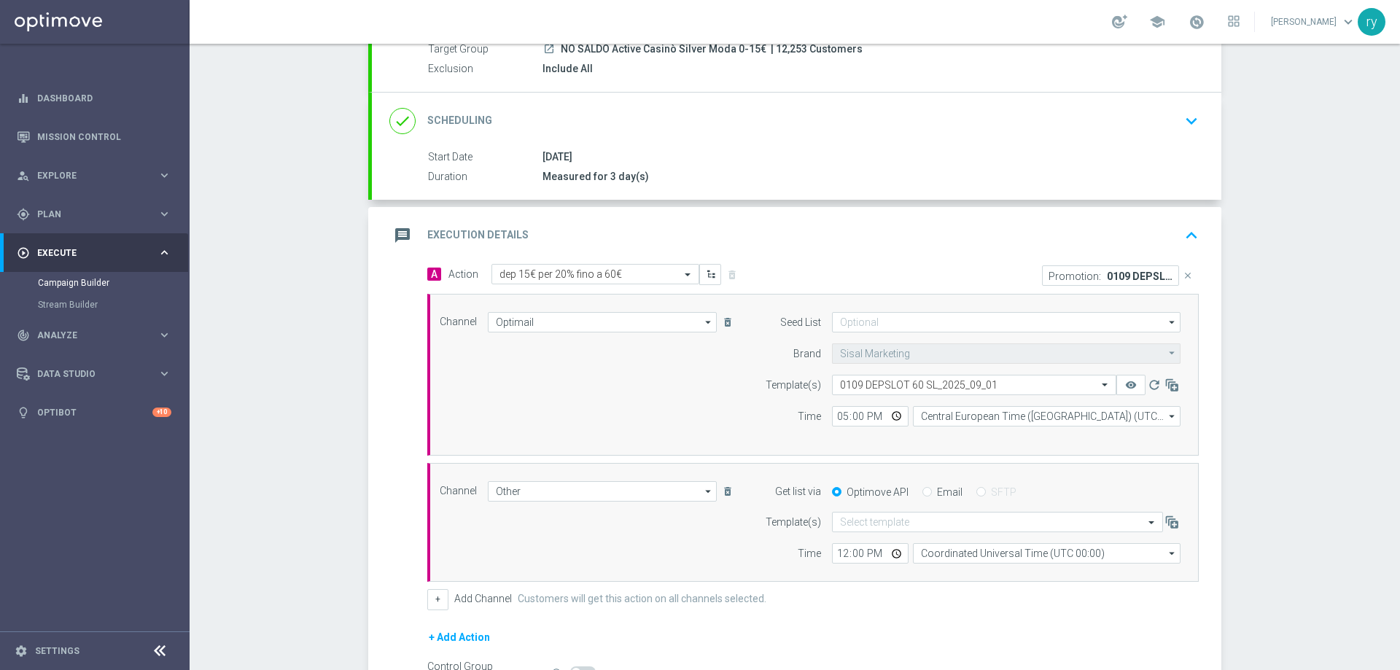
click at [924, 494] on input "Email" at bounding box center [926, 493] width 9 height 9
radio input "true"
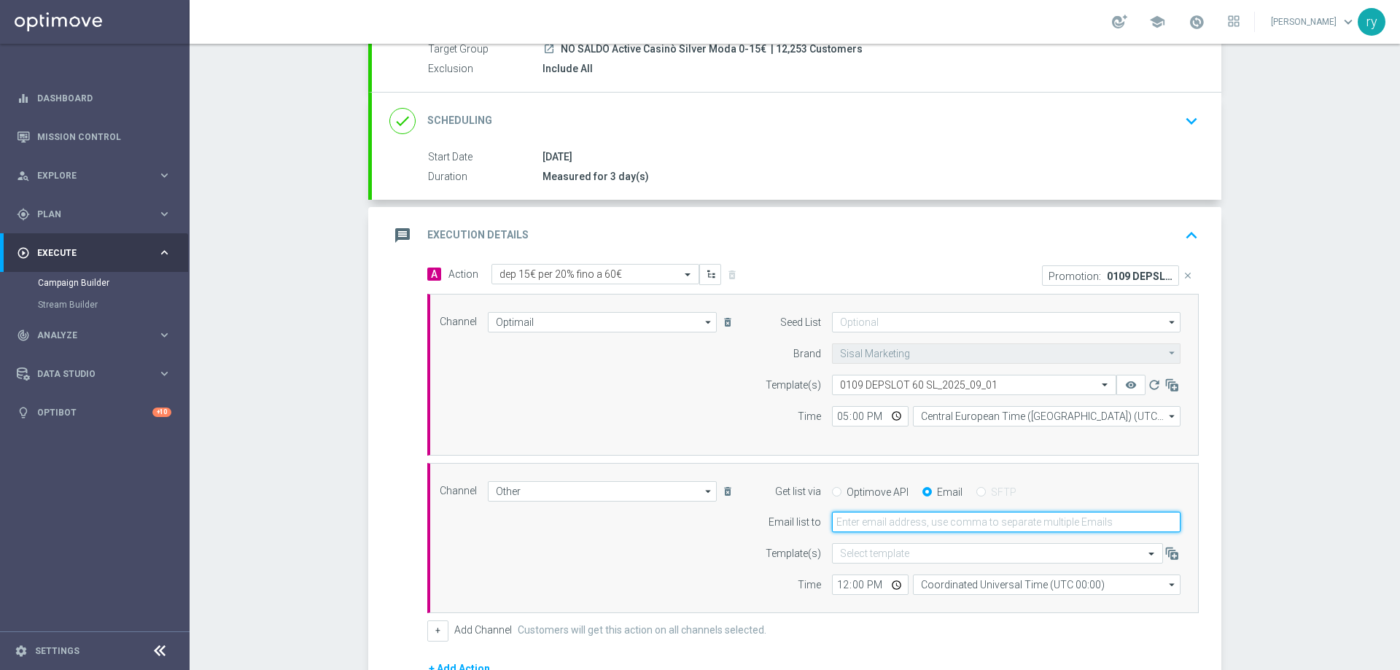
click at [925, 526] on input "email" at bounding box center [1006, 522] width 349 height 20
type input "[EMAIL_ADDRESS][DOMAIN_NAME]"
click at [839, 580] on input "12:00" at bounding box center [870, 585] width 77 height 20
type input "17:00"
click at [1037, 574] on form "Template(s) Select template Time 17:00 Coordinated Universal Time (UTC 00:00) C…" at bounding box center [969, 569] width 423 height 52
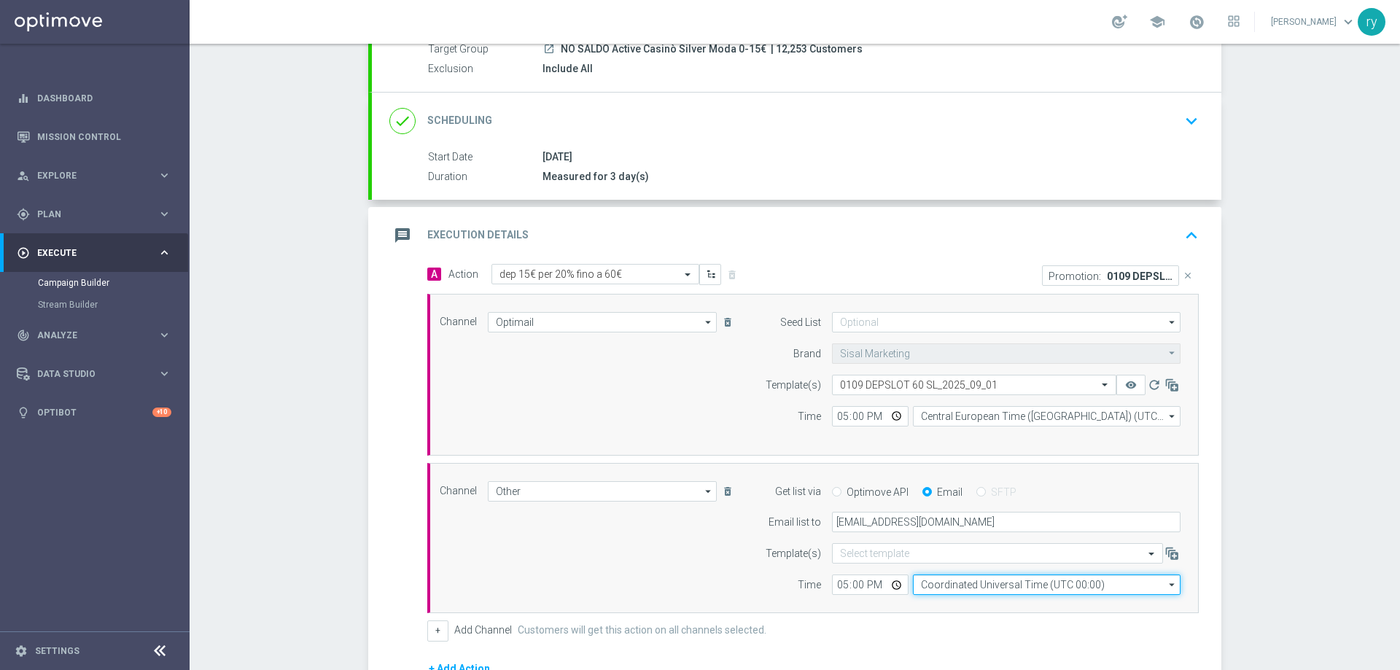
click at [1036, 581] on input "Coordinated Universal Time (UTC 00:00)" at bounding box center [1047, 585] width 268 height 20
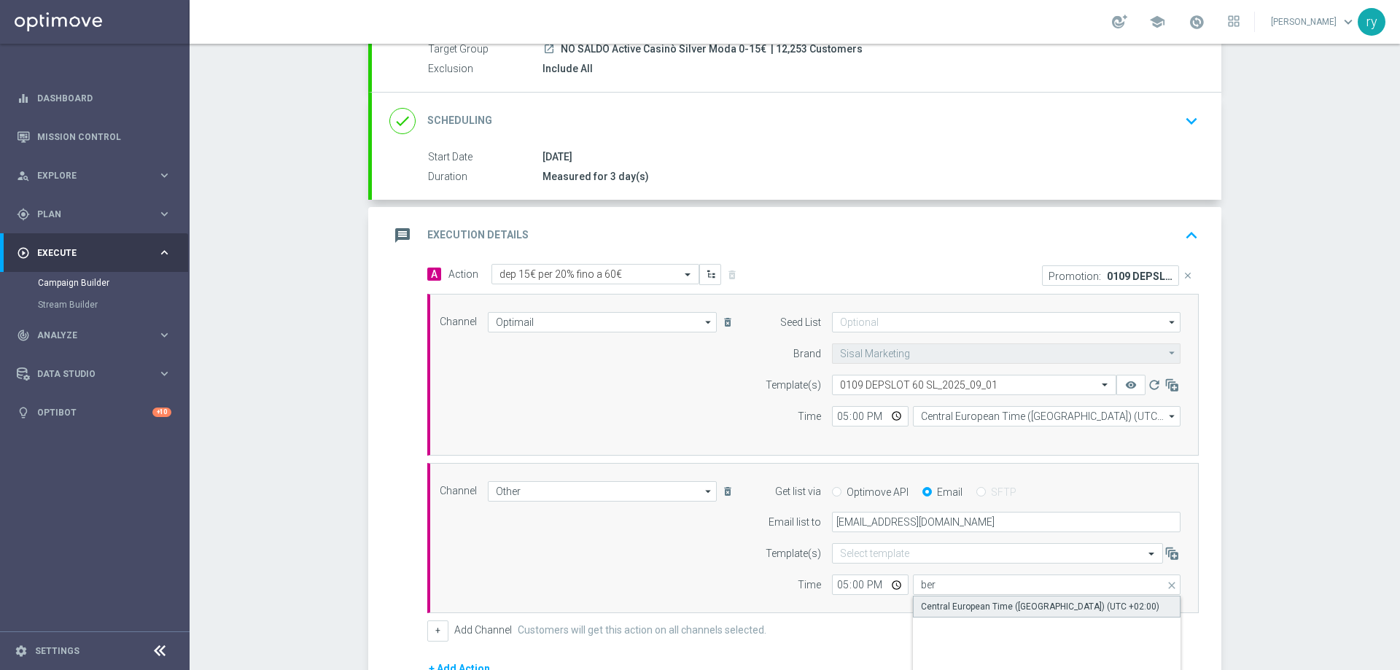
click at [1038, 602] on div "Central European Time ([GEOGRAPHIC_DATA]) (UTC +02:00)" at bounding box center [1040, 606] width 238 height 13
type input "Central European Time ([GEOGRAPHIC_DATA]) (UTC +02:00)"
click at [655, 581] on div "Channel Other Other arrow_drop_down Drag here to set row groups Drag here to se…" at bounding box center [810, 538] width 763 height 114
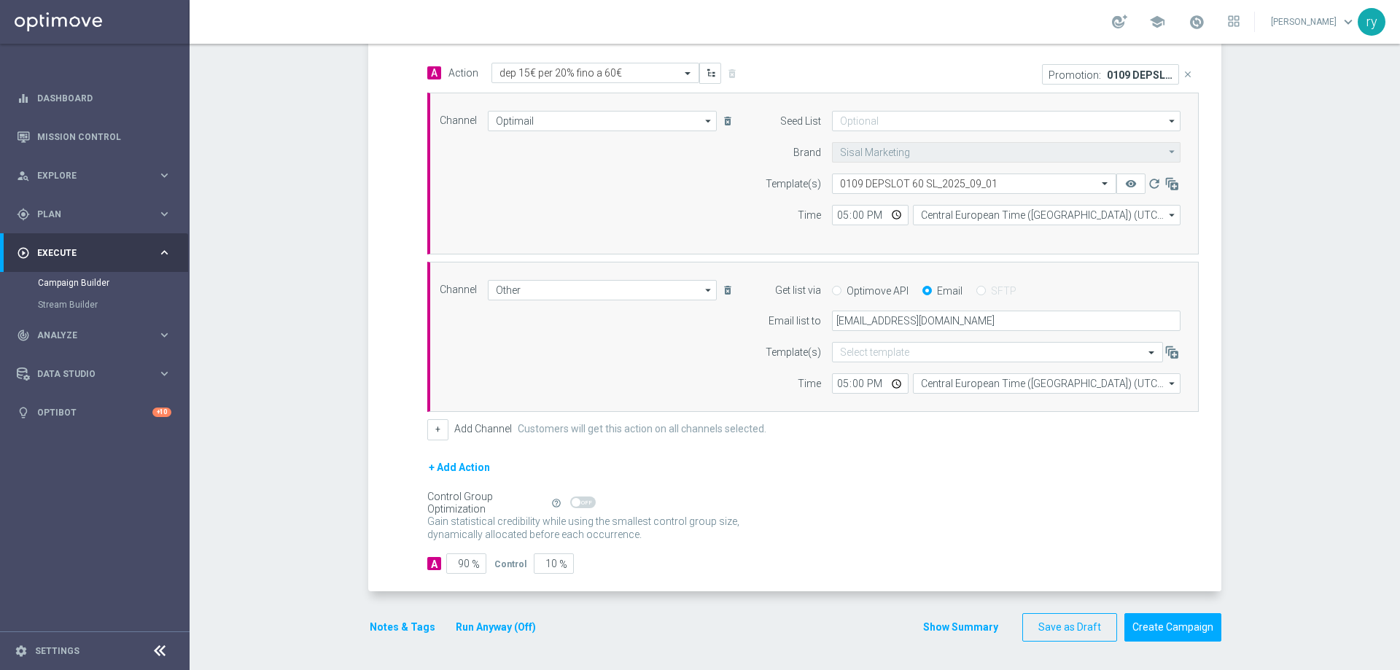
scroll to position [348, 0]
click at [386, 622] on button "Notes & Tags" at bounding box center [402, 627] width 69 height 18
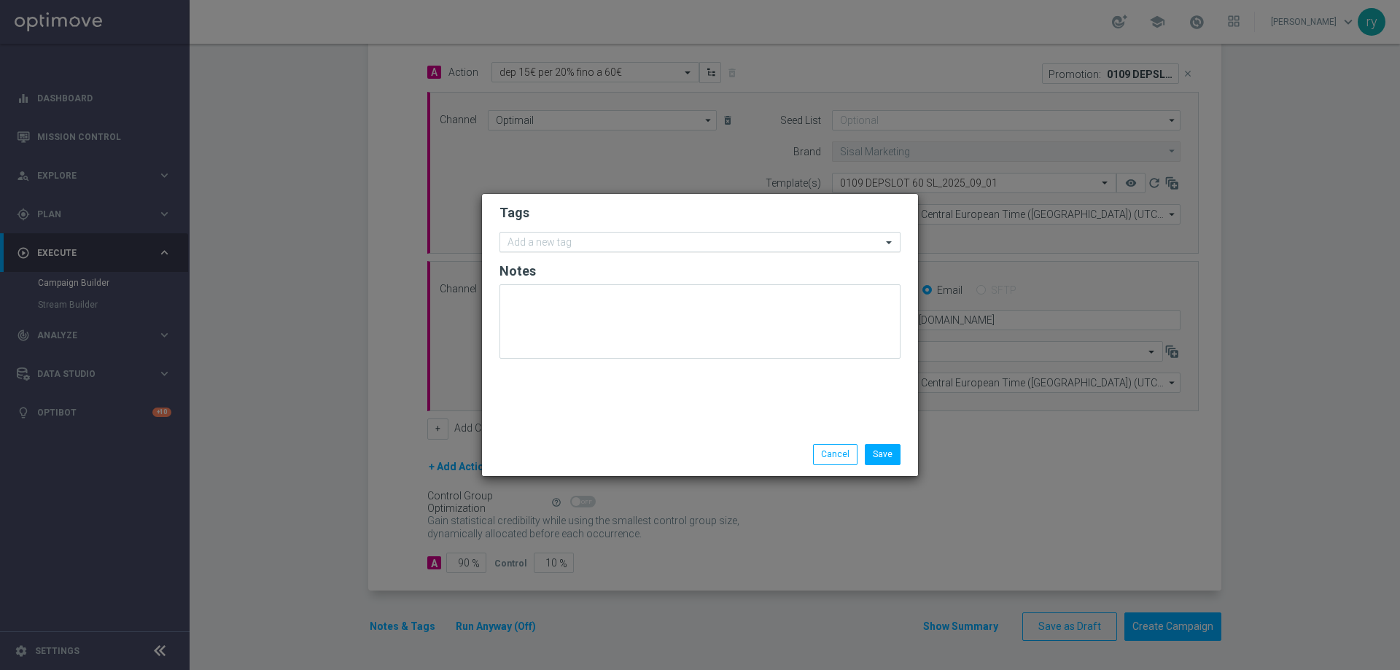
click at [515, 242] on input "text" at bounding box center [694, 243] width 374 height 12
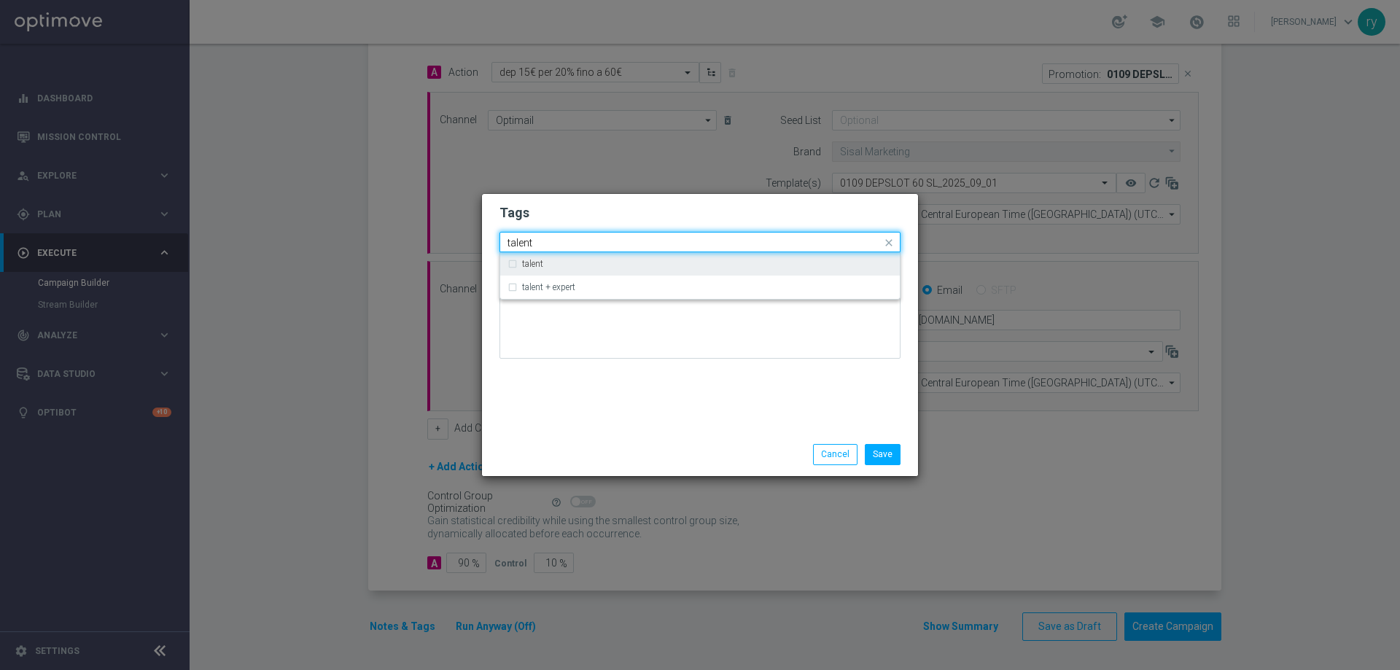
click at [516, 263] on div "talent" at bounding box center [699, 263] width 385 height 23
type input "talent"
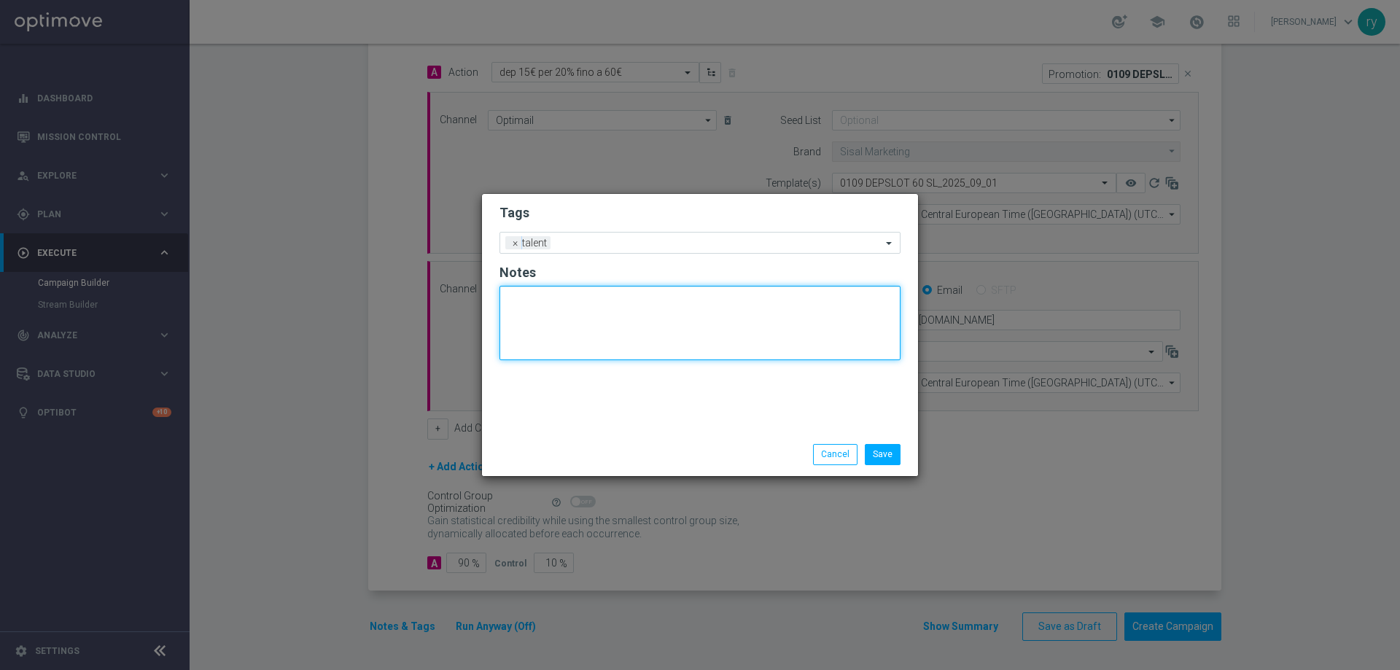
click at [556, 332] on textarea at bounding box center [699, 323] width 401 height 74
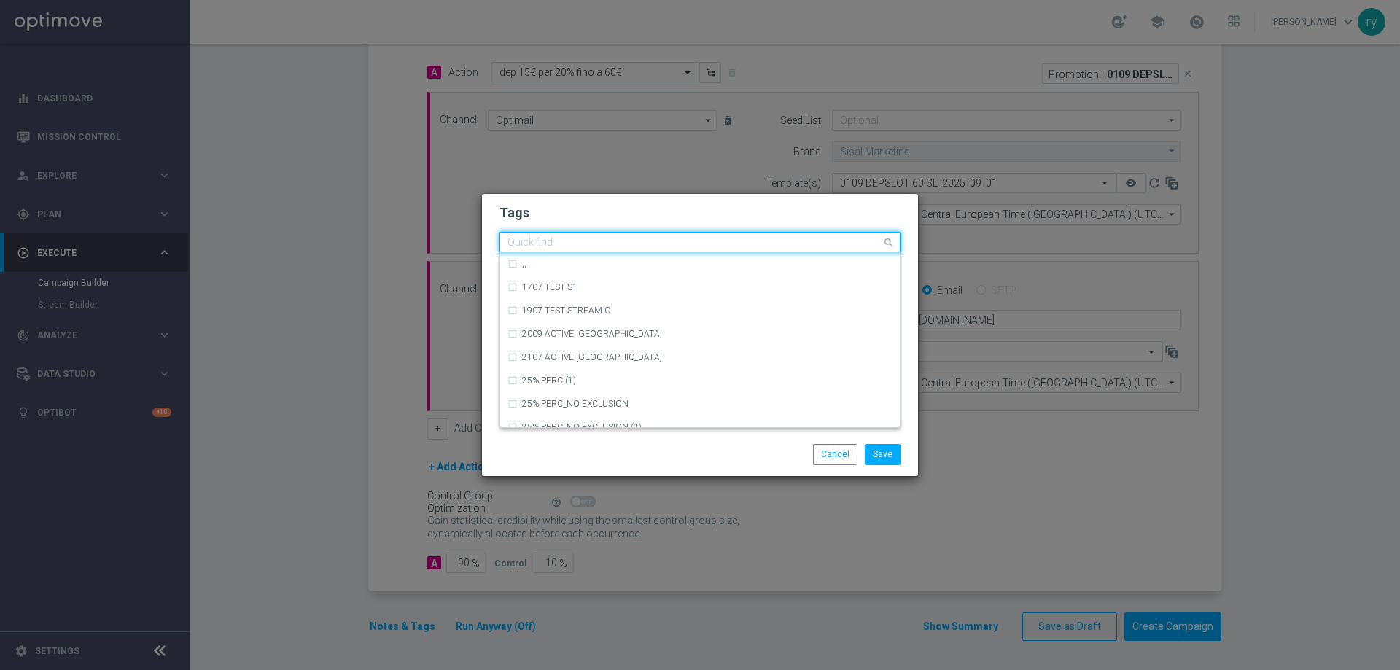
click at [604, 252] on div "Quick find × talent" at bounding box center [699, 242] width 401 height 20
click at [587, 402] on div "cb ricarica" at bounding box center [707, 404] width 370 height 9
type input "cb ric"
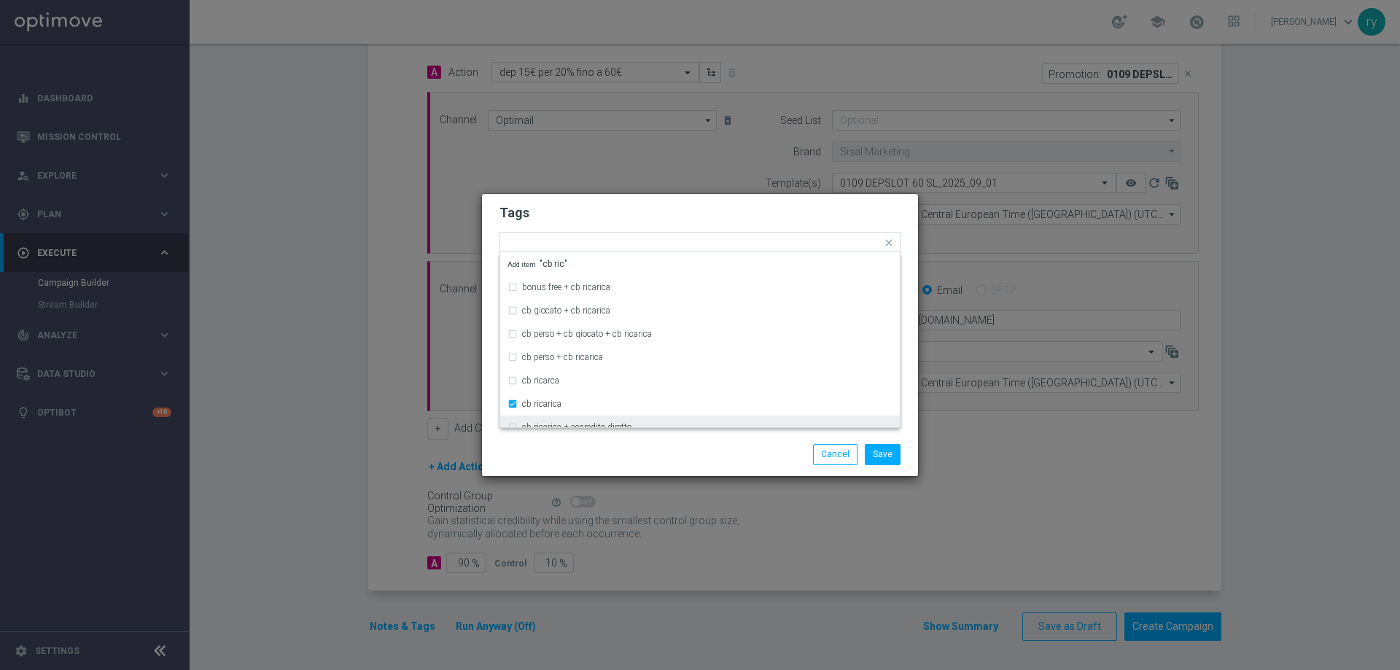
click at [583, 445] on div "Save Cancel" at bounding box center [700, 454] width 423 height 20
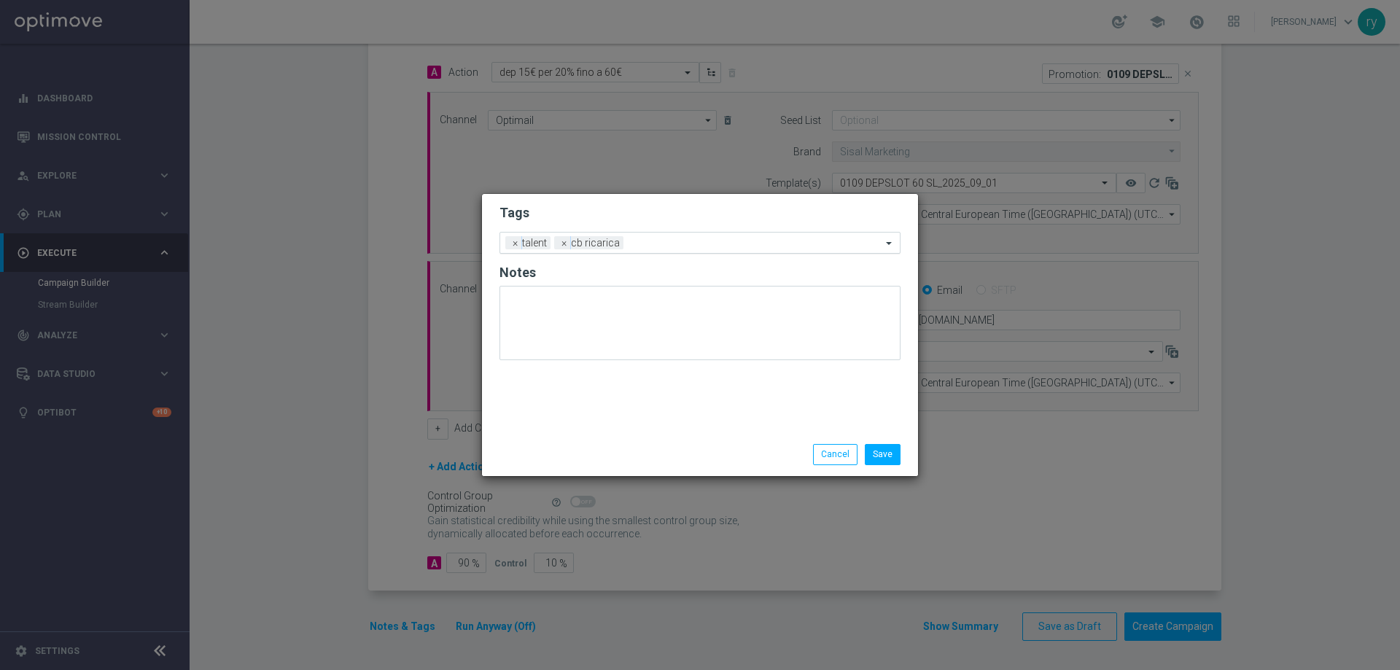
click at [682, 254] on ng-select "Add a new tag × talent × cb ricarica" at bounding box center [699, 243] width 401 height 22
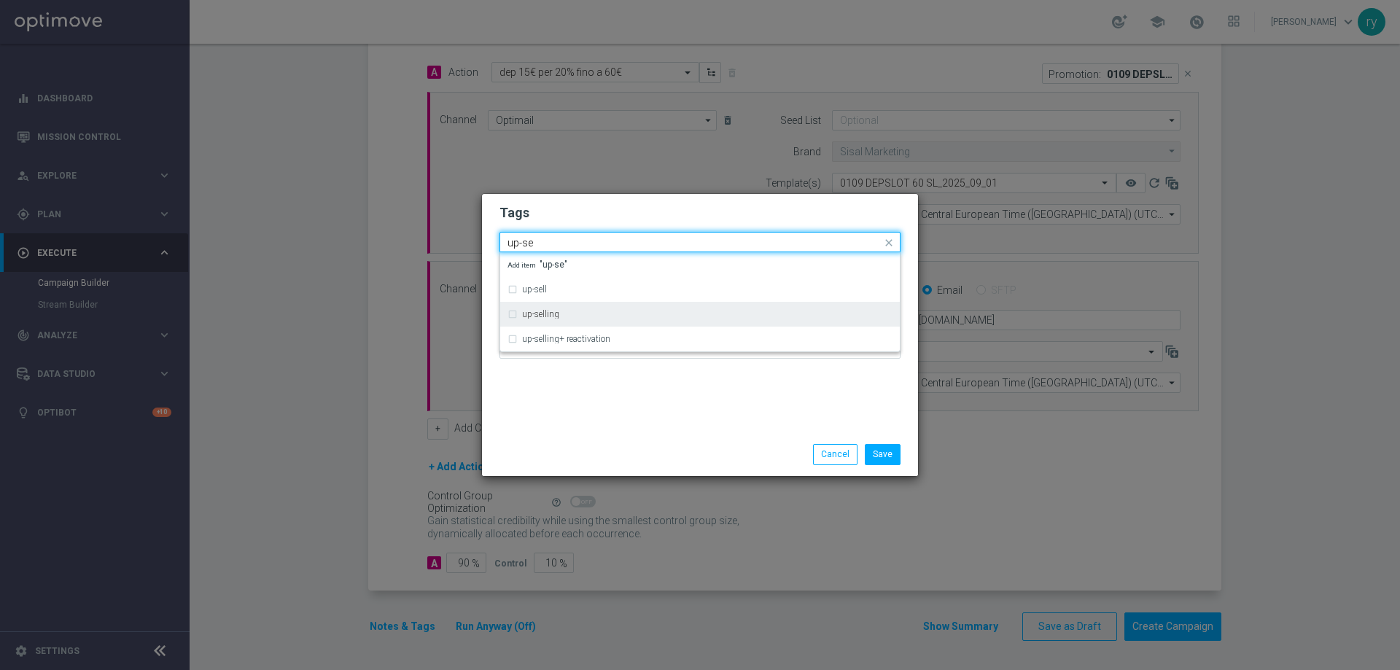
click at [634, 312] on div "up-selling" at bounding box center [707, 314] width 370 height 9
type input "up-se"
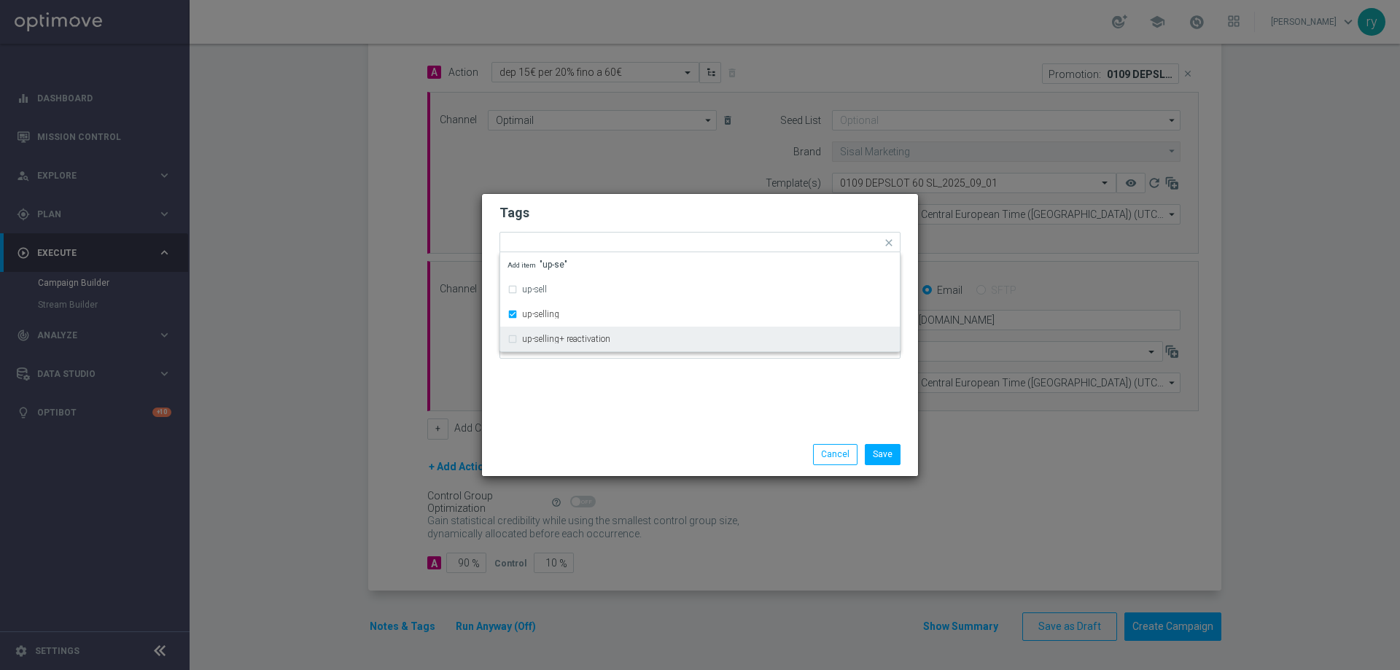
click at [637, 410] on div "Tags Quick find × talent × cb ricarica × up-selling up-sell up-selling up-selli…" at bounding box center [700, 313] width 436 height 239
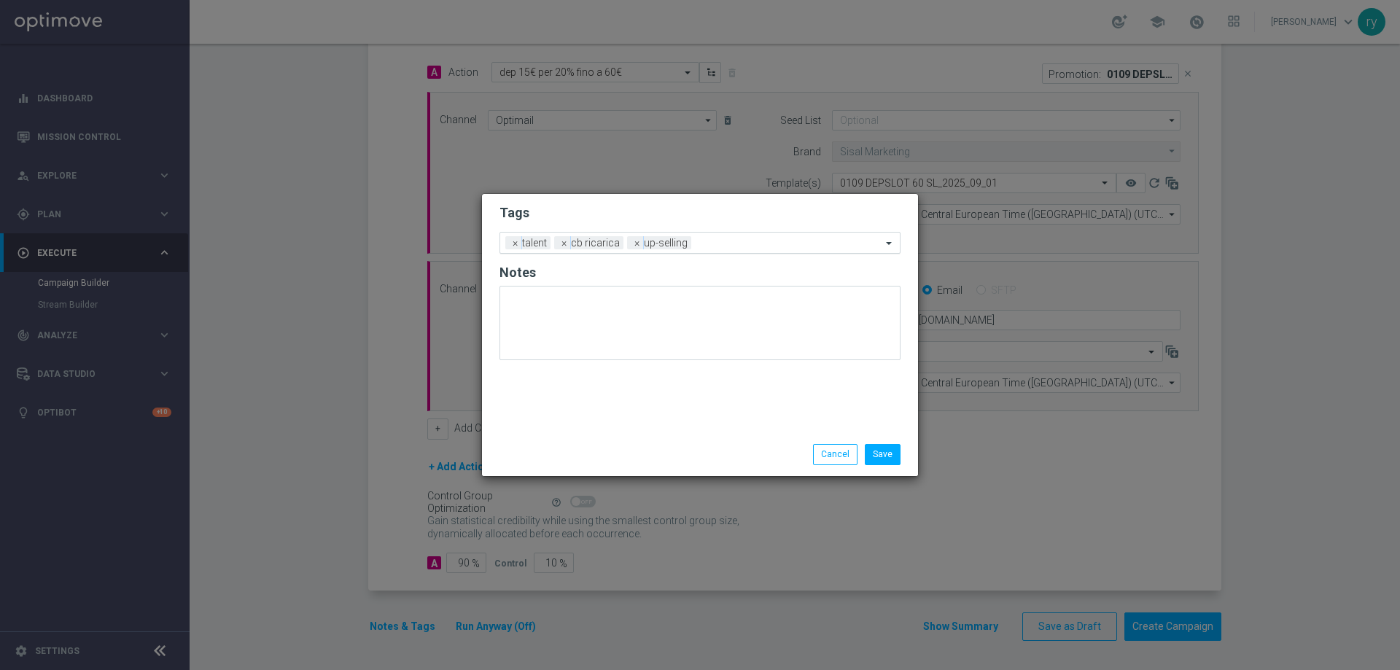
click at [715, 233] on div "Add a new tag × talent × cb ricarica × up-selling" at bounding box center [690, 243] width 381 height 20
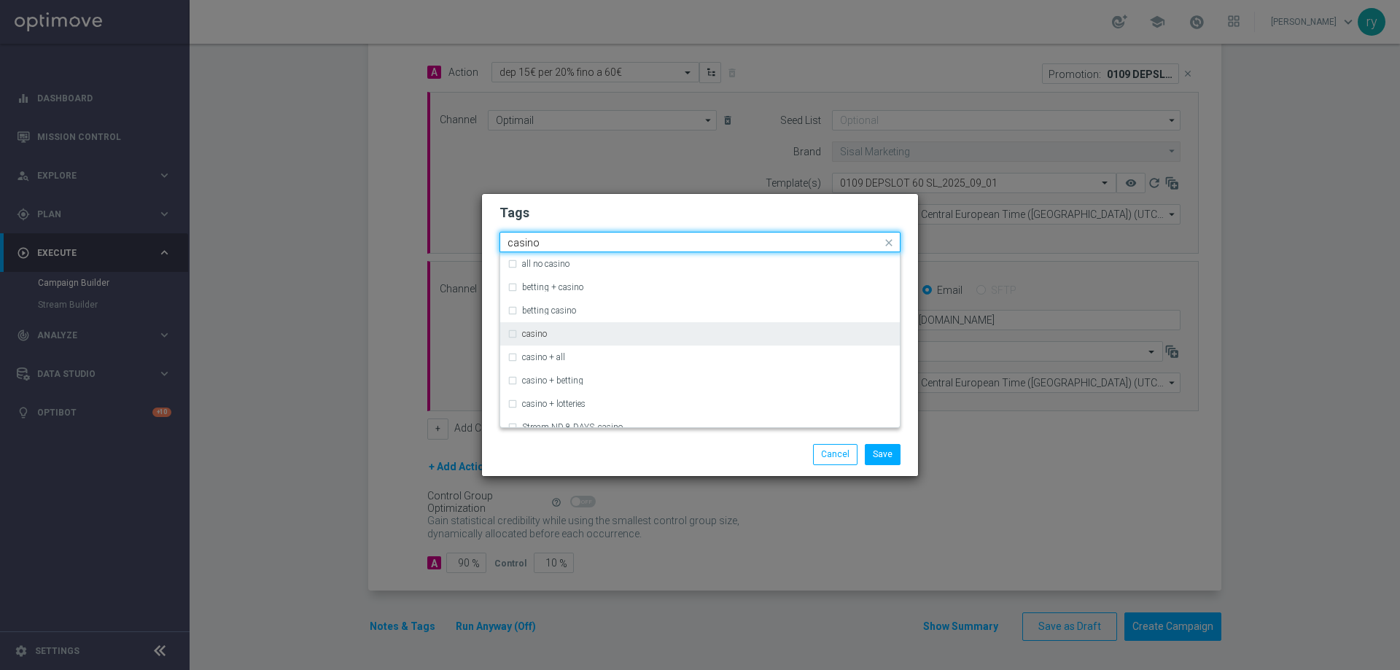
click at [618, 333] on div "casino" at bounding box center [707, 334] width 370 height 9
type input "casino"
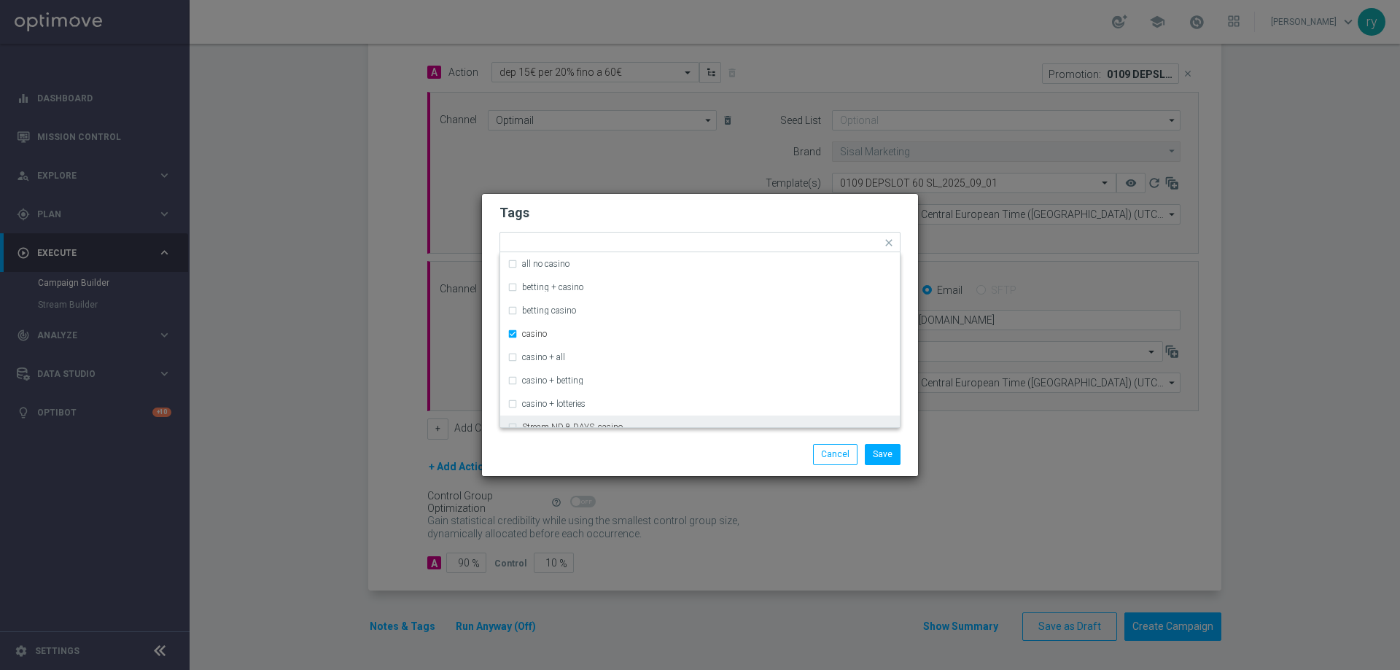
click at [625, 434] on div "Save Cancel" at bounding box center [700, 454] width 436 height 42
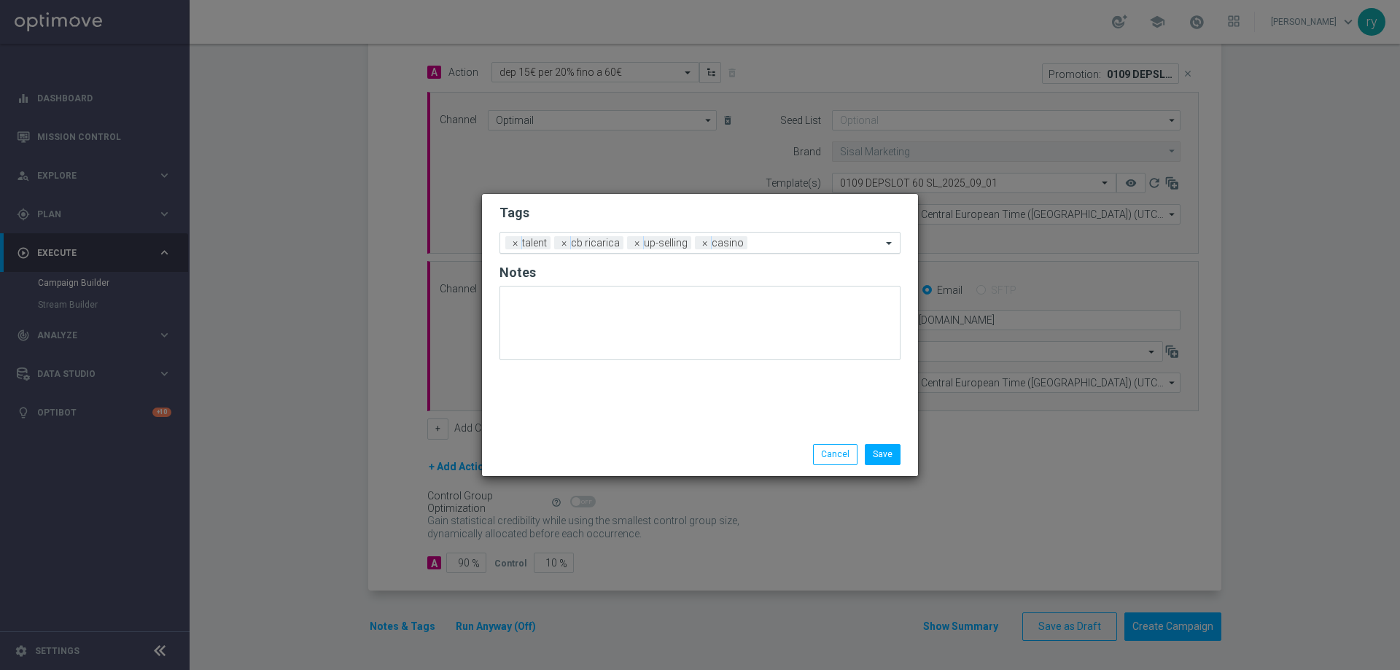
click at [755, 241] on input "text" at bounding box center [817, 244] width 128 height 12
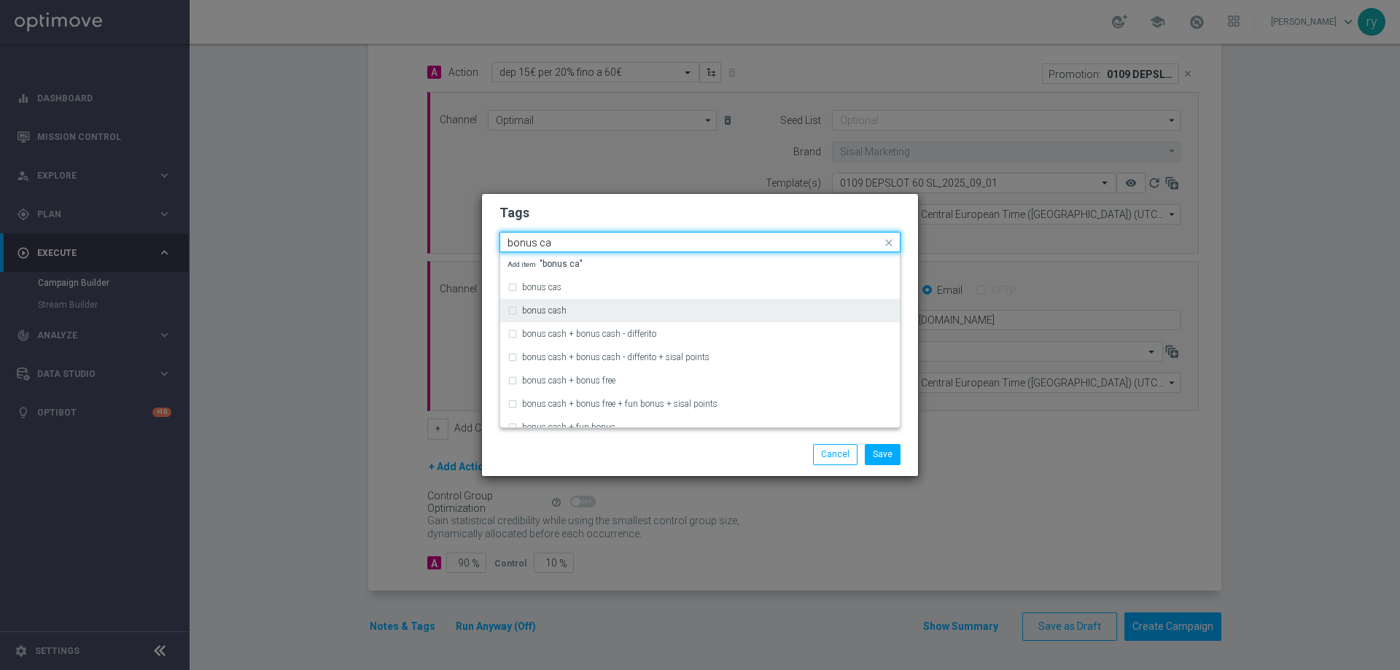
click at [639, 319] on div "bonus cash" at bounding box center [699, 310] width 385 height 23
type input "bonus ca"
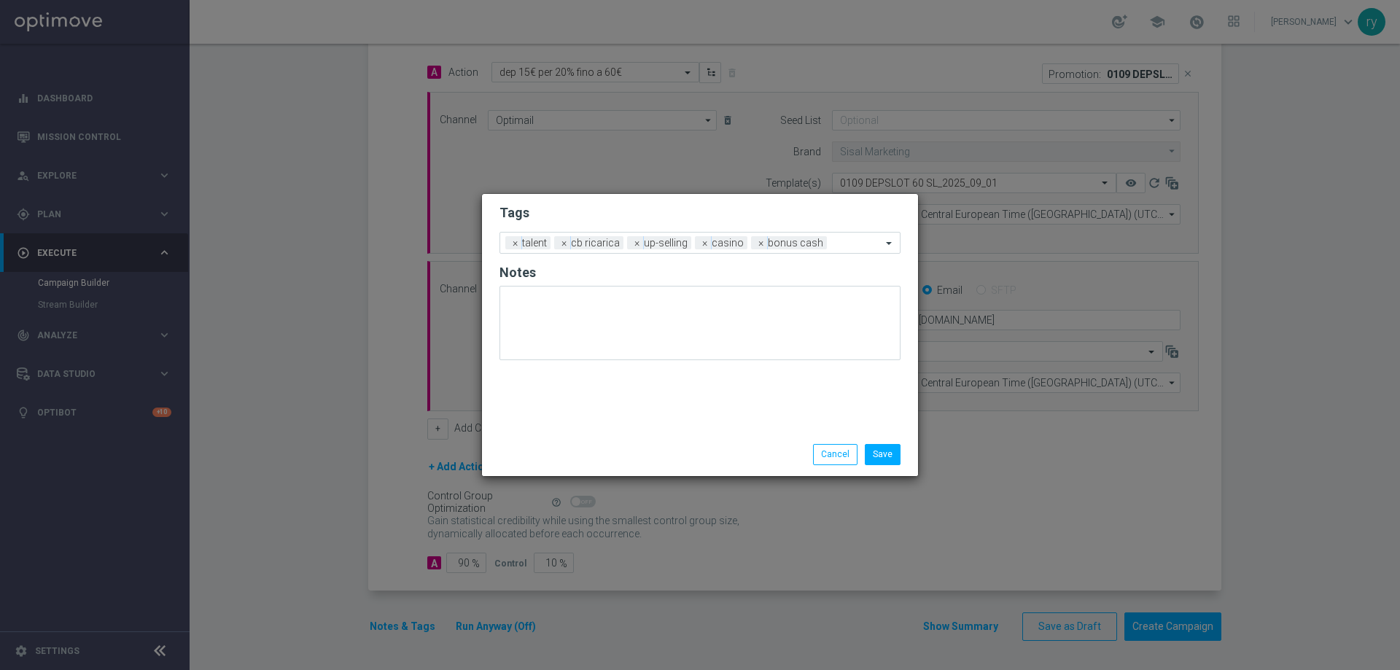
click at [648, 445] on div "Save Cancel" at bounding box center [770, 454] width 282 height 20
click at [902, 459] on li "Save" at bounding box center [882, 454] width 43 height 20
click at [890, 455] on button "Save" at bounding box center [883, 454] width 36 height 20
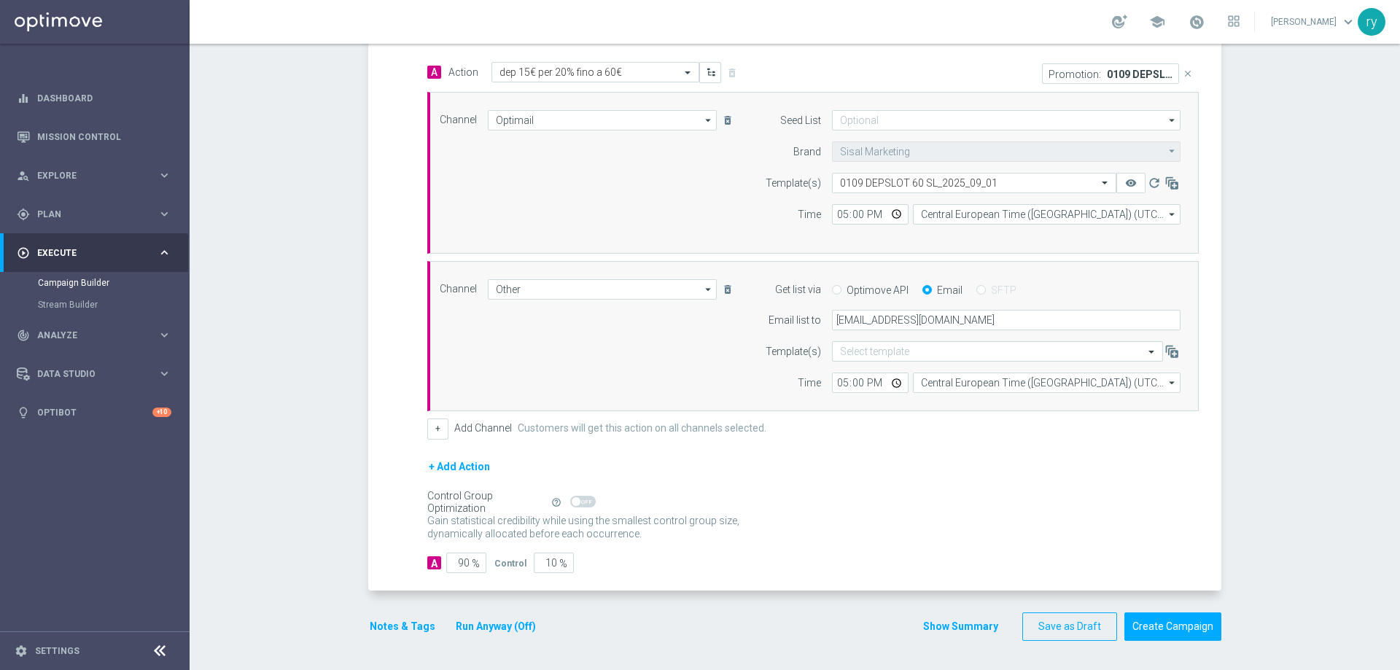
click at [951, 622] on button "Show Summary" at bounding box center [960, 626] width 77 height 17
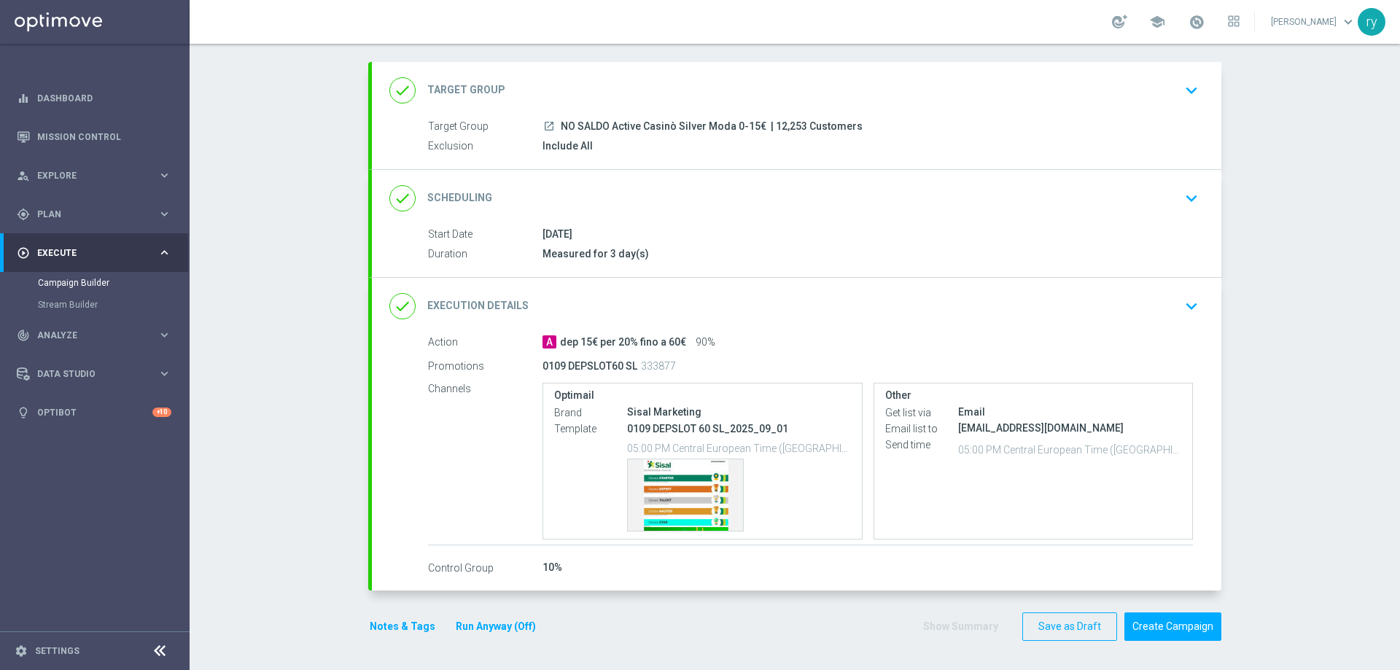
scroll to position [69, 0]
click at [680, 486] on div "Template preview" at bounding box center [685, 494] width 115 height 71
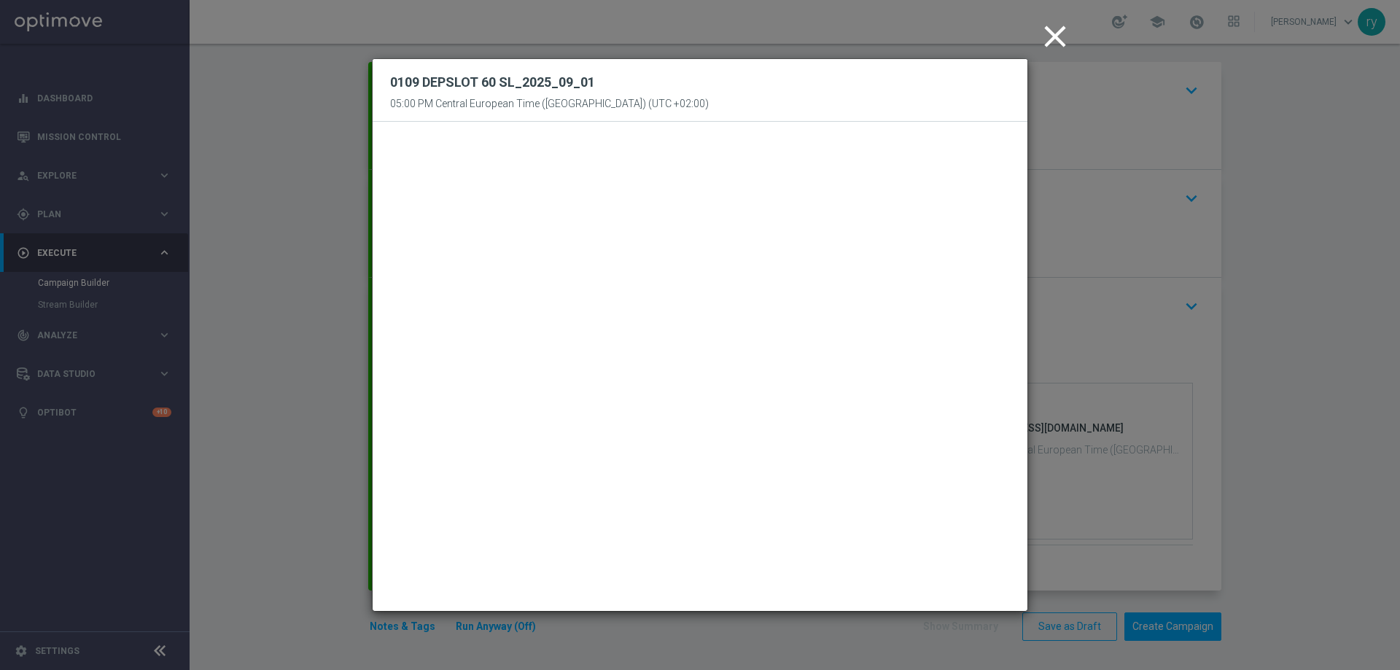
click at [1047, 33] on icon "close" at bounding box center [1055, 36] width 36 height 36
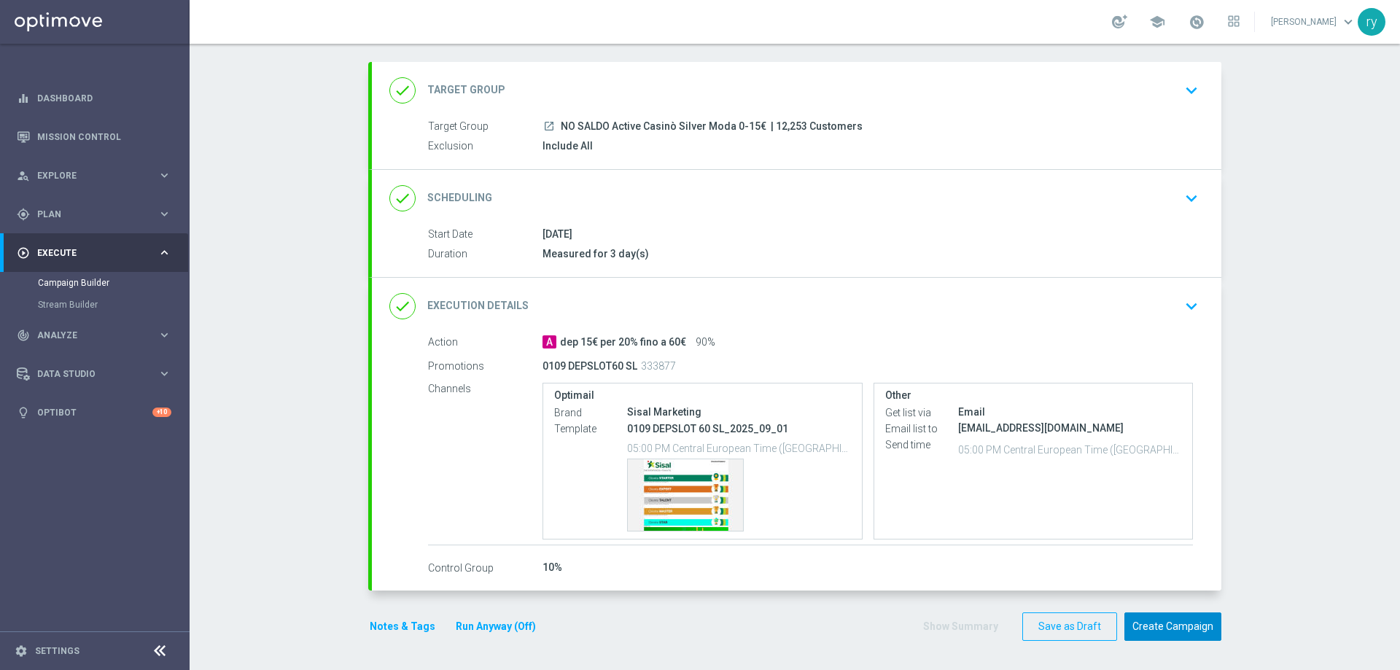
click at [1164, 618] on button "Create Campaign" at bounding box center [1172, 626] width 97 height 28
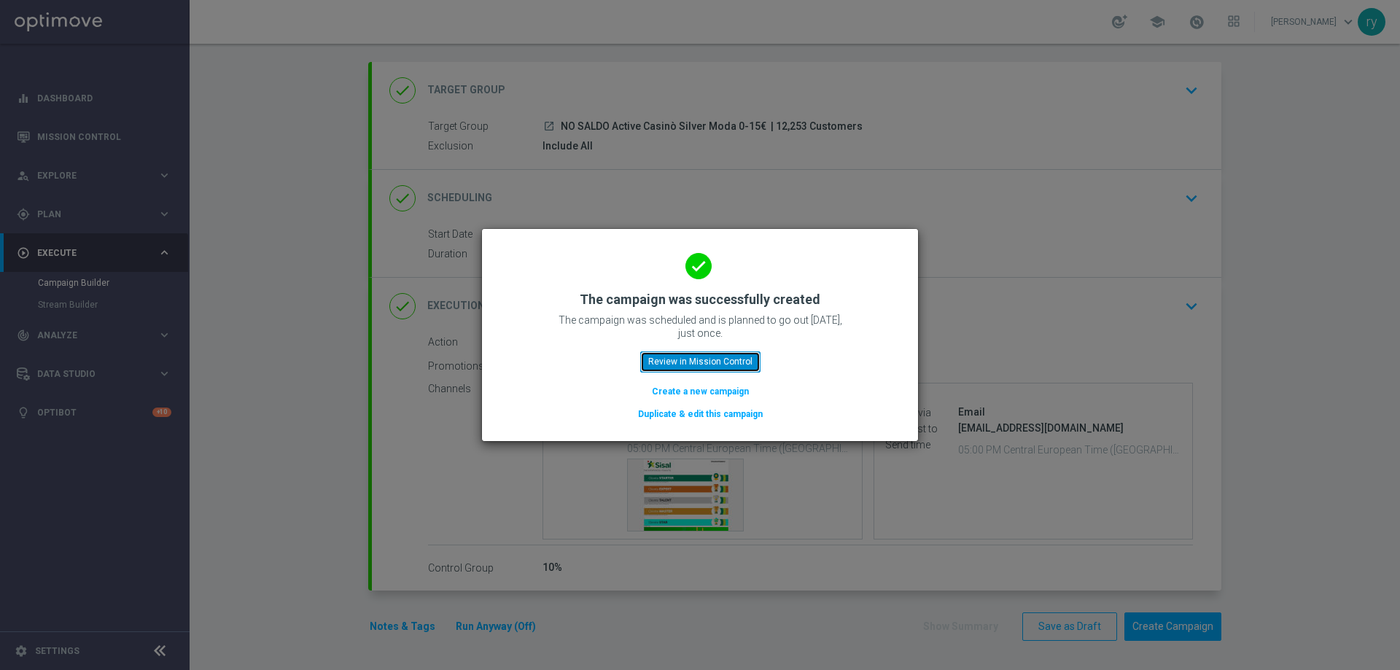
click at [747, 364] on button "Review in Mission Control" at bounding box center [700, 361] width 120 height 20
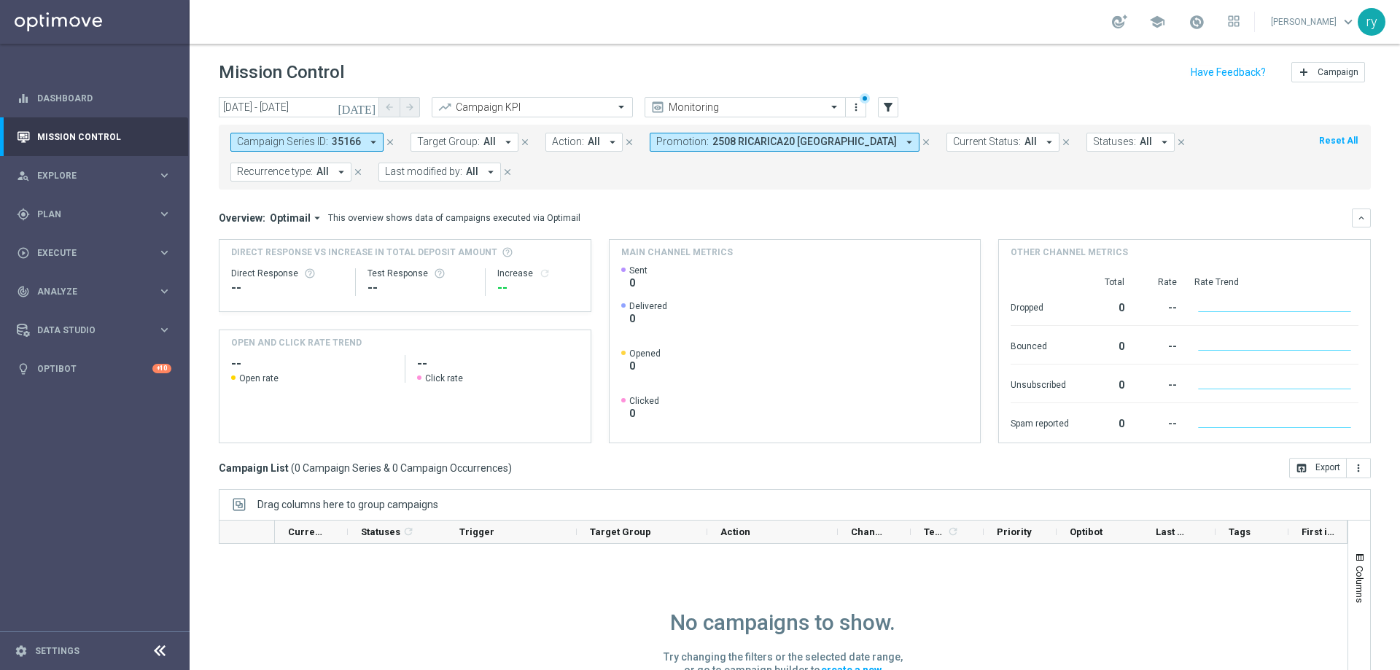
click at [370, 140] on icon "arrow_drop_down" at bounding box center [373, 142] width 13 height 13
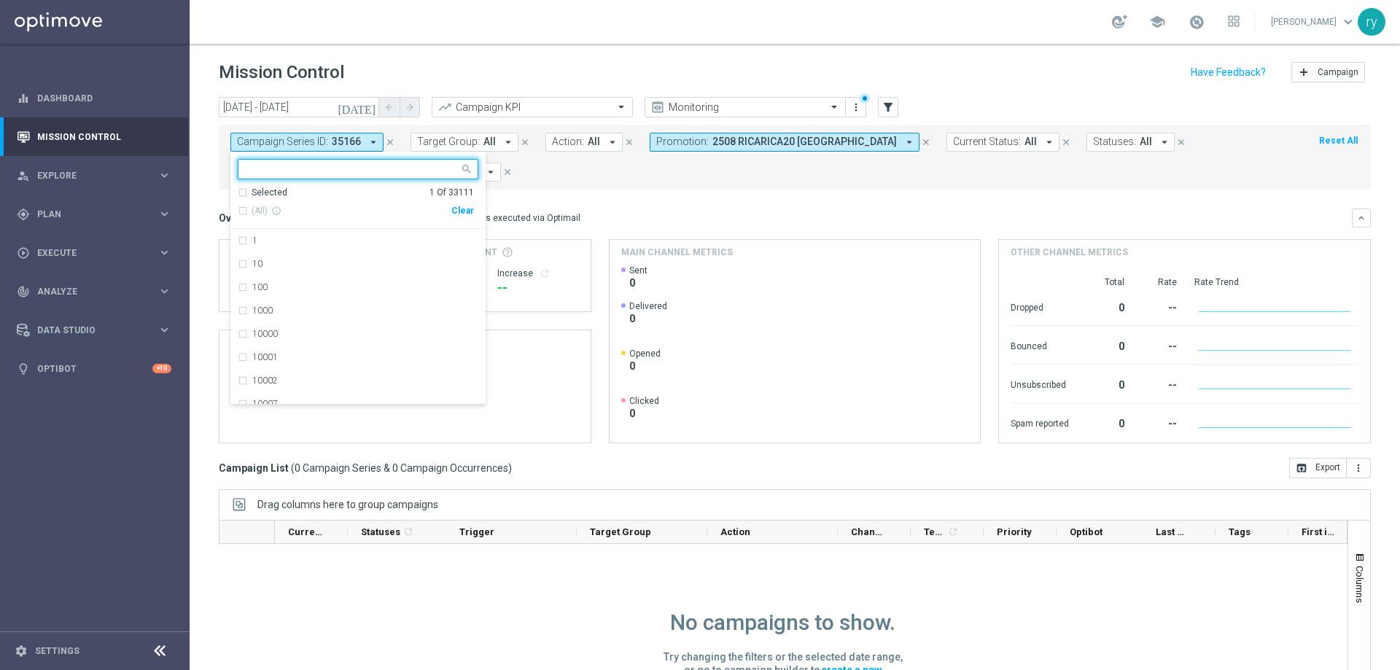
click at [0, 0] on div "Clear" at bounding box center [0, 0] width 0 height 0
click at [537, 176] on form "Campaign Series ID: 35166 arrow_drop_down Selected 0 Of 33111 (All) info_outlin…" at bounding box center [762, 157] width 1064 height 49
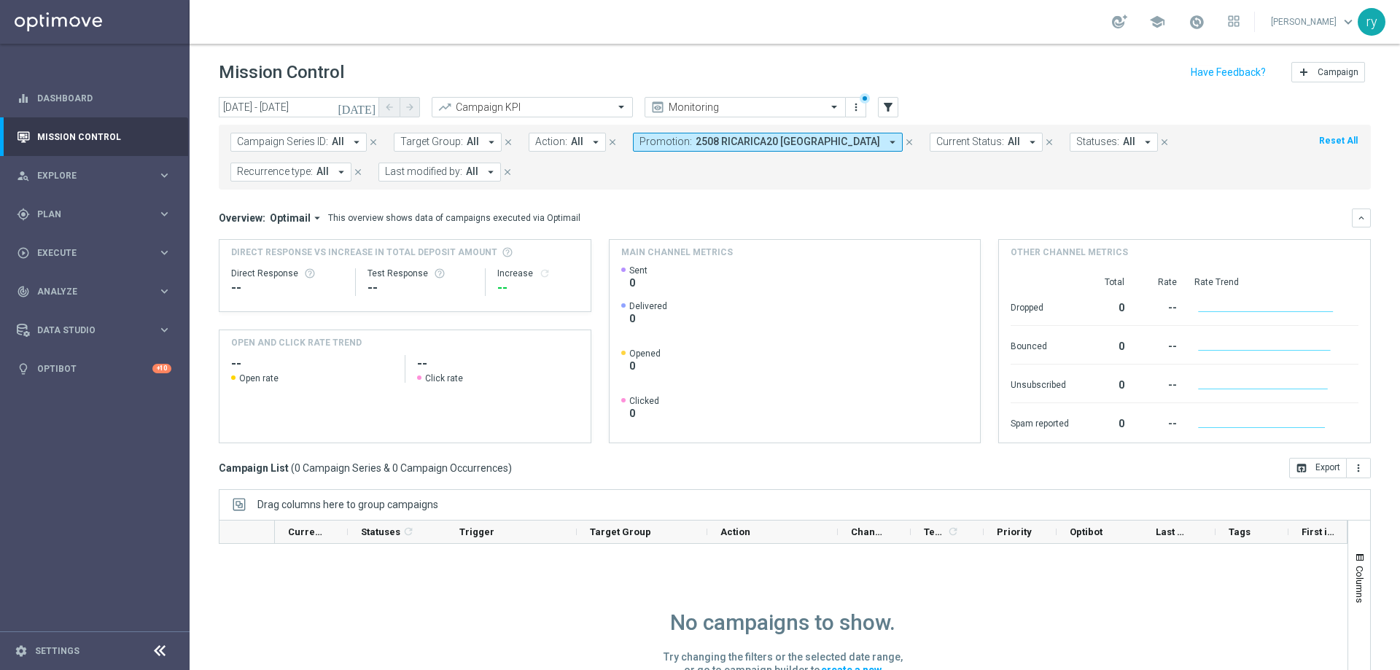
click at [886, 141] on icon "arrow_drop_down" at bounding box center [892, 142] width 13 height 13
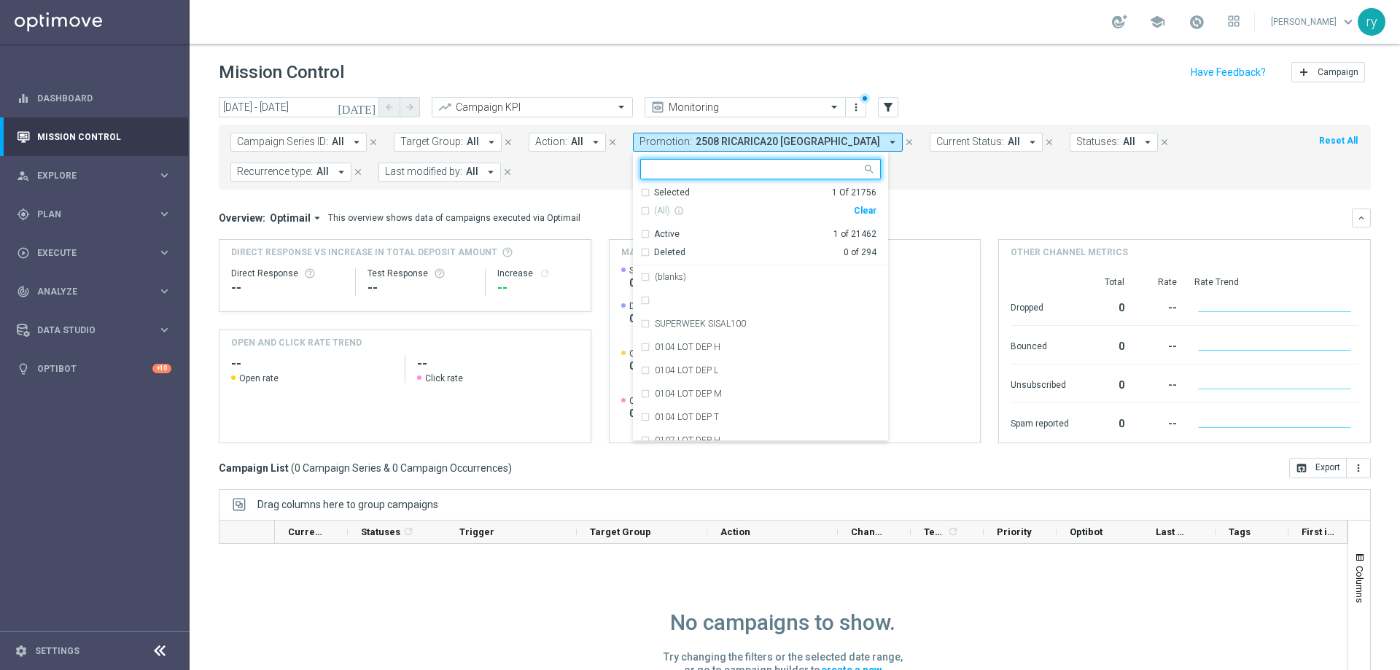
click at [0, 0] on div "Clear" at bounding box center [0, 0] width 0 height 0
click at [583, 172] on form "Campaign Series ID: All arrow_drop_down close Target Group: All arrow_drop_down…" at bounding box center [762, 157] width 1064 height 49
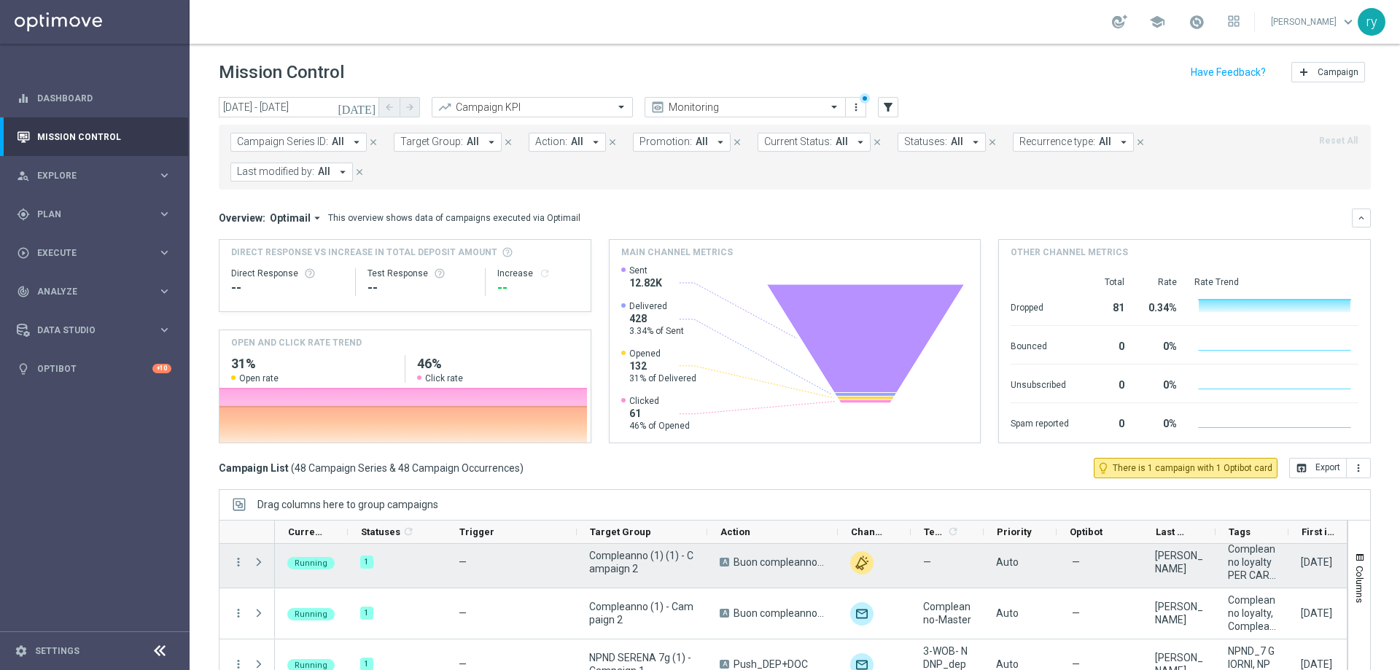
scroll to position [583, 0]
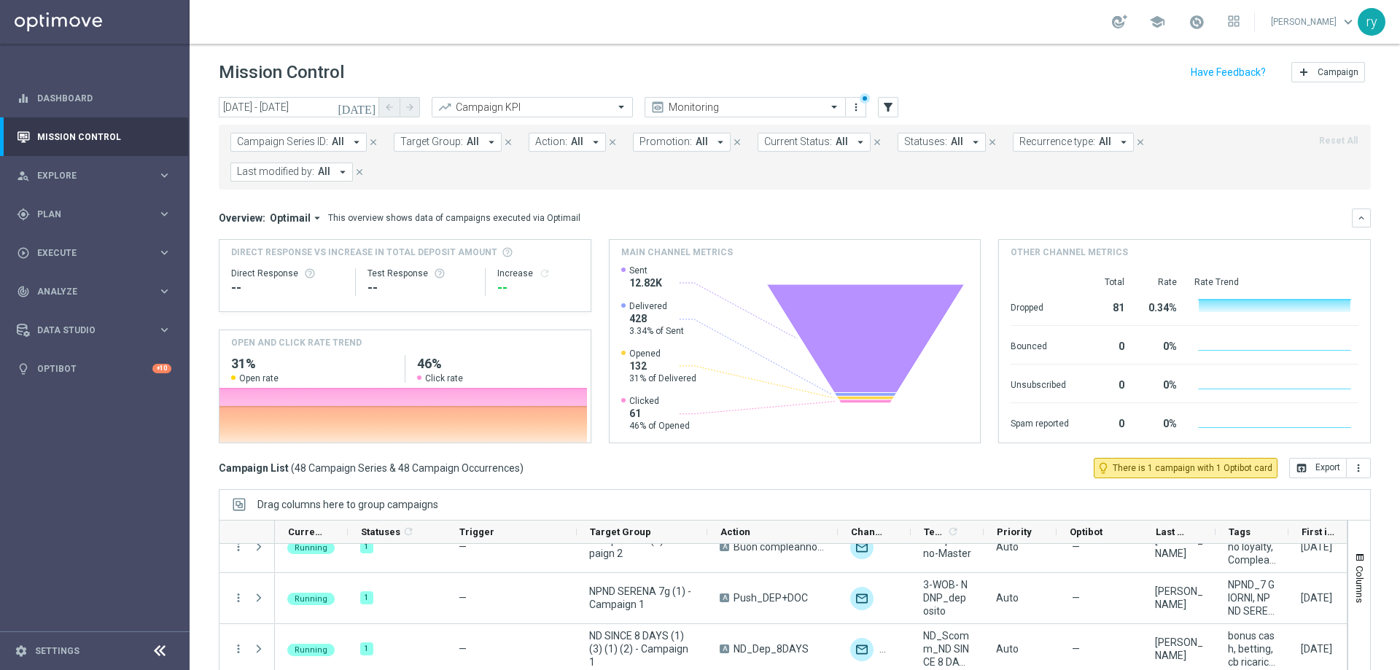
click at [1117, 140] on icon "arrow_drop_down" at bounding box center [1123, 142] width 13 height 13
click at [969, 141] on icon "arrow_drop_down" at bounding box center [975, 142] width 13 height 13
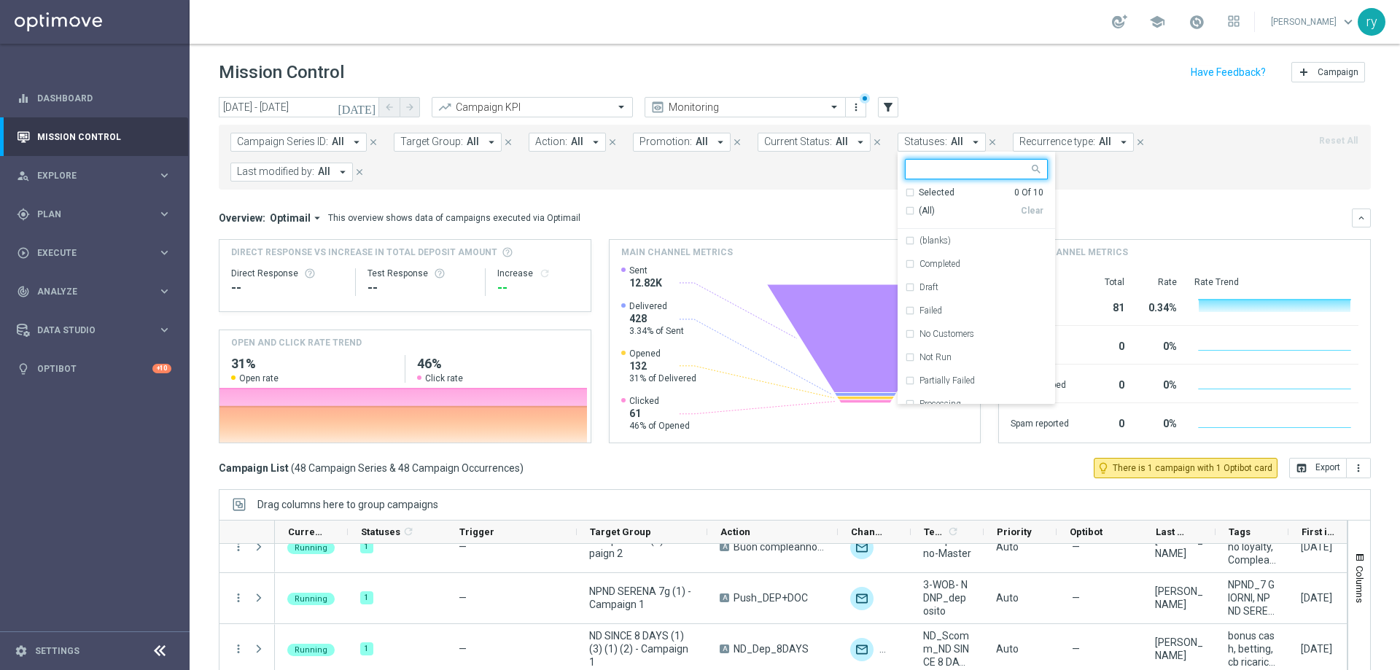
click at [969, 141] on icon "arrow_drop_down" at bounding box center [975, 142] width 13 height 13
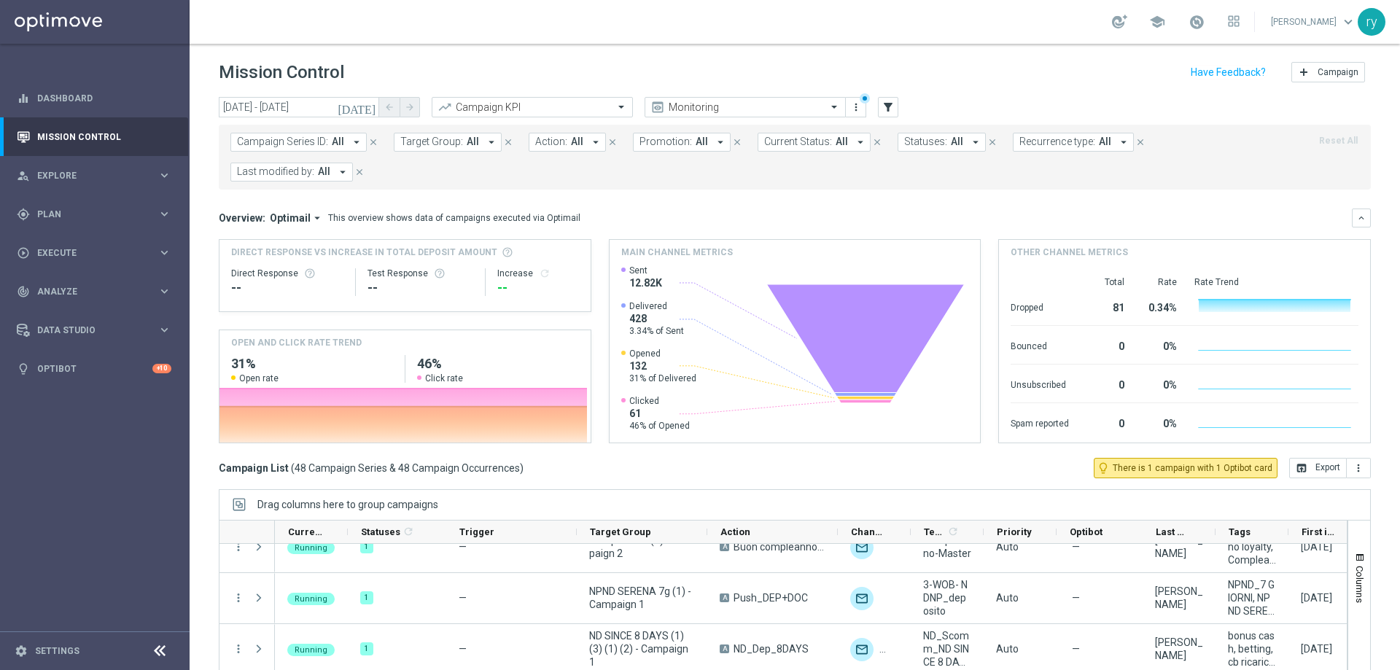
click at [343, 168] on icon "arrow_drop_down" at bounding box center [342, 172] width 13 height 13
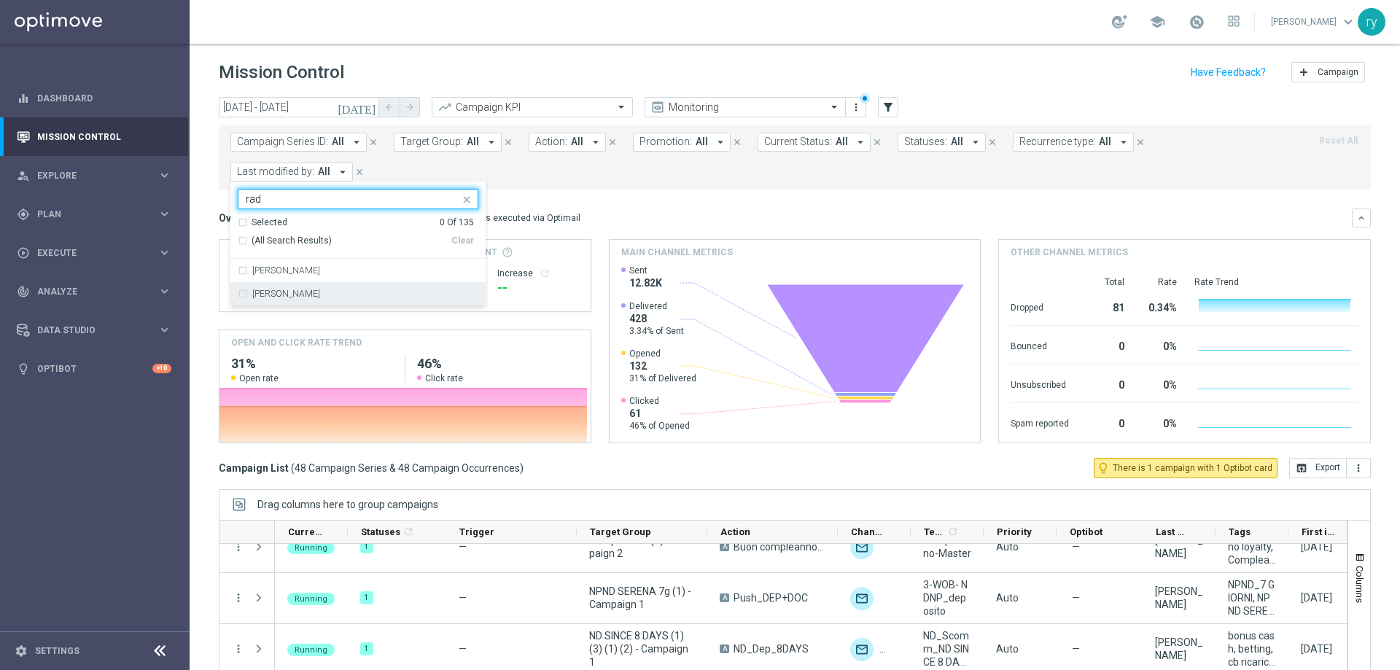
click at [293, 291] on label "[PERSON_NAME]" at bounding box center [286, 293] width 68 height 9
type input "rad"
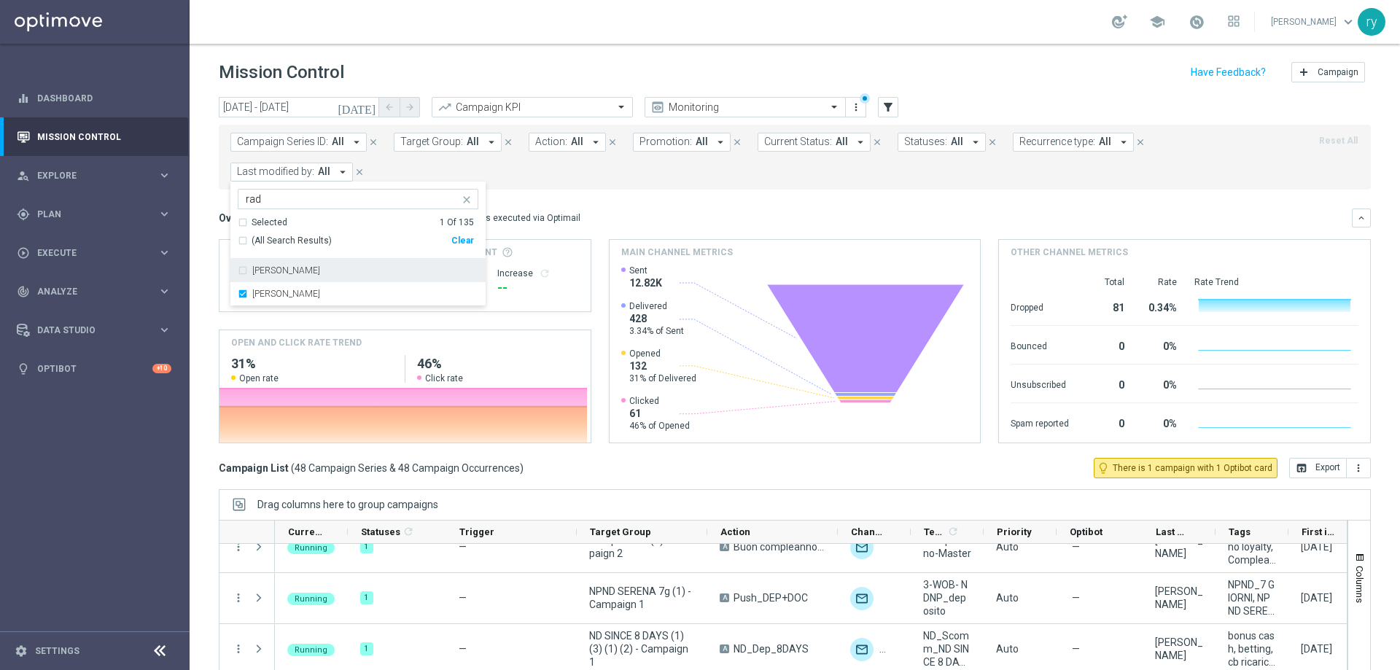
click at [623, 198] on mini-dashboard "Overview: Optimail arrow_drop_down This overview shows data of campaigns execut…" at bounding box center [795, 324] width 1152 height 268
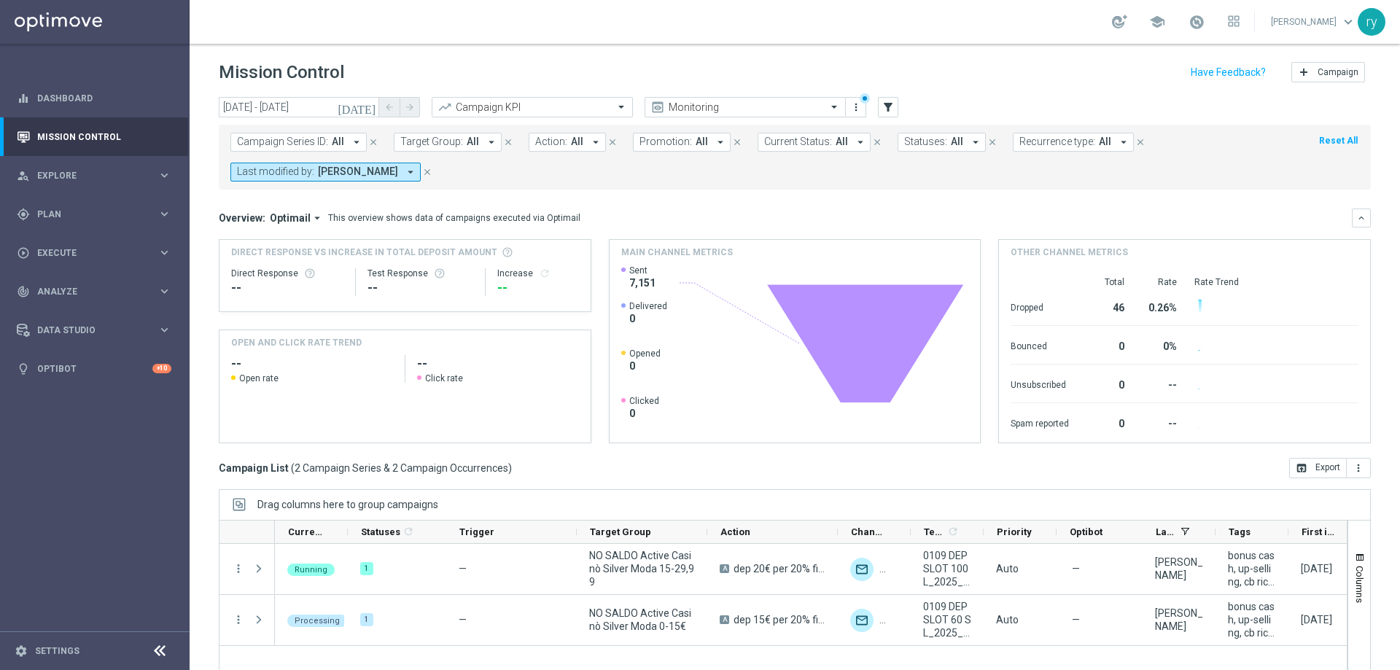
scroll to position [0, 0]
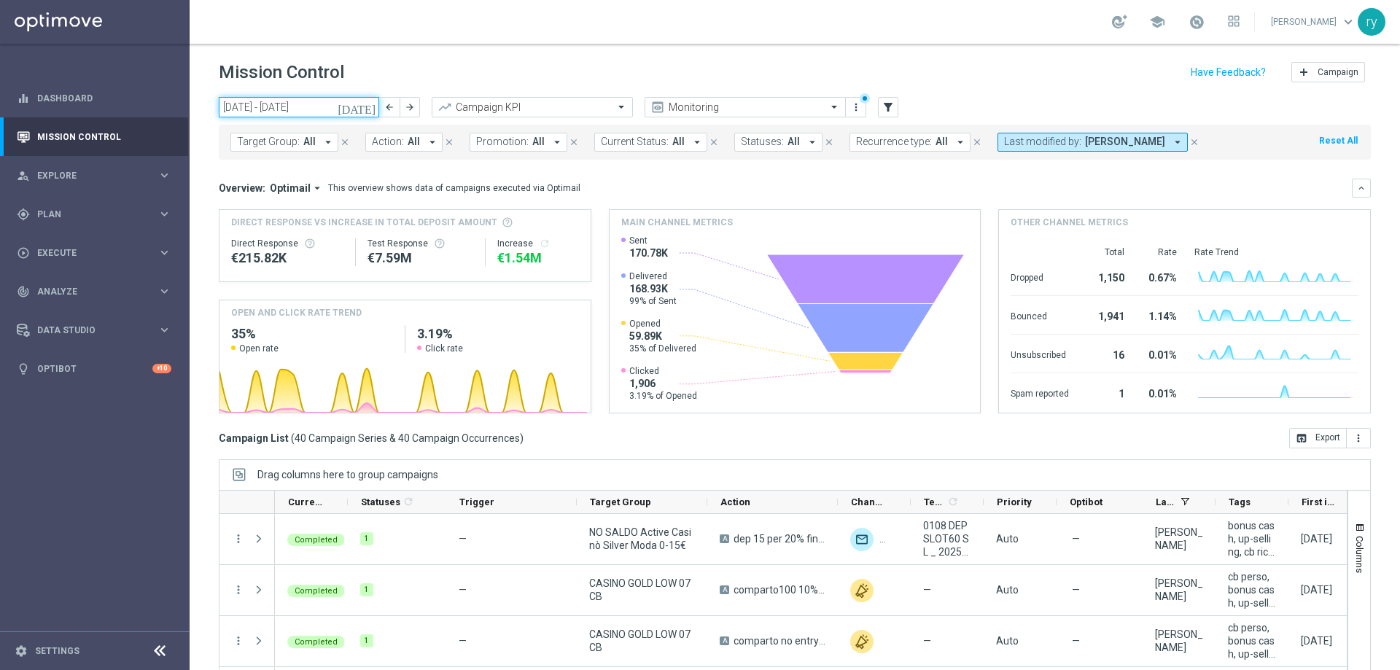
click at [277, 106] on input "01 Aug 2025 - 31 Aug 2025" at bounding box center [299, 107] width 160 height 20
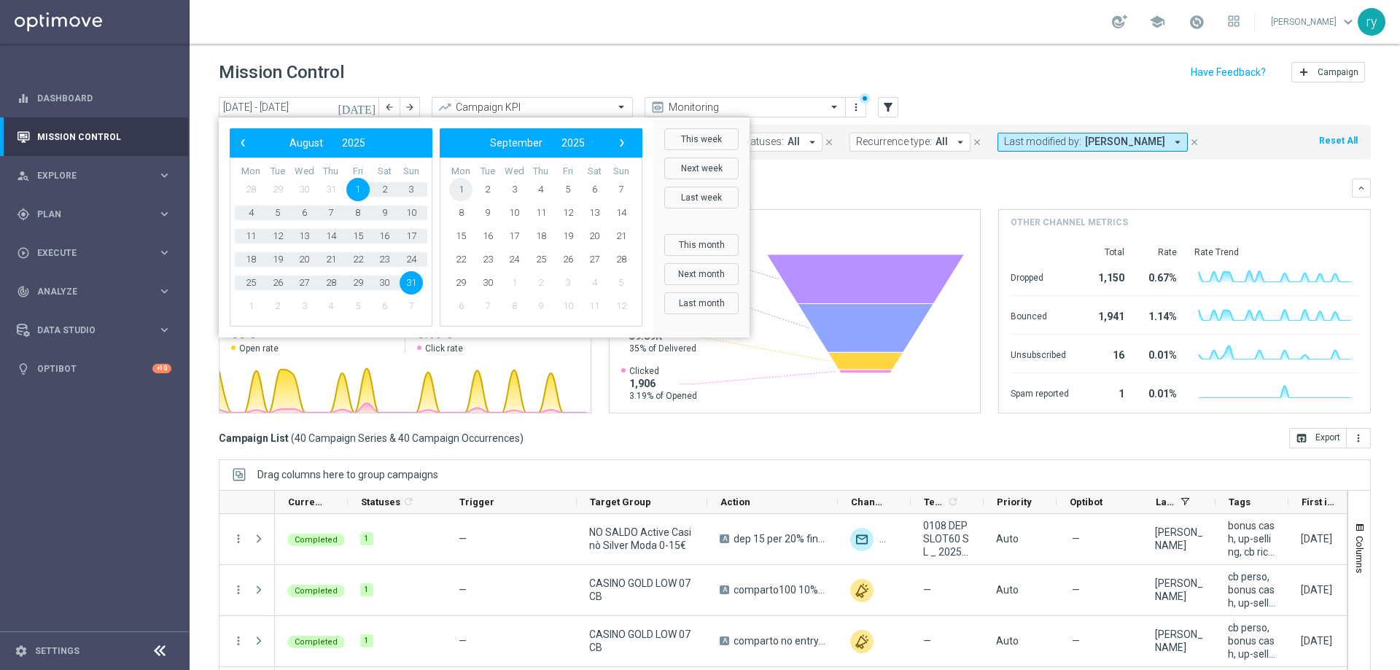
click at [456, 179] on span "1" at bounding box center [460, 189] width 23 height 23
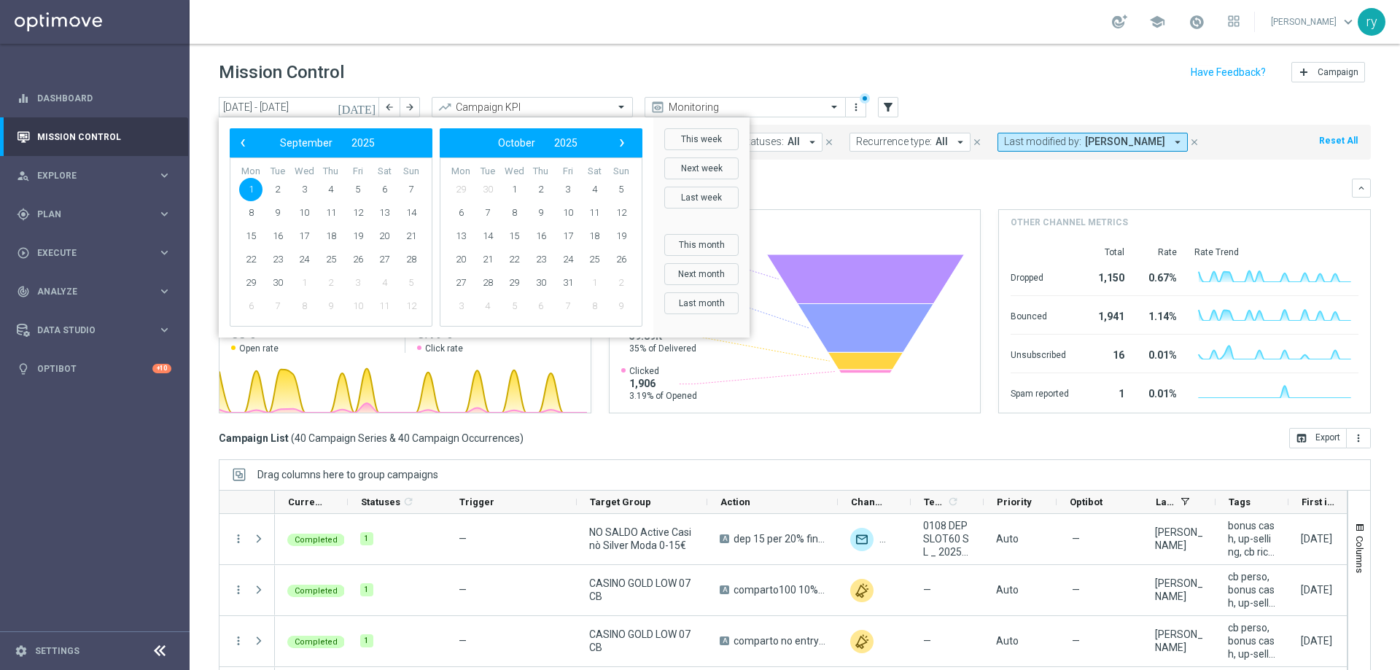
click at [456, 179] on span "29" at bounding box center [460, 189] width 23 height 23
click at [253, 187] on span "1" at bounding box center [250, 189] width 23 height 23
type input "[DATE] - [DATE]"
